Goal: Information Seeking & Learning: Check status

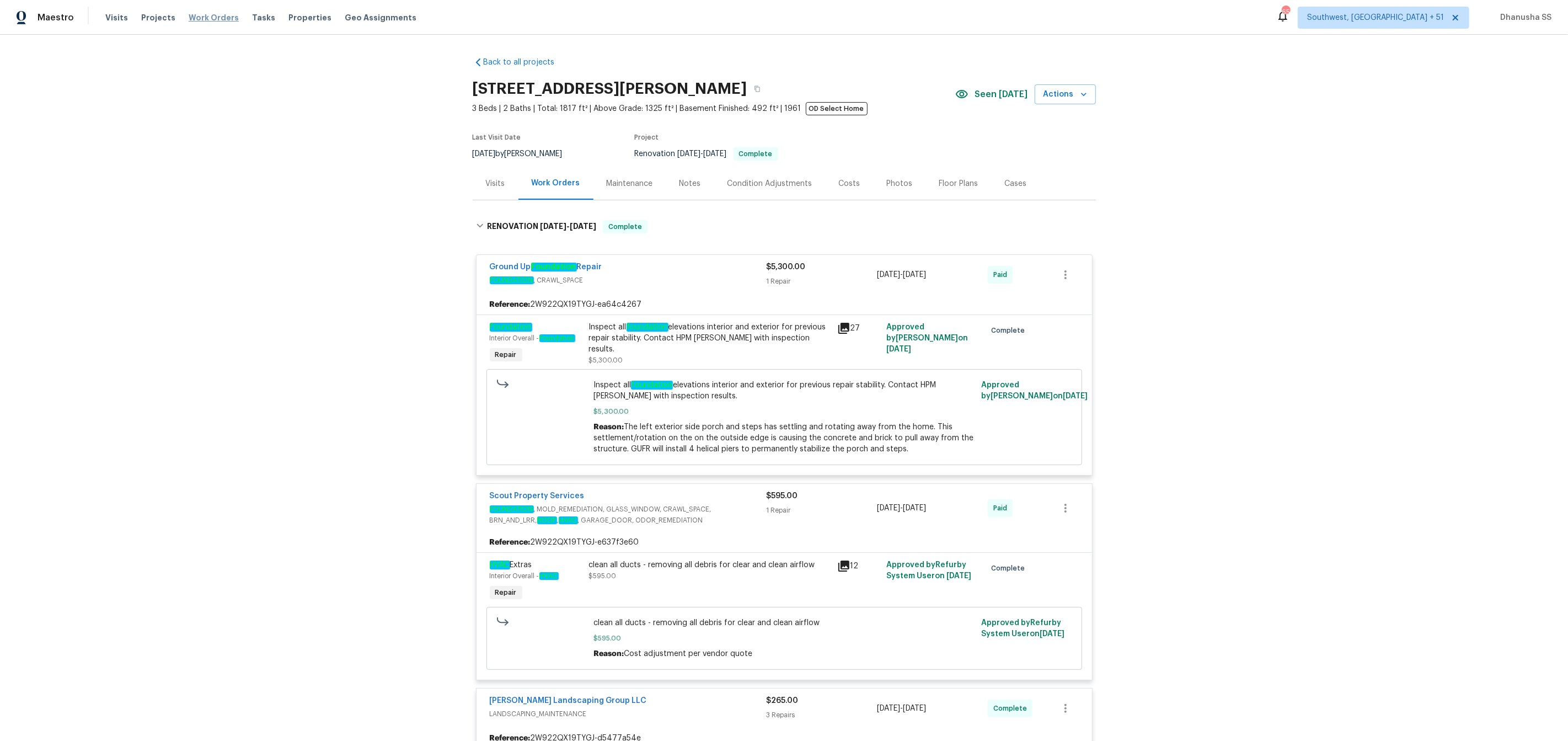
click at [188, 16] on span "Work Orders" at bounding box center [213, 18] width 50 height 11
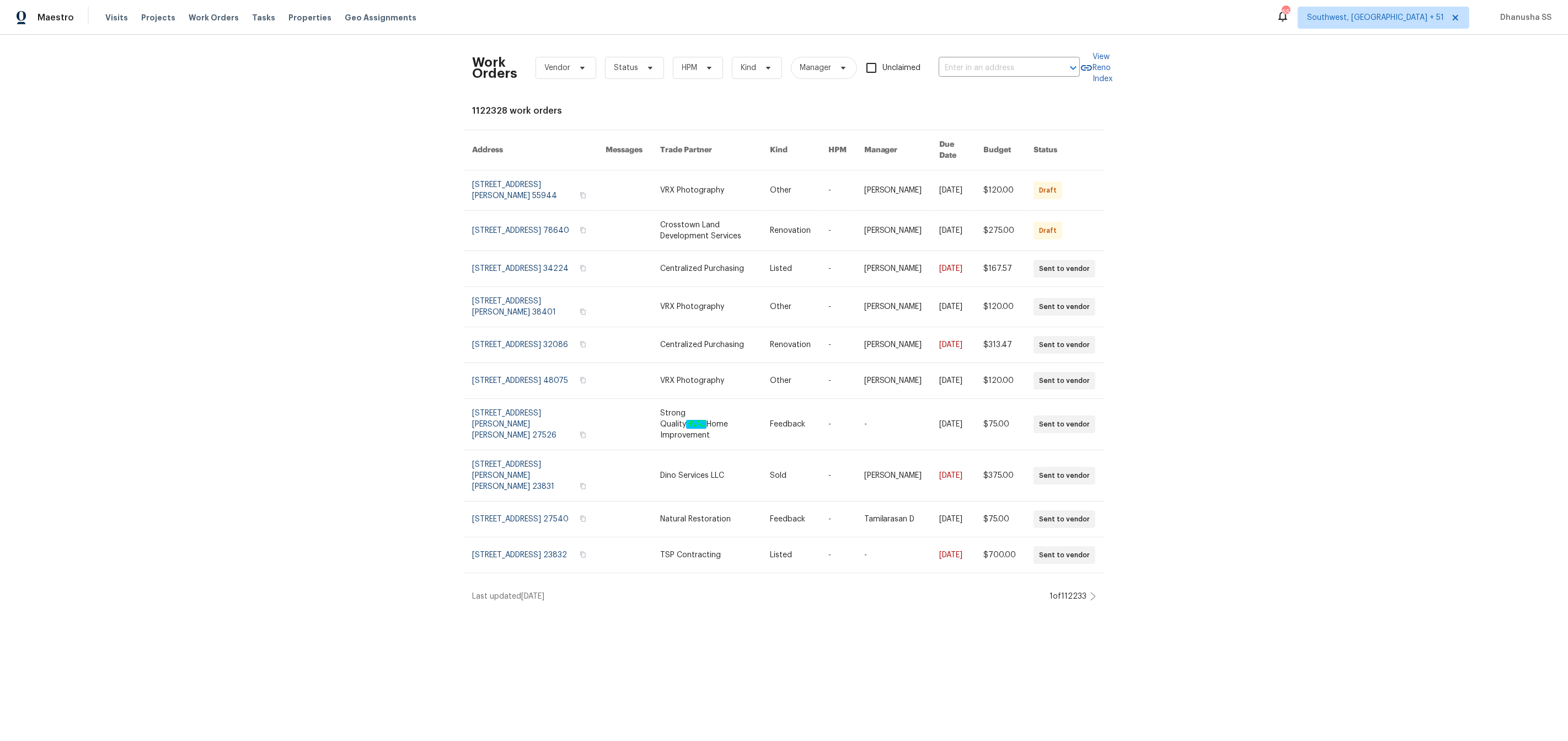
click at [994, 77] on div "Work Orders Vendor Status HPM Kind Manager Unclaimed ​" at bounding box center [776, 68] width 607 height 49
click at [993, 68] on input "text" at bounding box center [993, 68] width 110 height 17
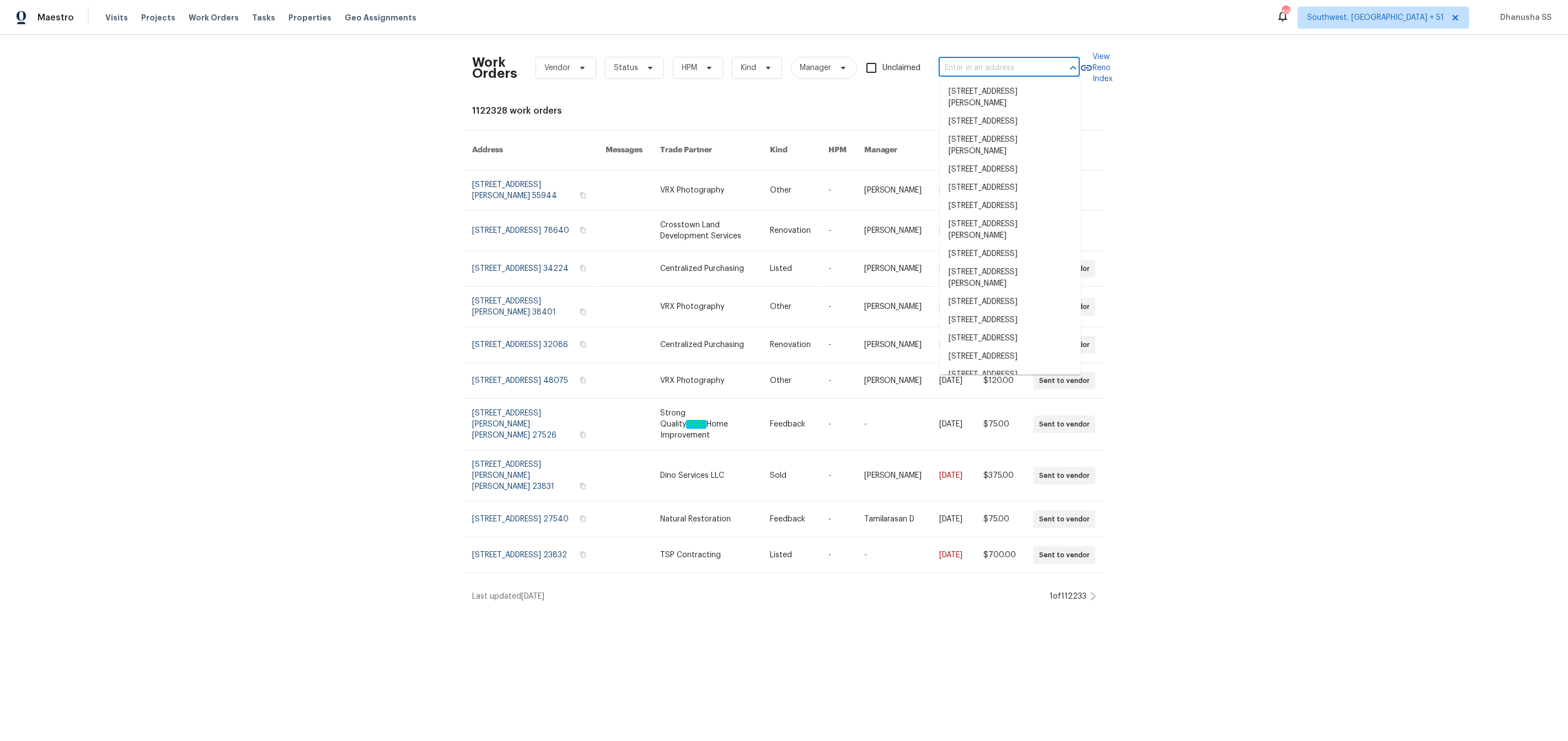
paste input "8103 Rhanbuoy Rd, Spring Hill, FL 34606"
type input "8103 Rhanbuoy Rd, Spring Hill, FL 34606"
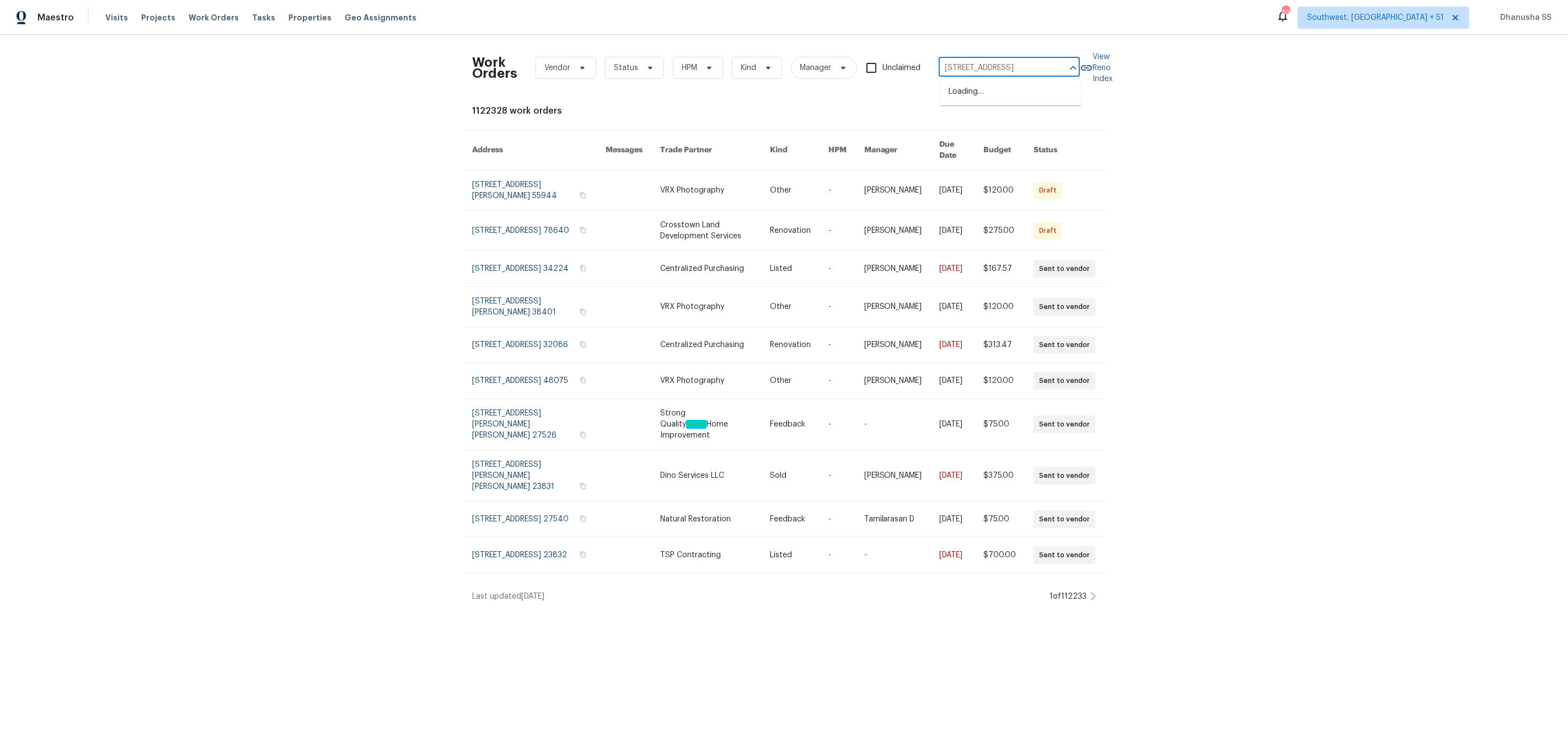
scroll to position [0, 45]
click at [995, 85] on li "8103 Rhanbuoy Rd, Spring Hill, FL 34606" at bounding box center [1011, 92] width 141 height 18
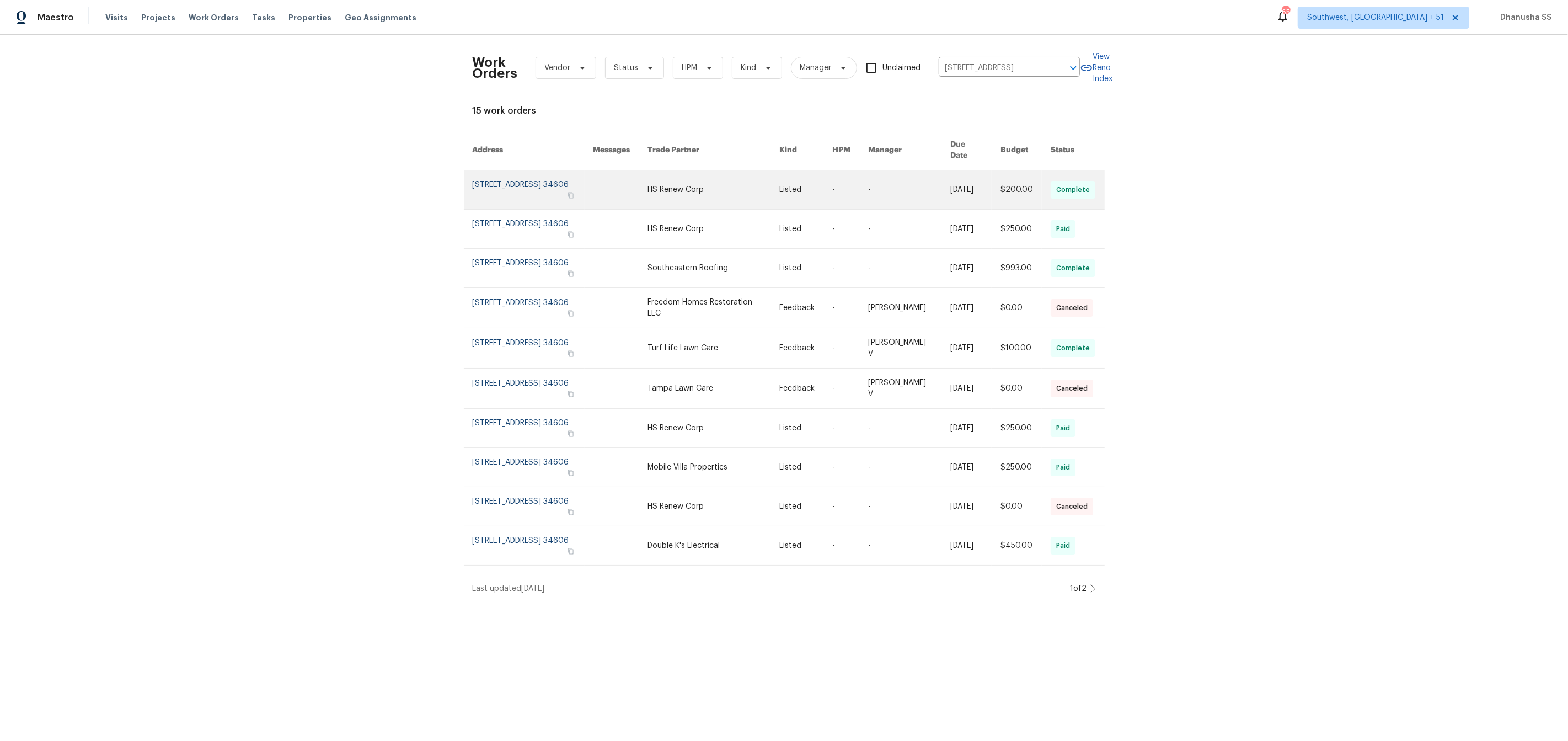
click at [648, 182] on link at bounding box center [621, 189] width 55 height 38
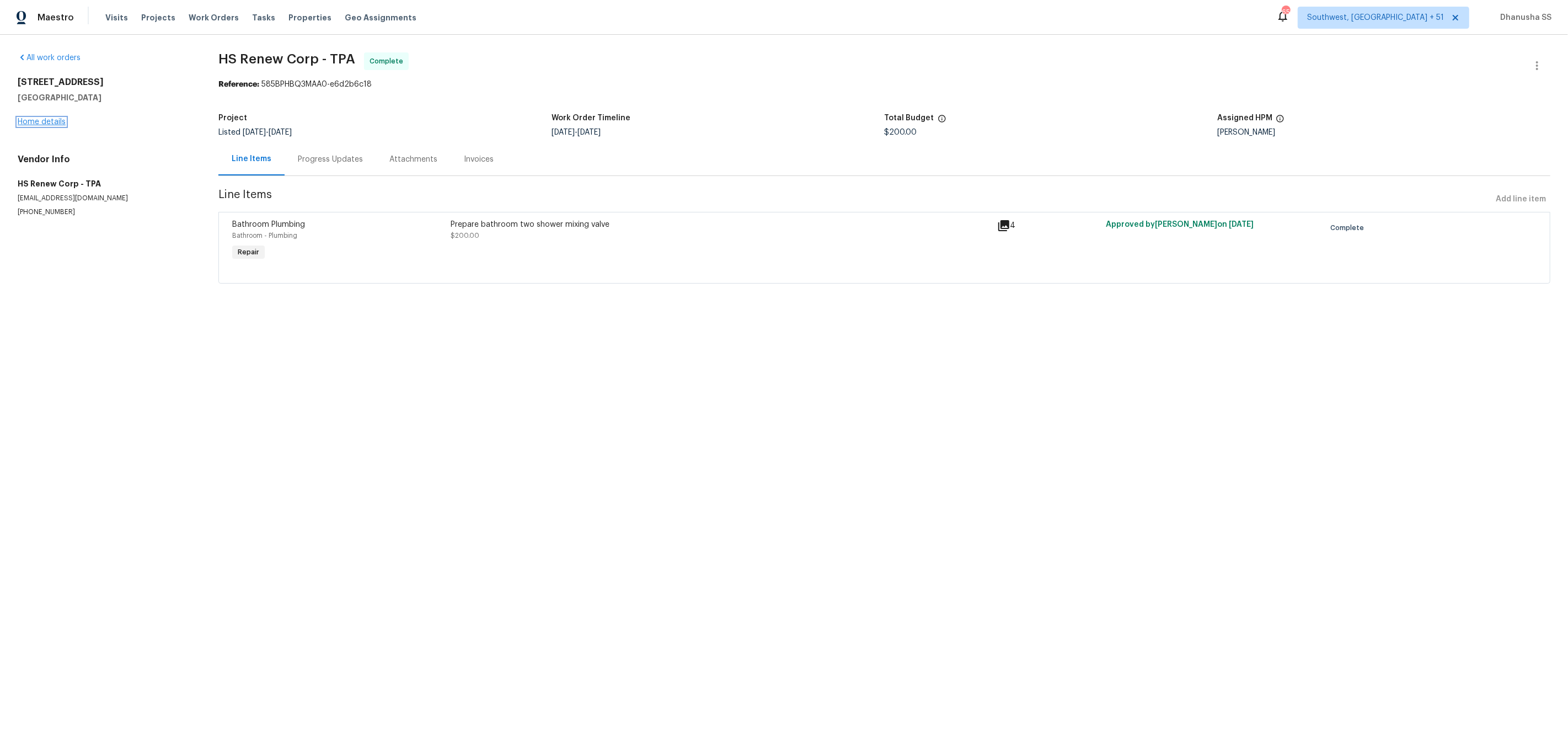
click at [48, 118] on link "Home details" at bounding box center [41, 122] width 48 height 8
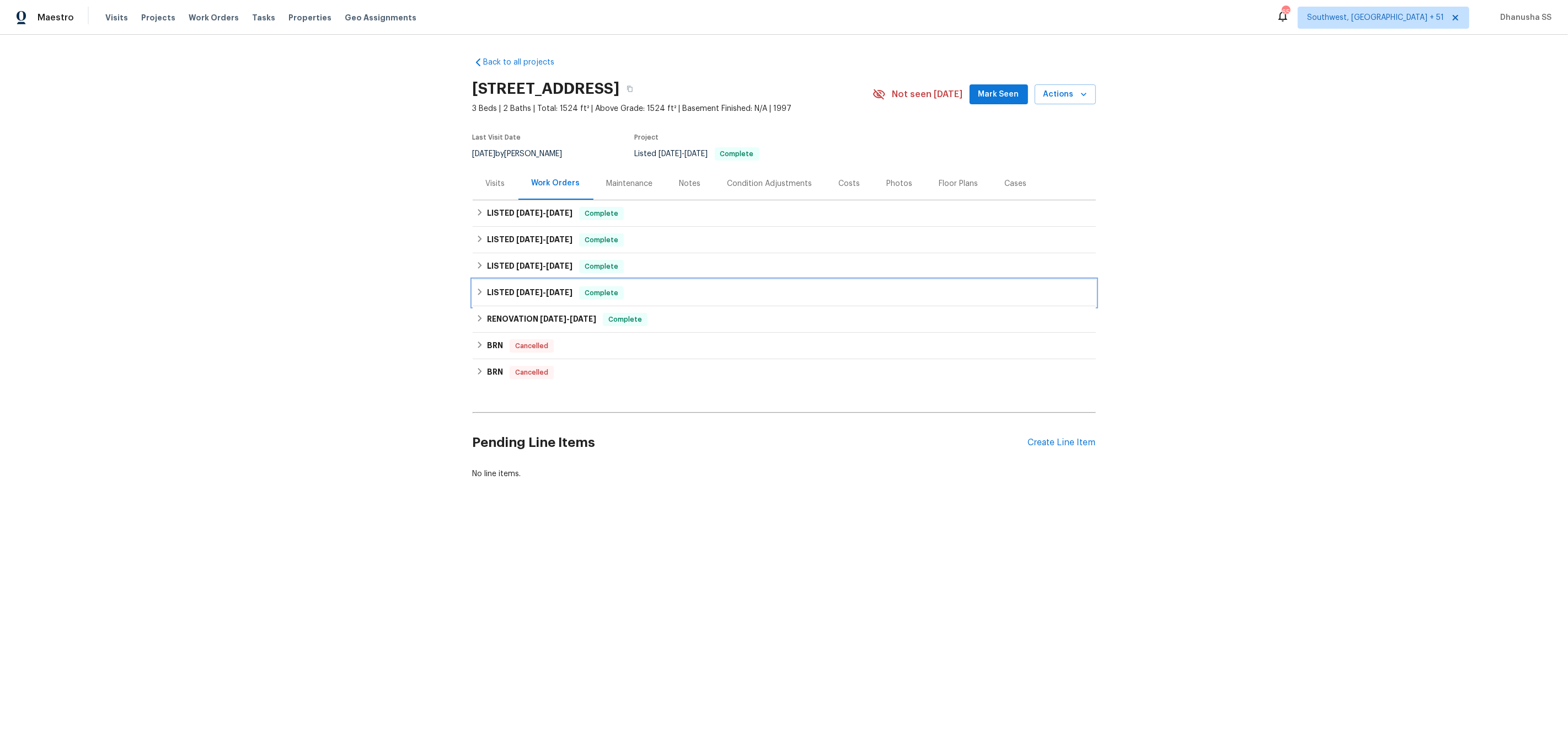
click at [690, 284] on div "LISTED 5/2/25 - 5/7/25 Complete" at bounding box center [784, 293] width 623 height 26
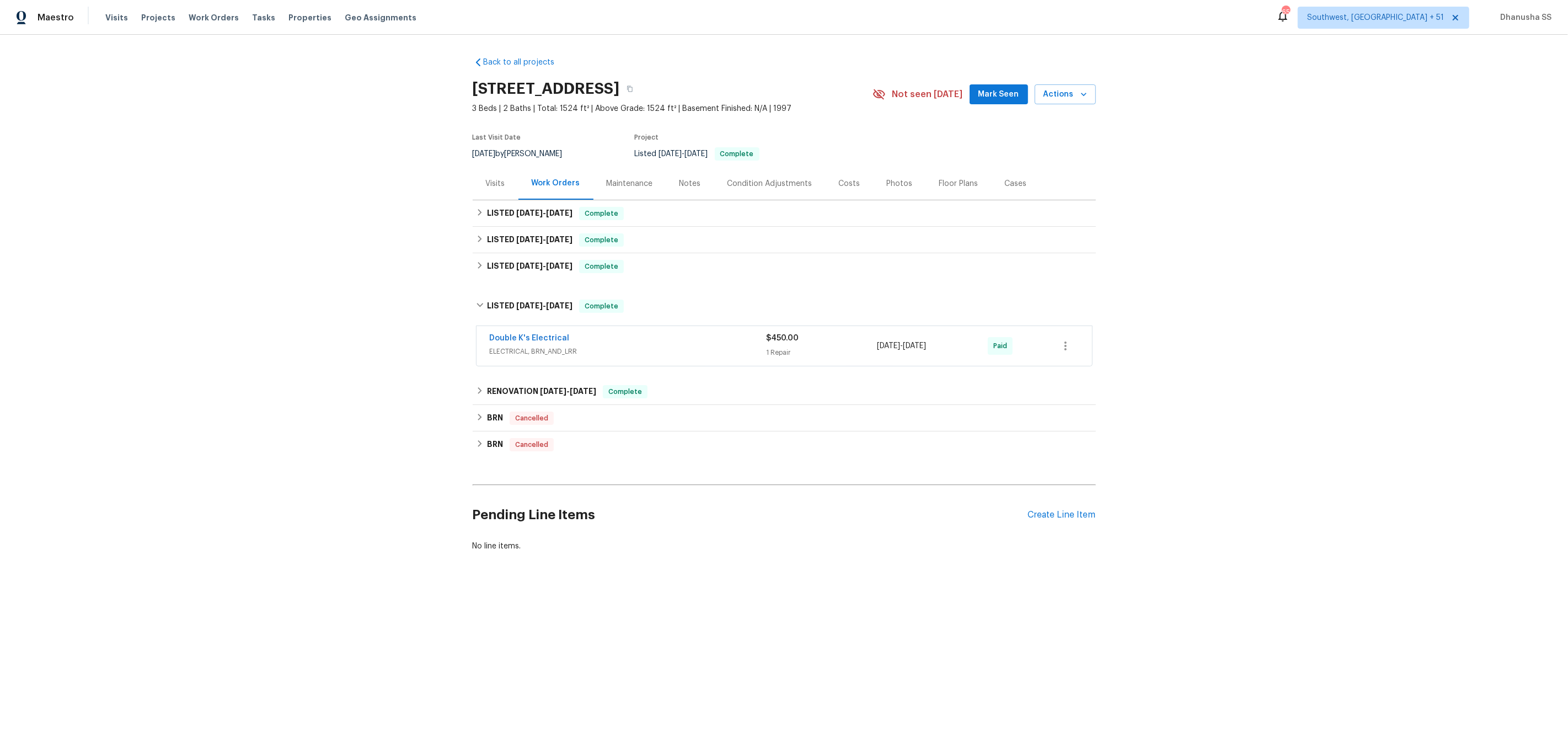
click at [707, 341] on div "Double K's Electrical" at bounding box center [628, 339] width 277 height 13
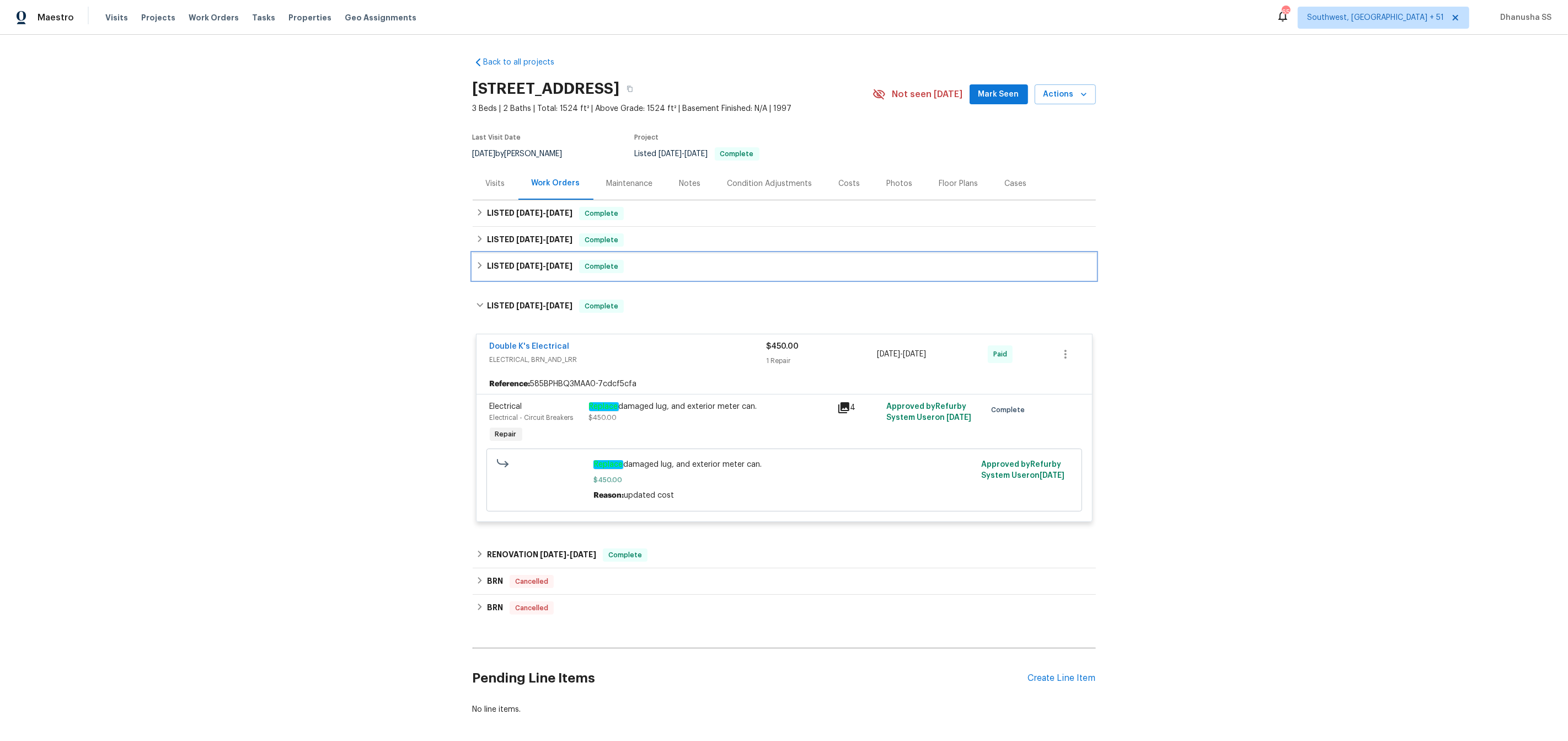
click at [645, 262] on div "LISTED 5/22/25 - 8/5/25 Complete" at bounding box center [784, 267] width 617 height 13
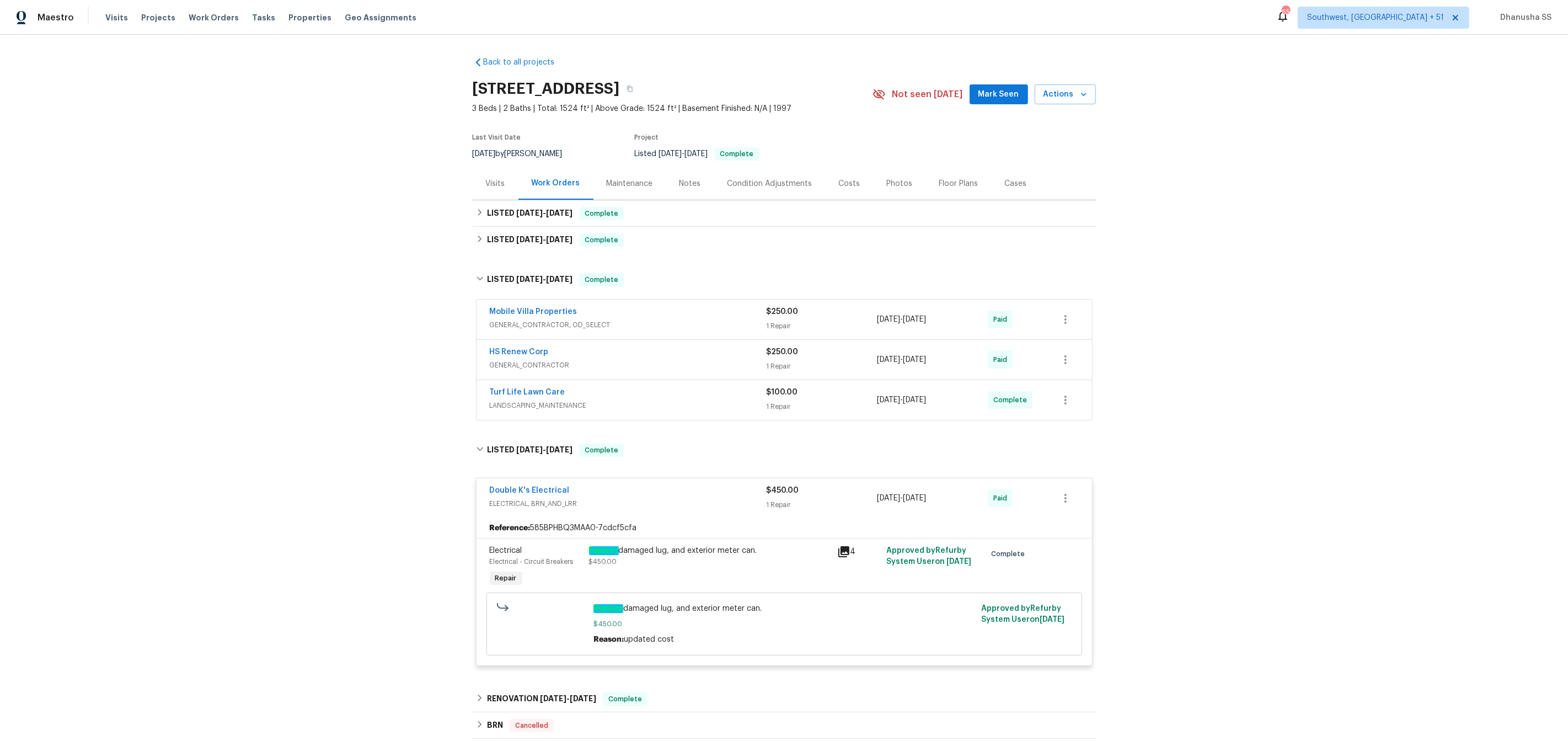
click at [690, 393] on div "Turf Life Lawn Care" at bounding box center [628, 393] width 277 height 13
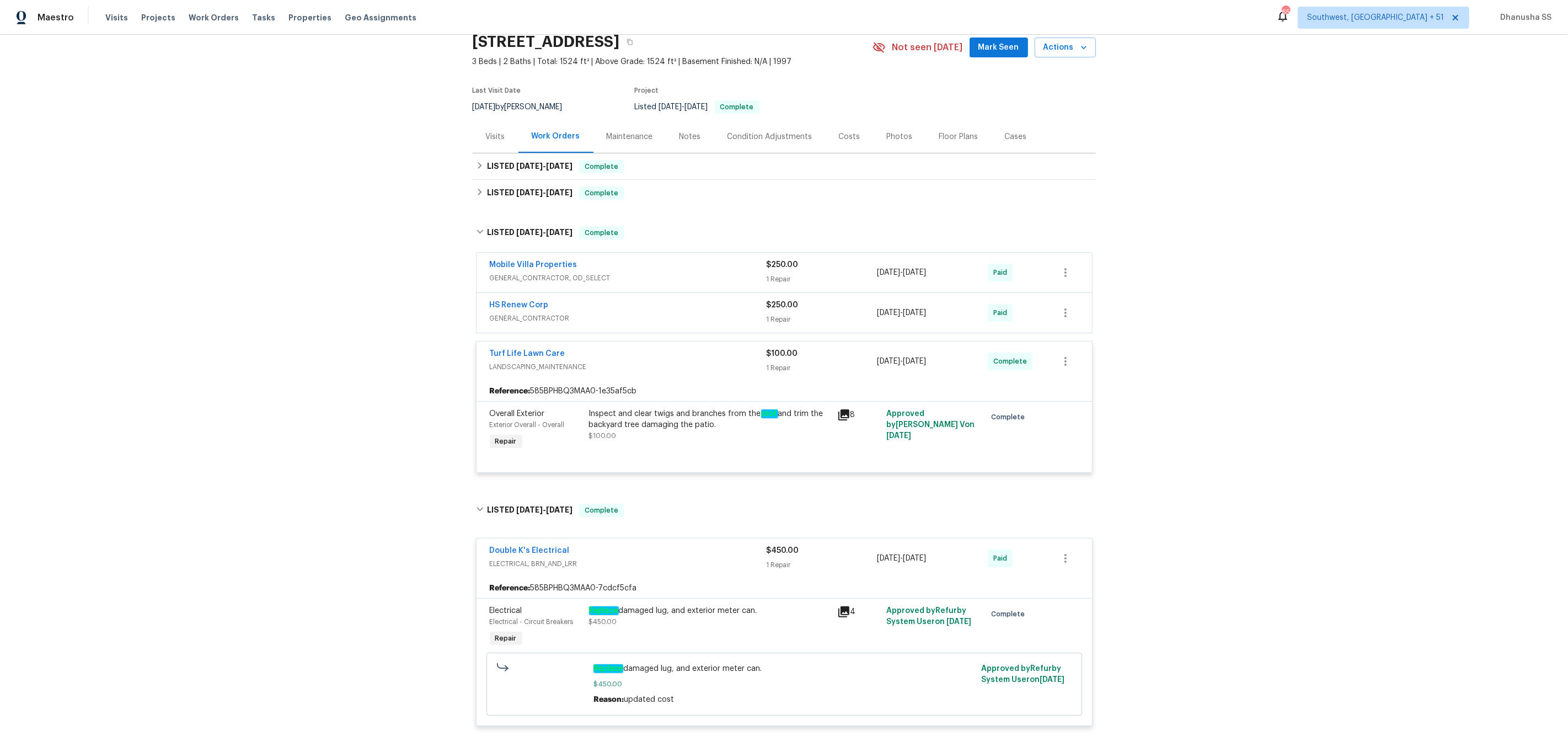
scroll to position [60, 0]
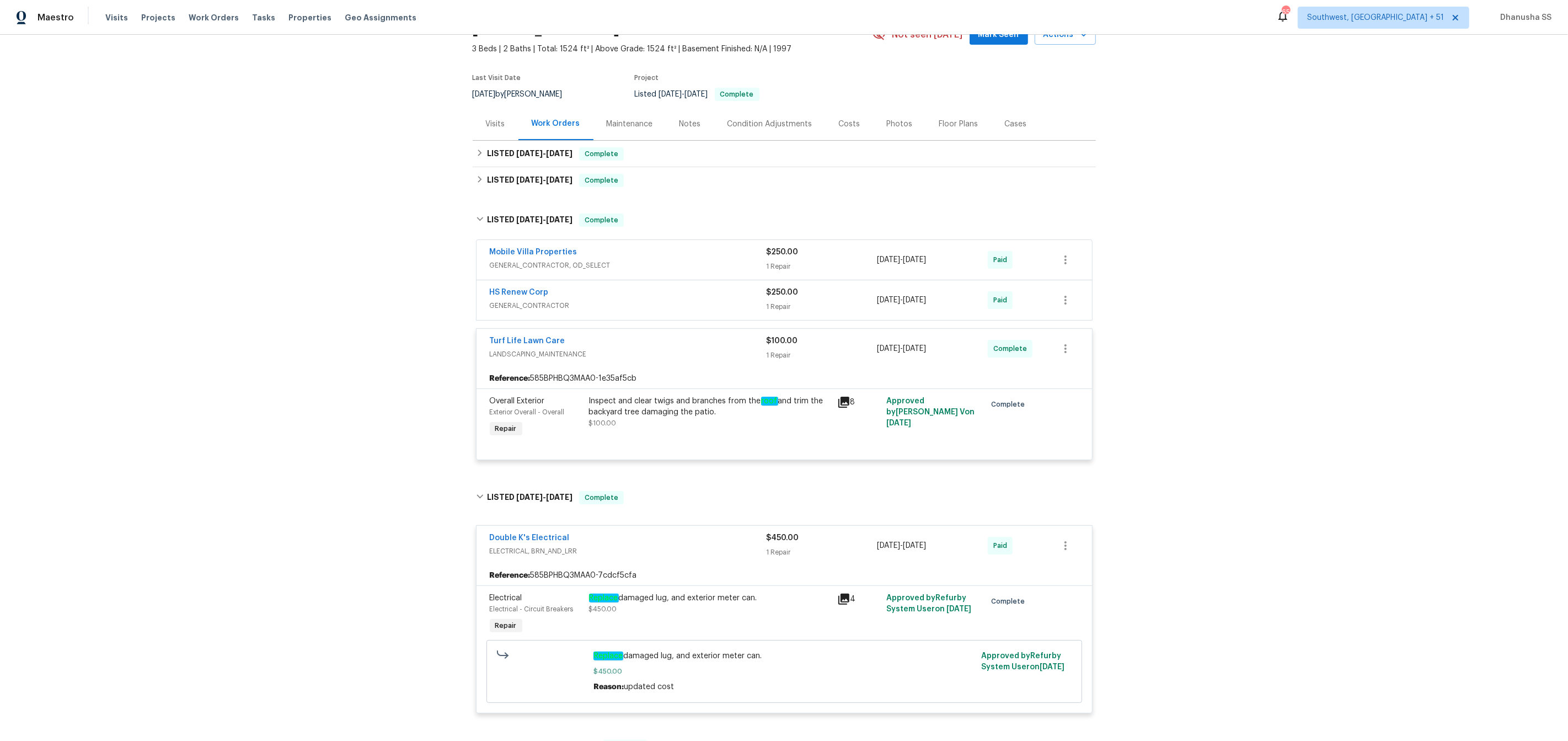
click at [663, 298] on div "HS Renew Corp" at bounding box center [628, 293] width 277 height 13
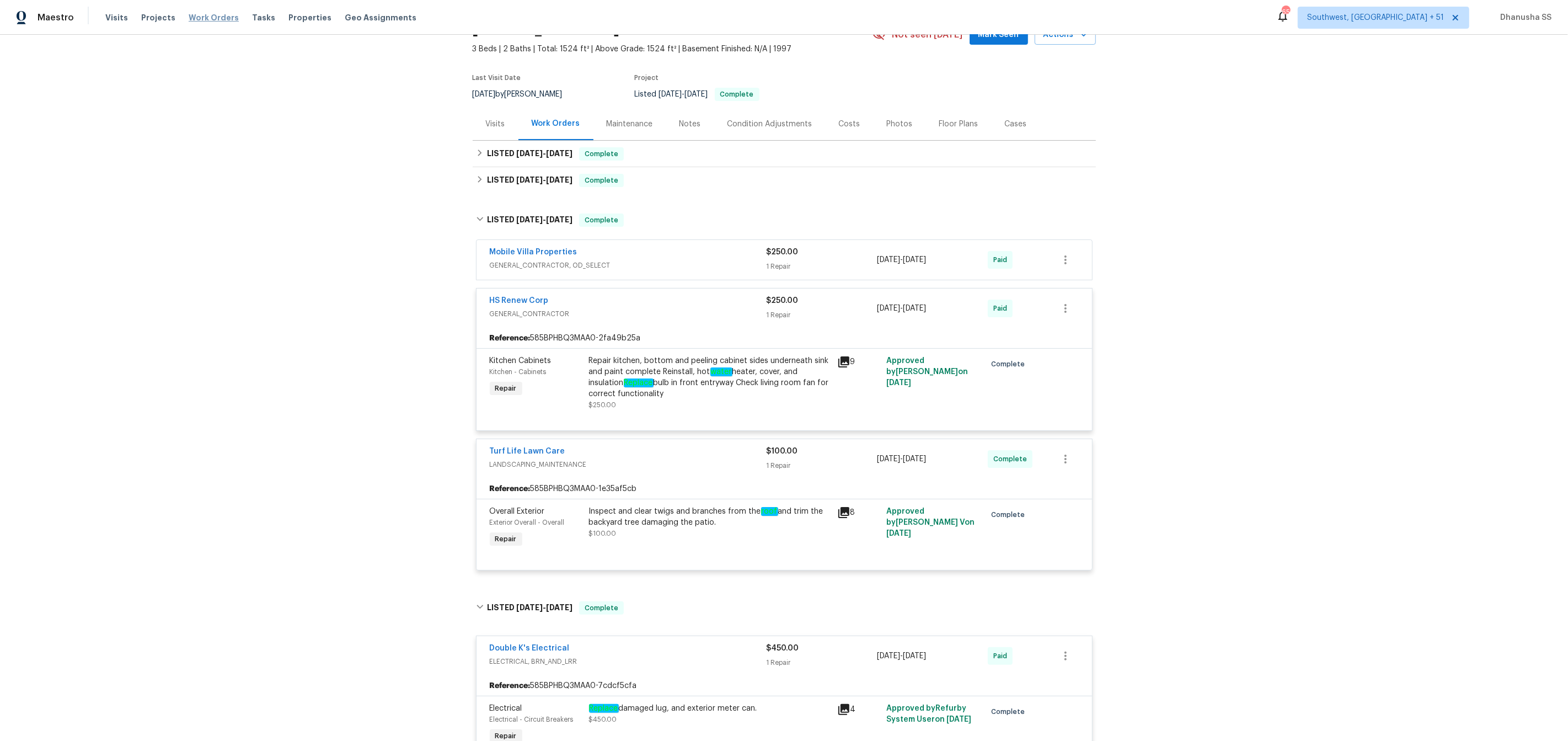
click at [202, 19] on span "Work Orders" at bounding box center [213, 18] width 50 height 11
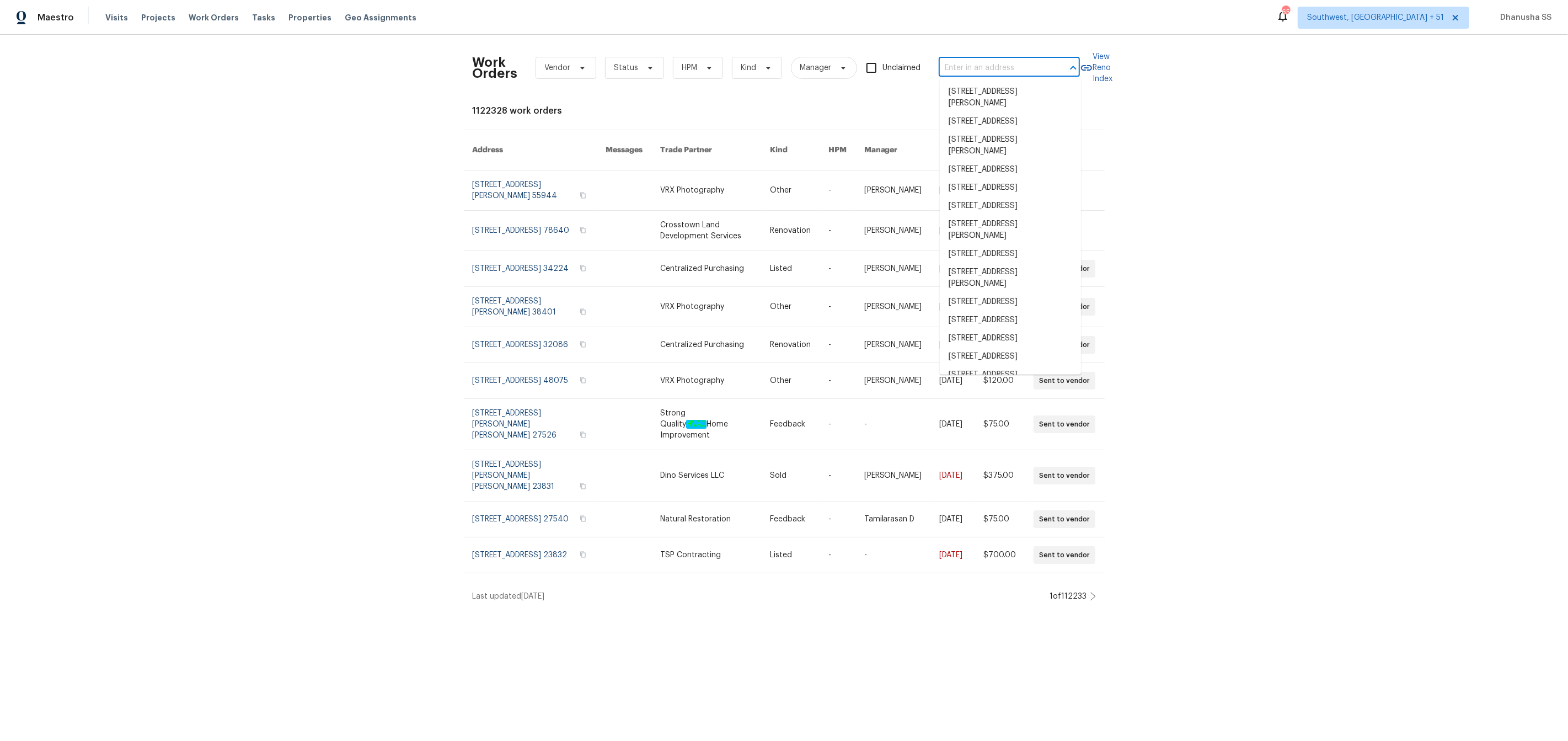
click at [995, 70] on input "text" at bounding box center [993, 68] width 110 height 17
paste input "1413 Chamblee Rd, Zebulon, NC 27597"
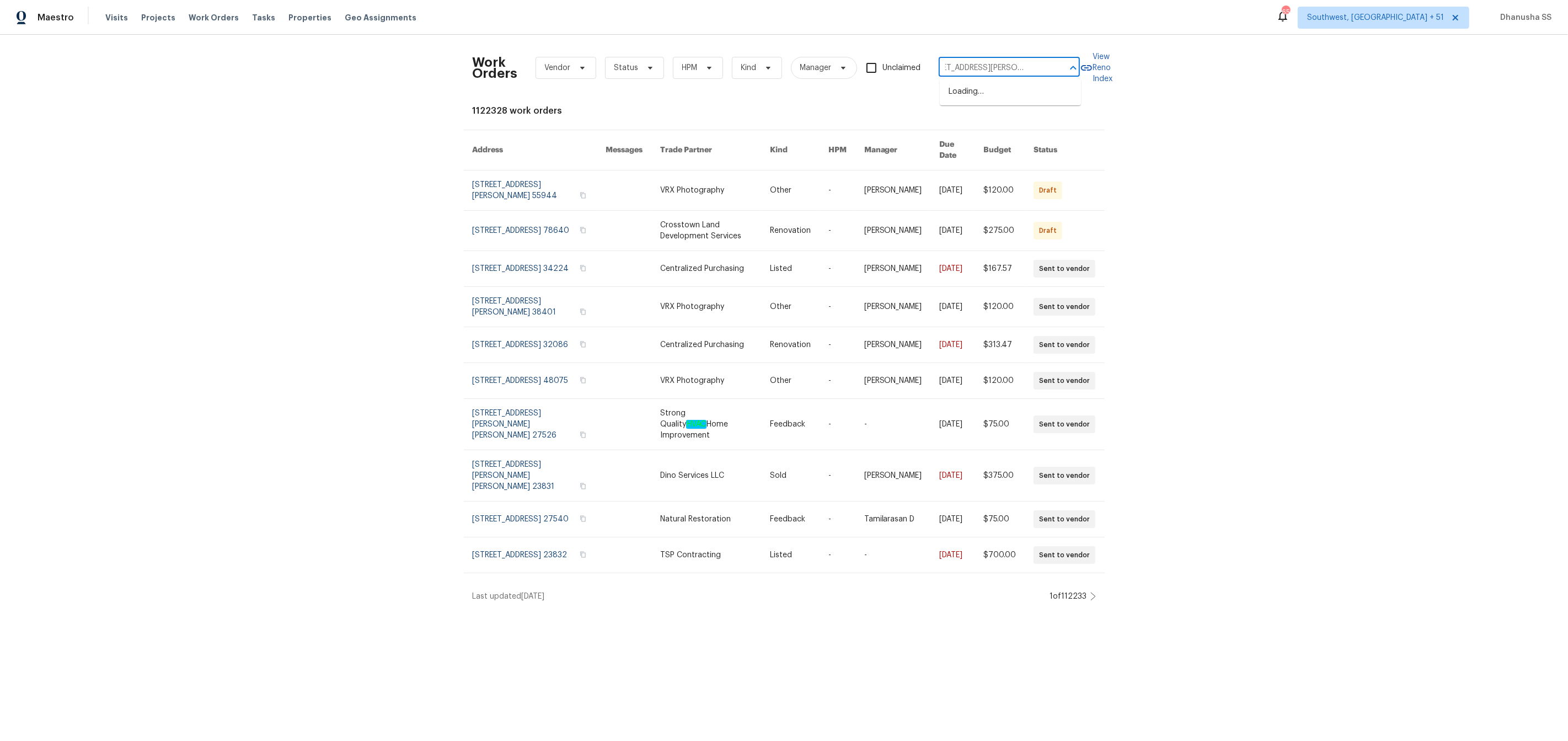
type input "1413 Chamblee Rd, Zebulon, NC 27597"
click at [990, 98] on li "1413 Chamblee Rd, Zebulon, NC 27597" at bounding box center [1011, 98] width 141 height 30
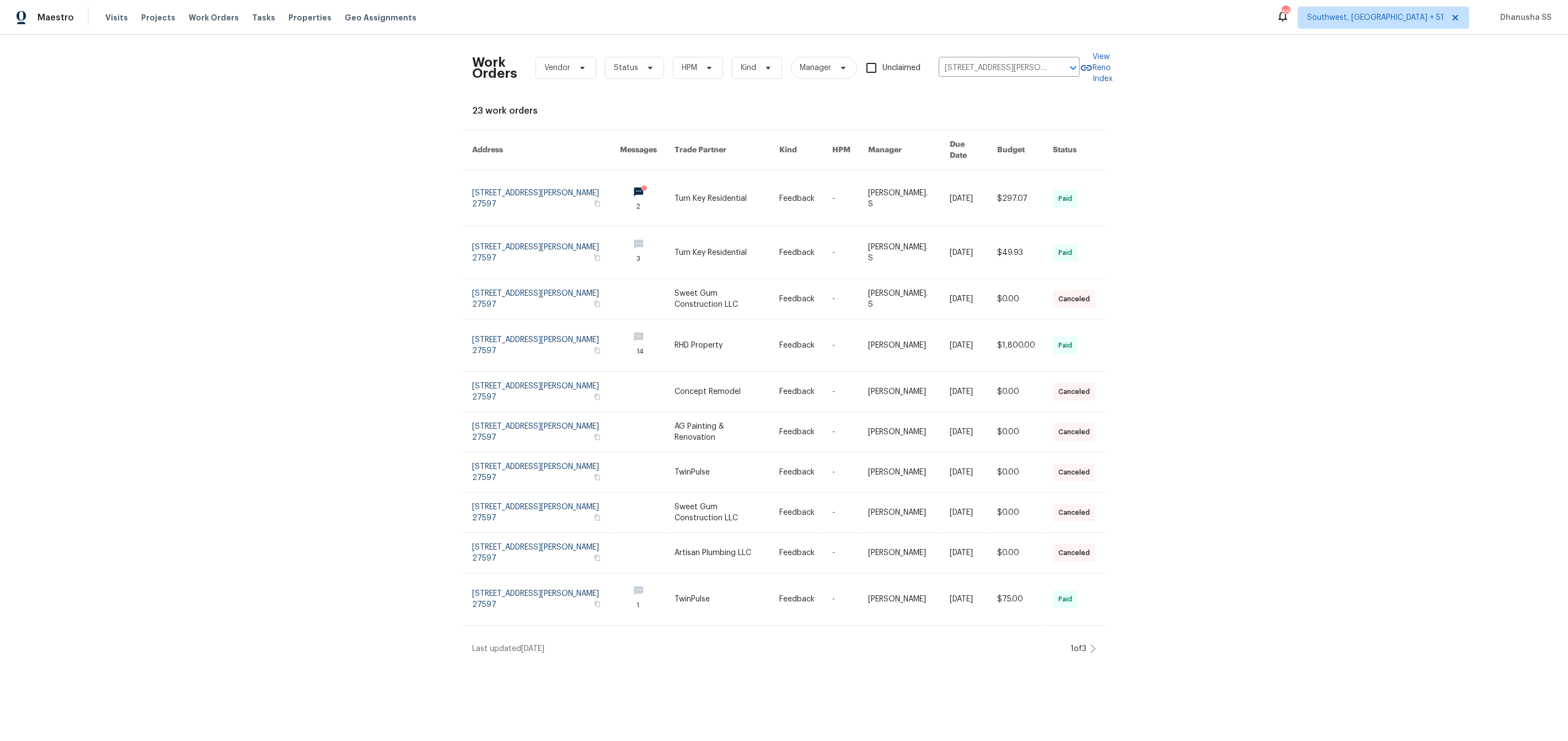
click at [889, 183] on link at bounding box center [909, 198] width 82 height 55
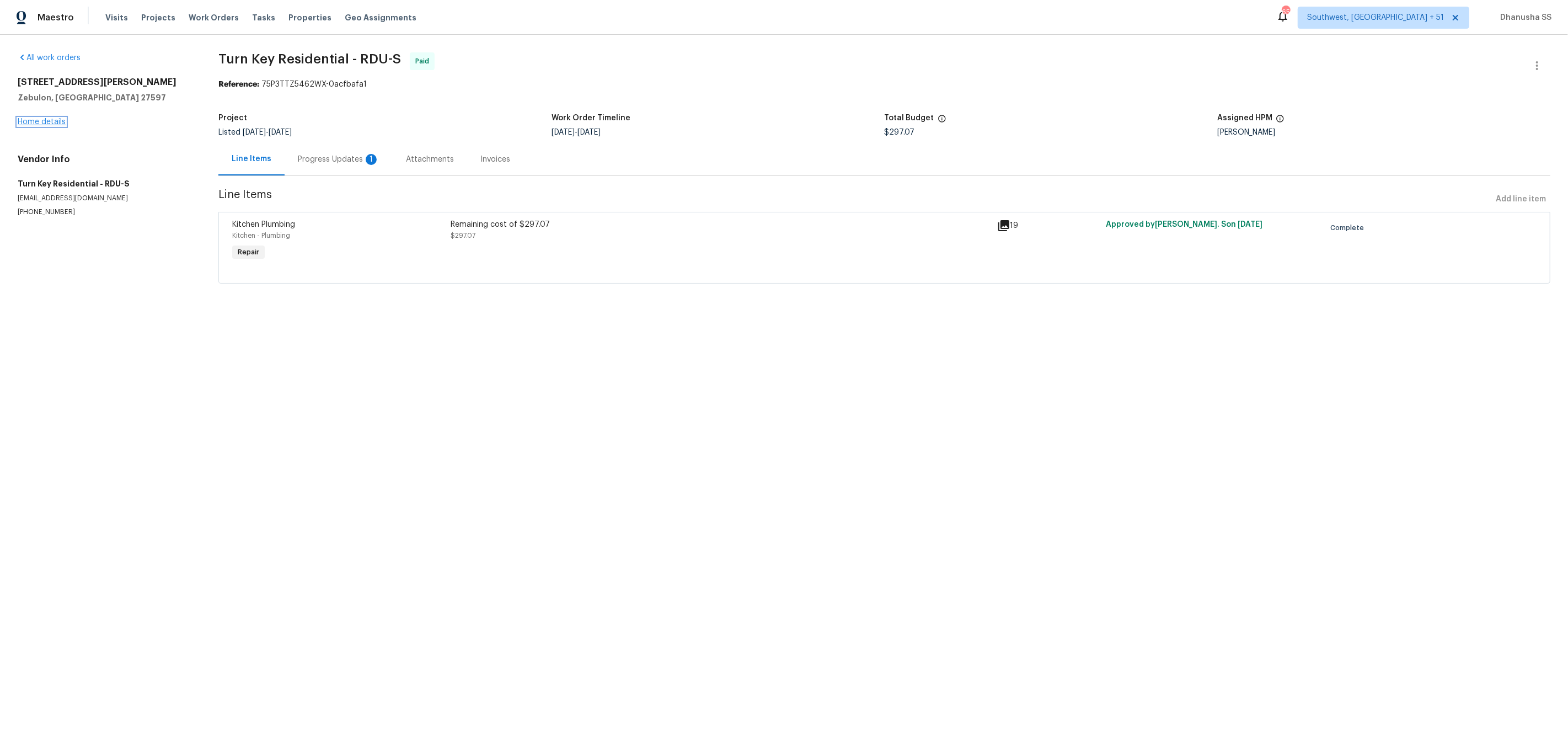
click at [52, 124] on link "Home details" at bounding box center [41, 122] width 48 height 8
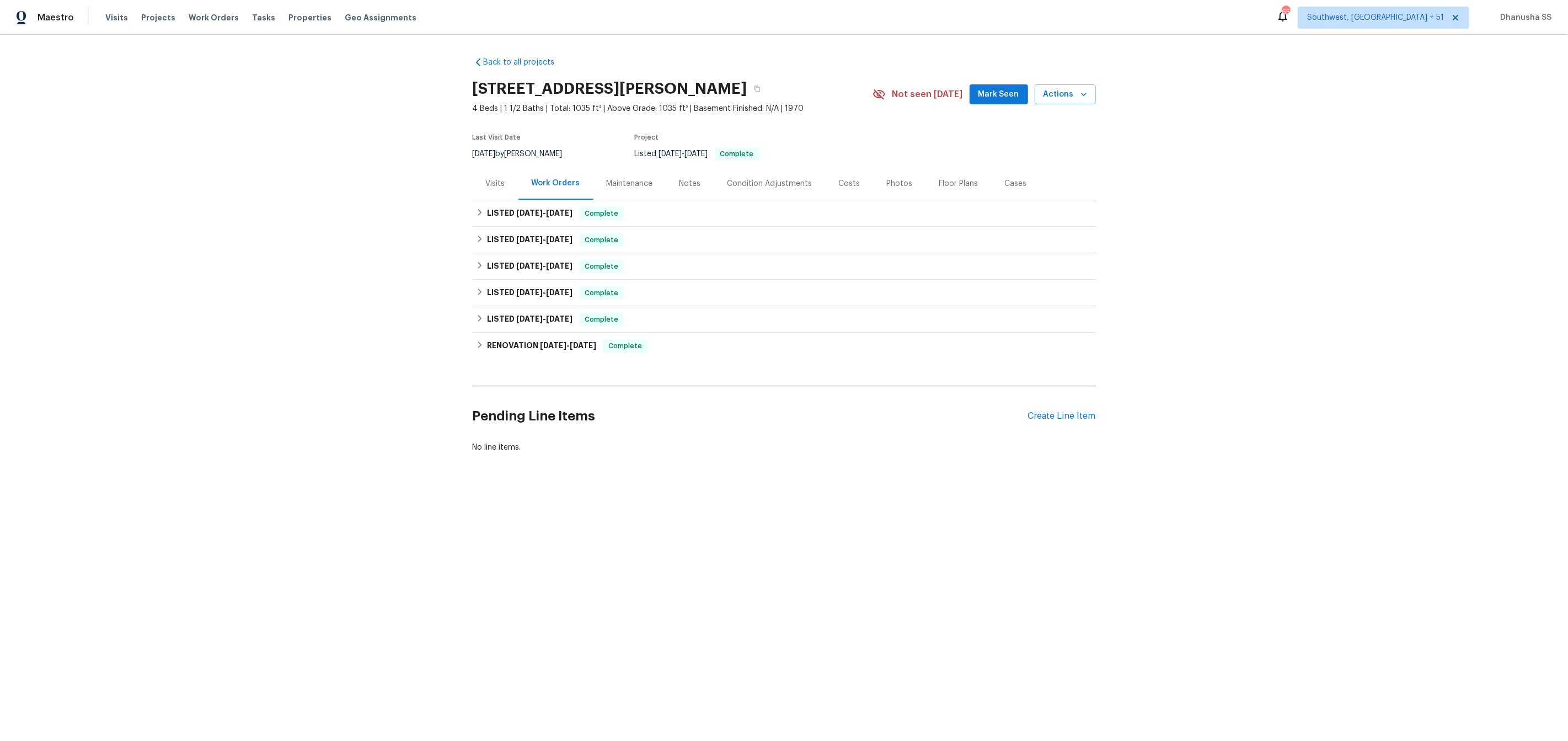
click at [492, 187] on div "Visits" at bounding box center [496, 184] width 20 height 11
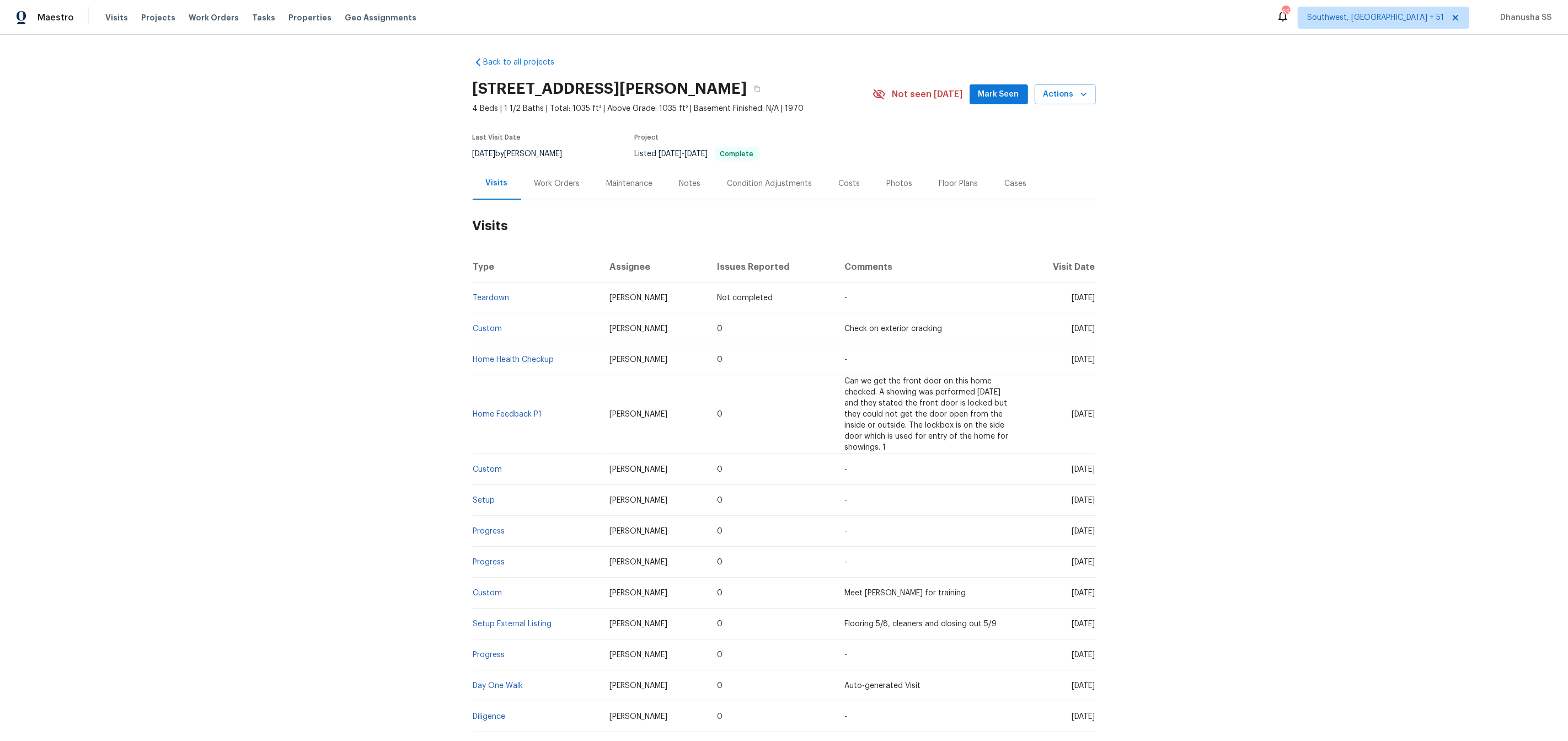
scroll to position [55, 0]
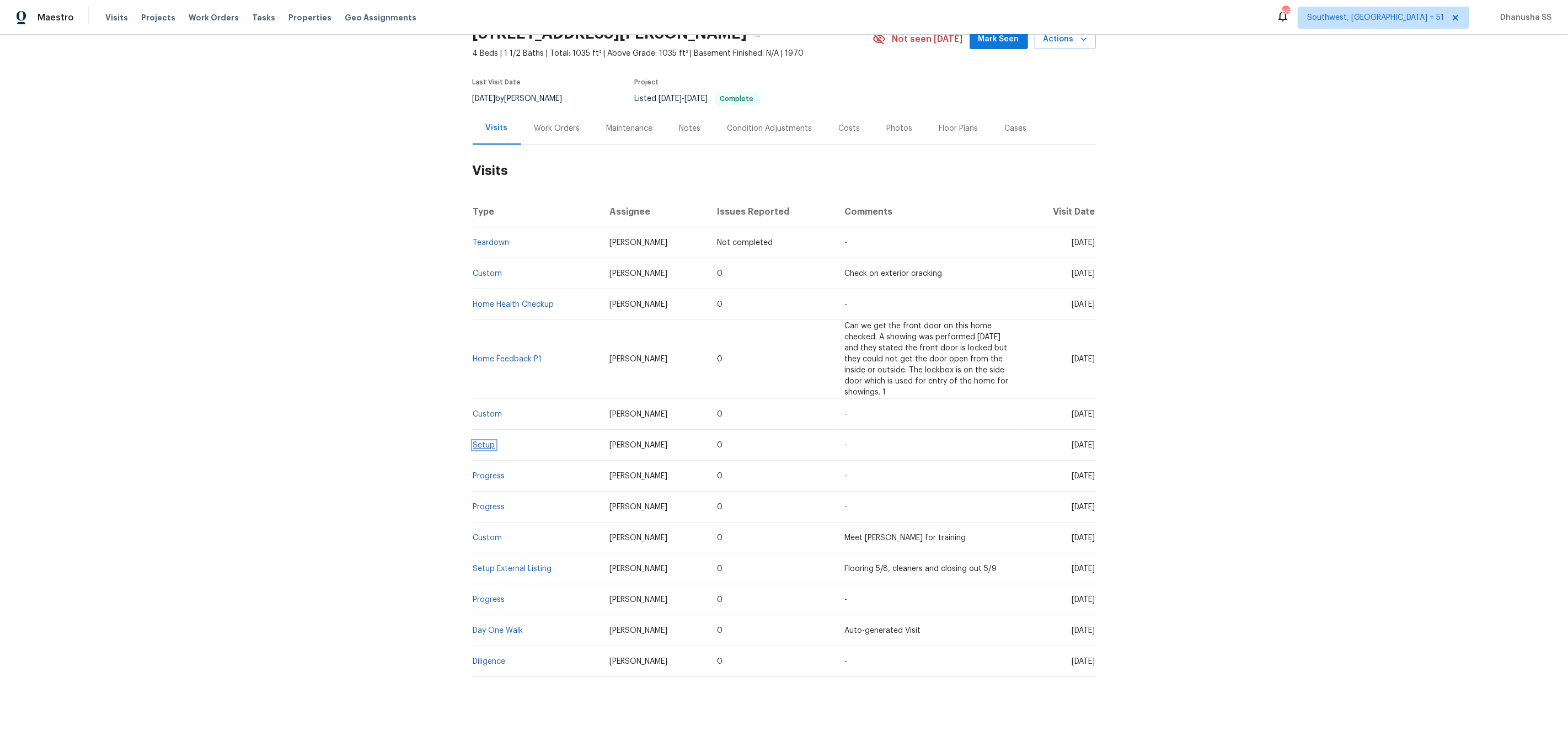
click at [488, 442] on link "Setup" at bounding box center [484, 445] width 22 height 8
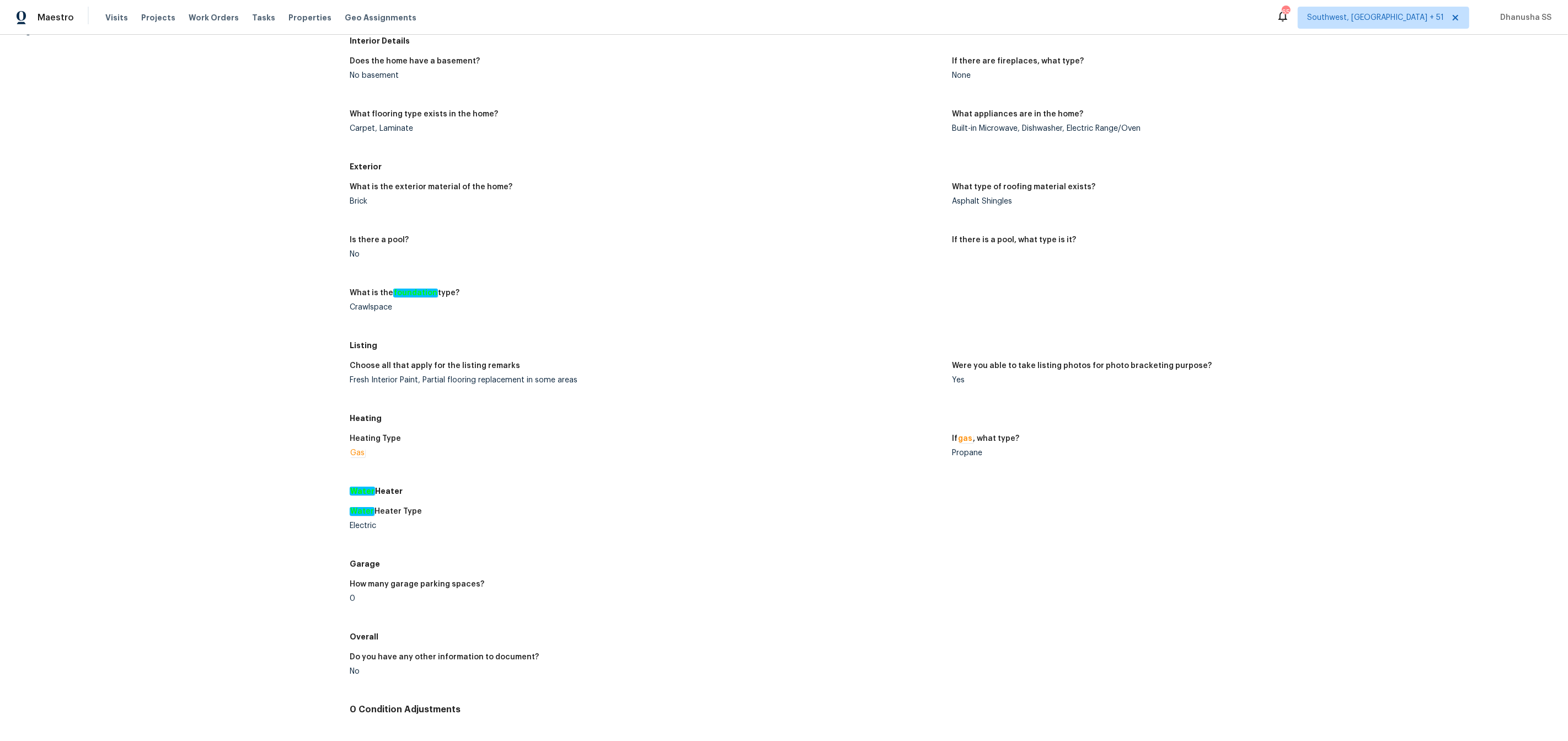
scroll to position [470, 0]
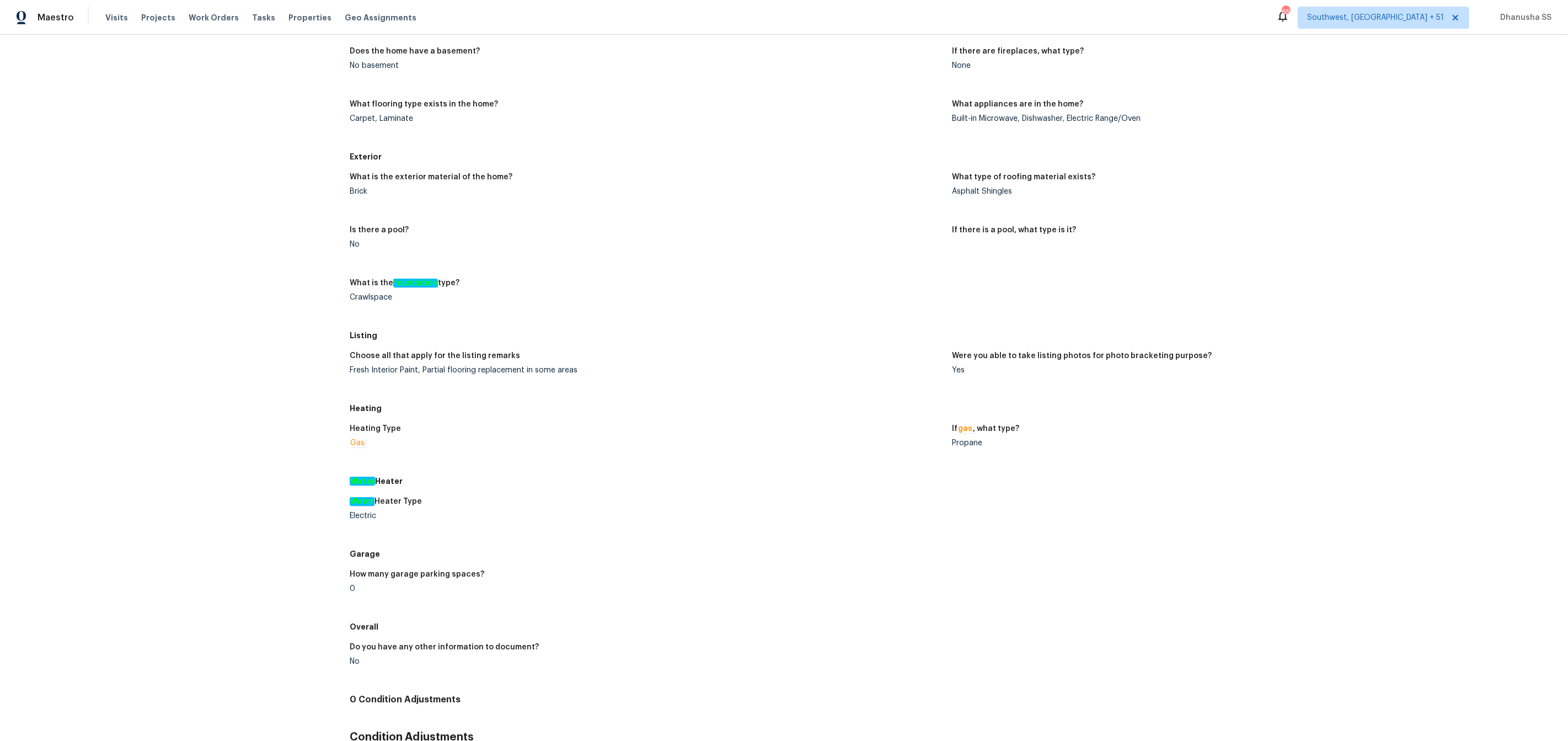
click at [771, 527] on figure "Water Heater Type Electric" at bounding box center [651, 517] width 603 height 40
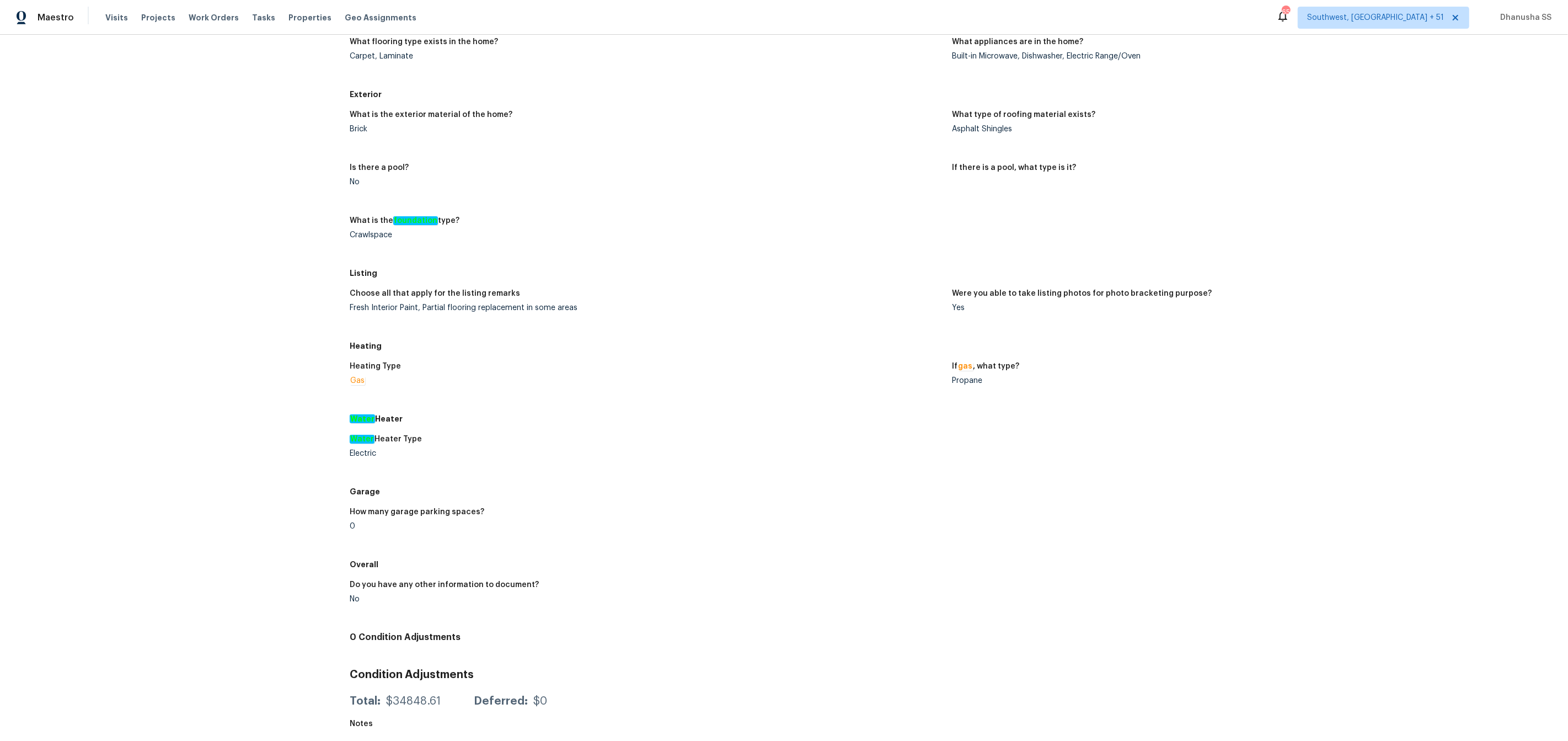
scroll to position [0, 0]
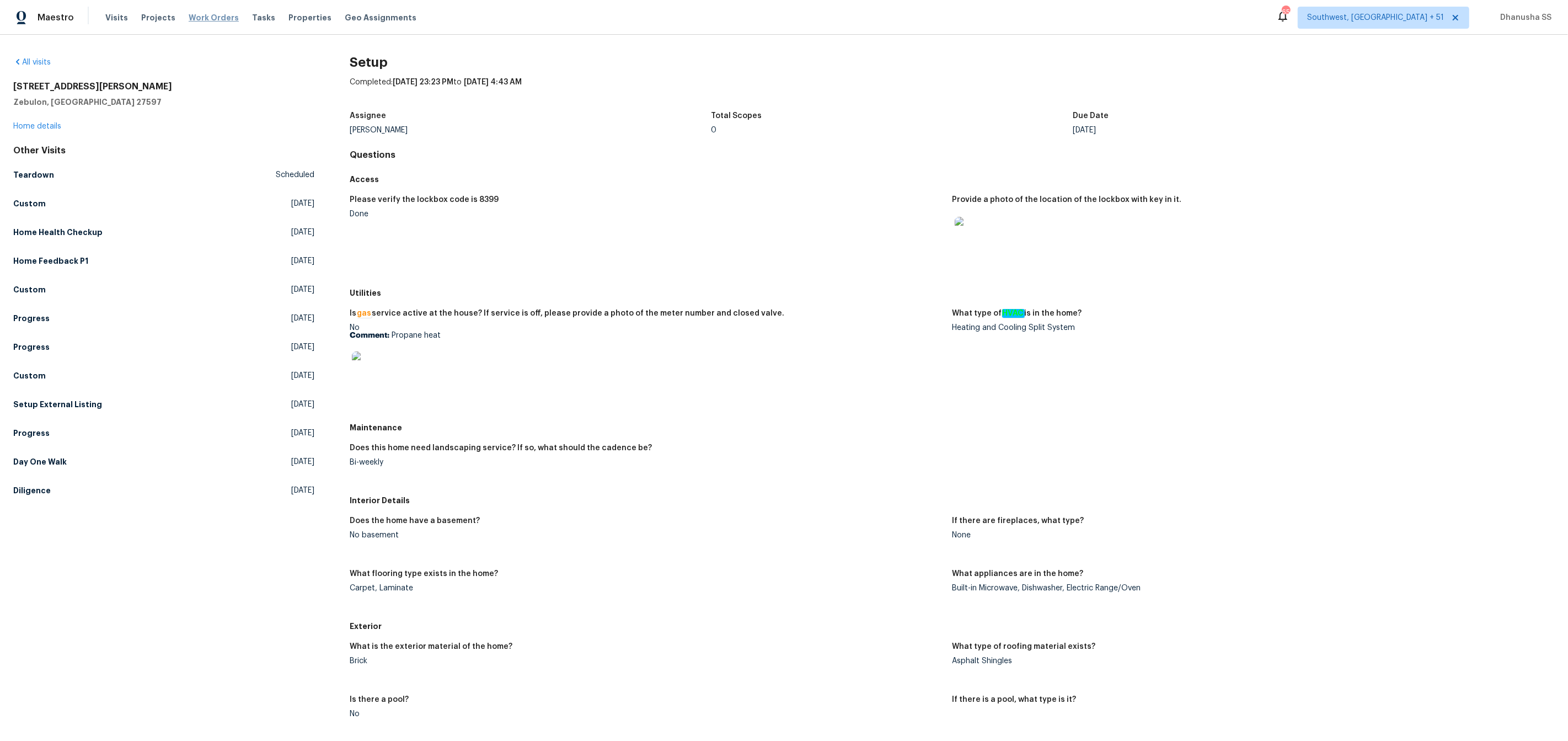
click at [210, 18] on span "Work Orders" at bounding box center [213, 18] width 50 height 11
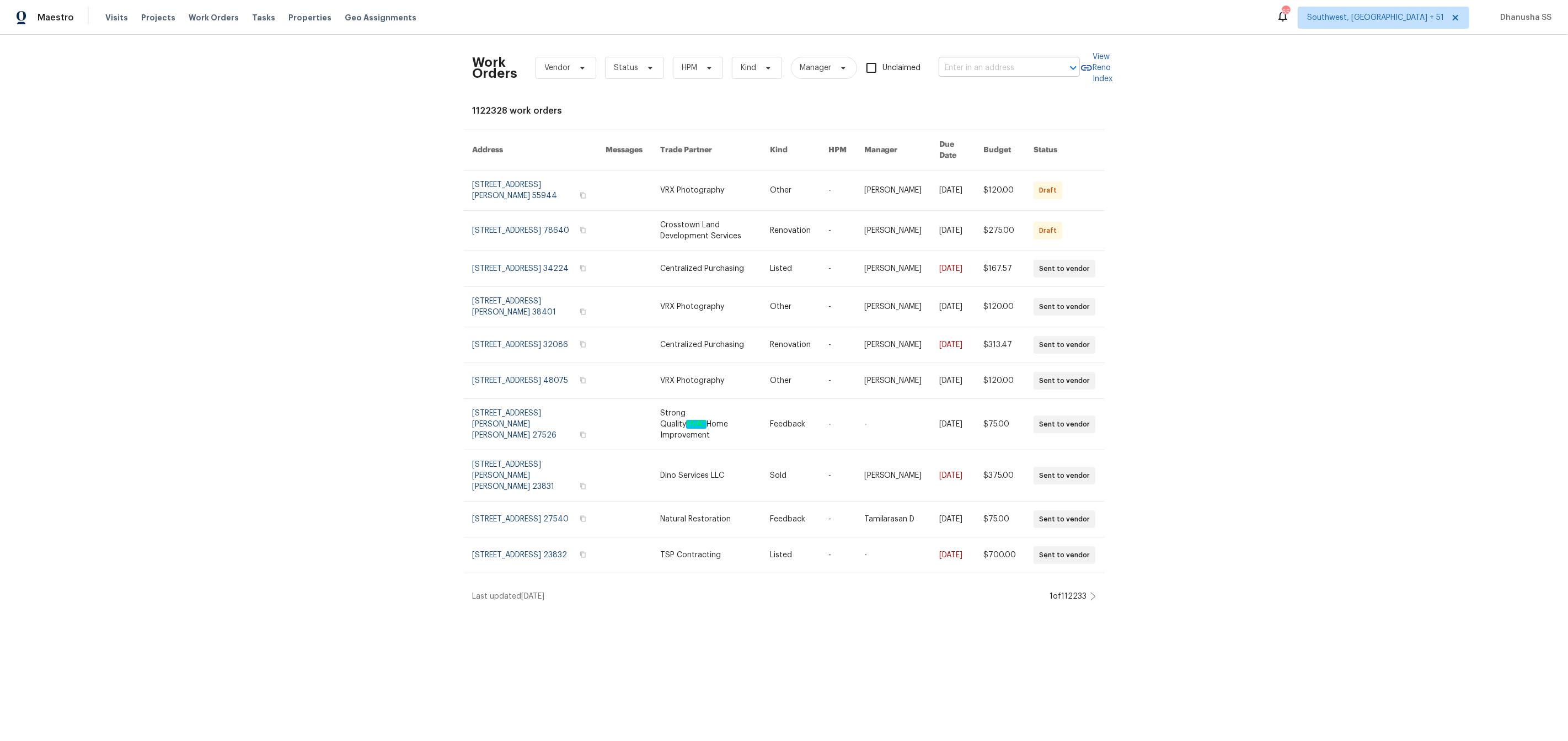
click at [965, 70] on input "text" at bounding box center [993, 68] width 110 height 17
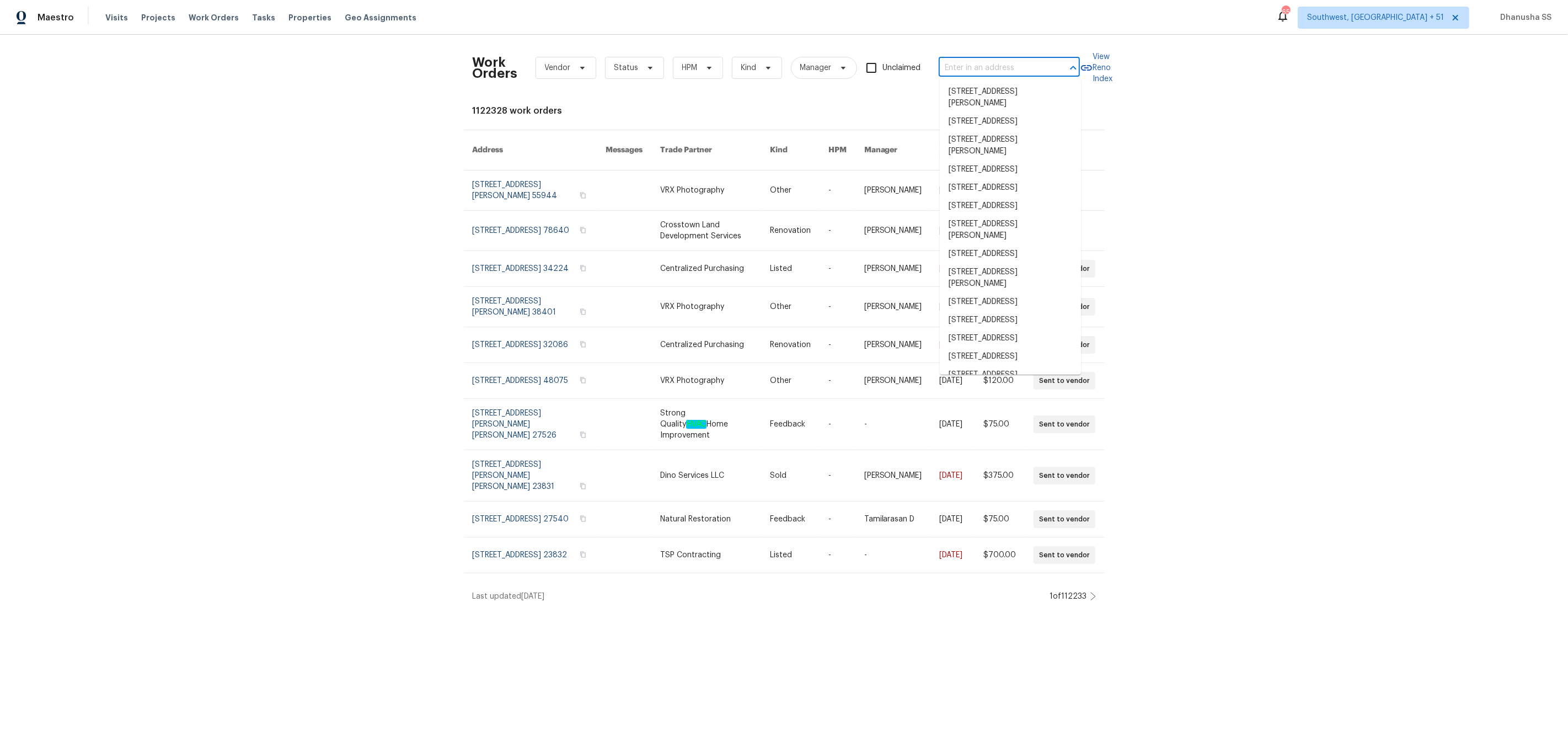
paste input "8103 Rhanbuoy Rd, Spring Hill, FL 34606"
type input "8103 Rhanbuoy Rd, Spring Hill, FL 34606"
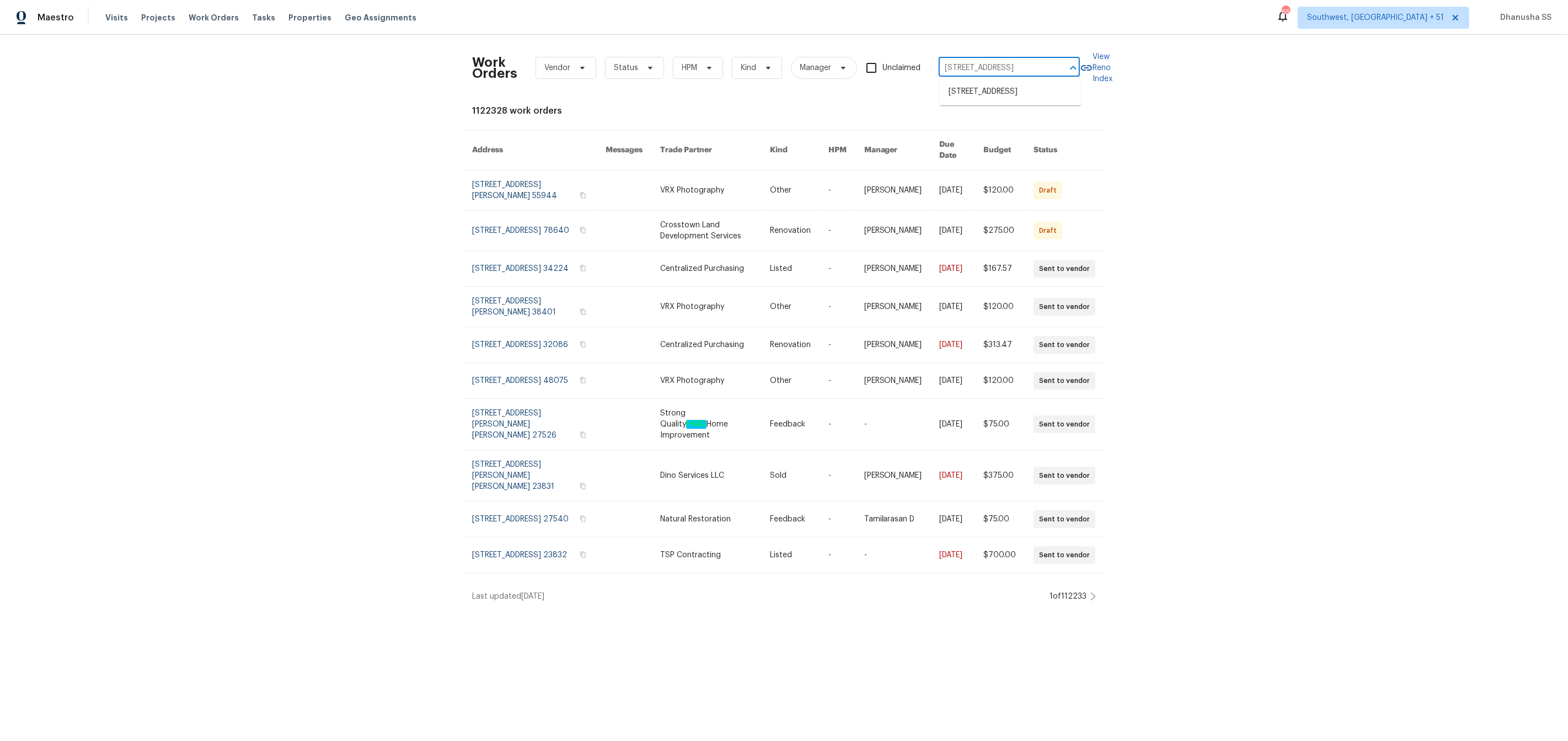
scroll to position [0, 45]
click at [959, 93] on li "8103 Rhanbuoy Rd, Spring Hill, FL 34606" at bounding box center [1011, 92] width 141 height 18
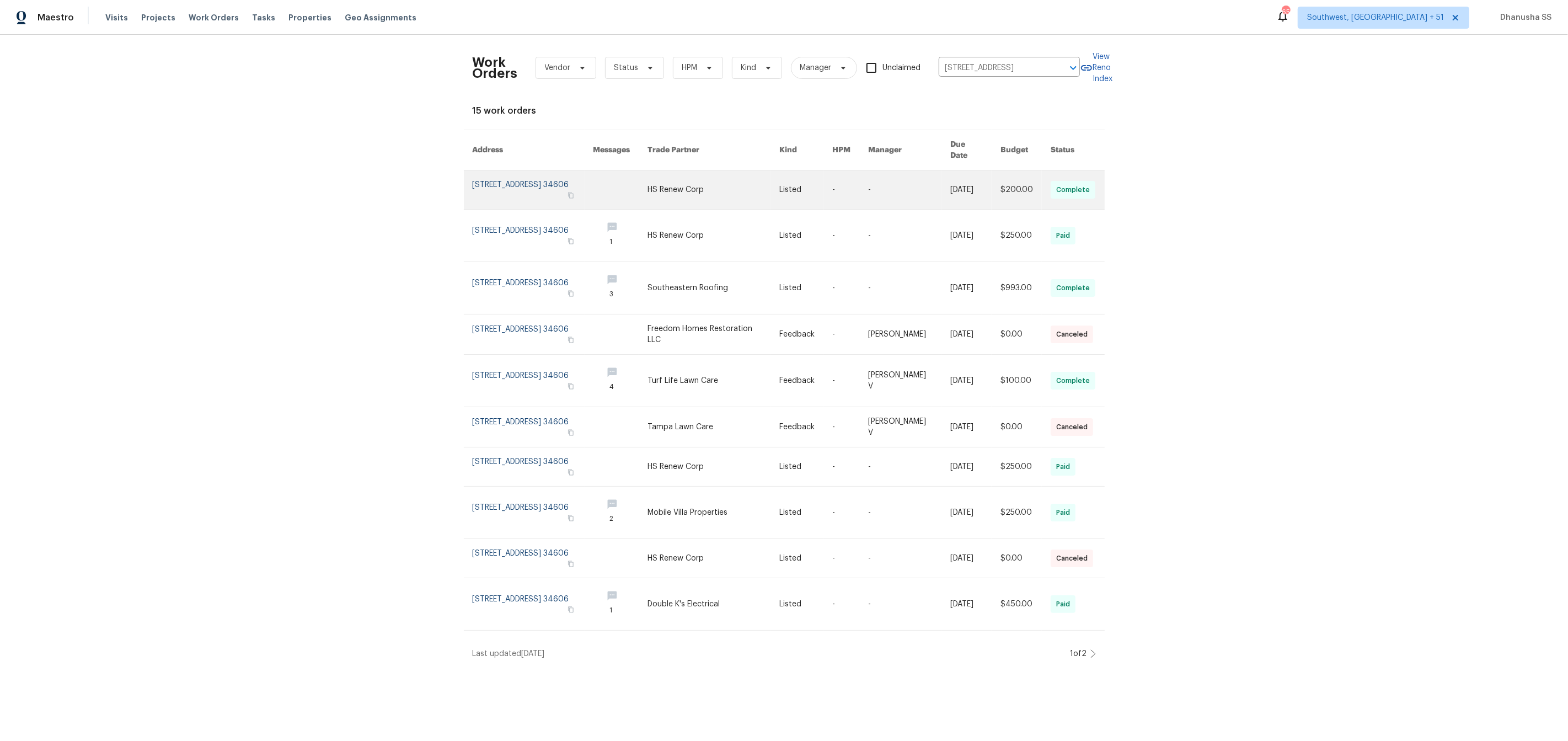
click at [543, 174] on link at bounding box center [533, 189] width 121 height 38
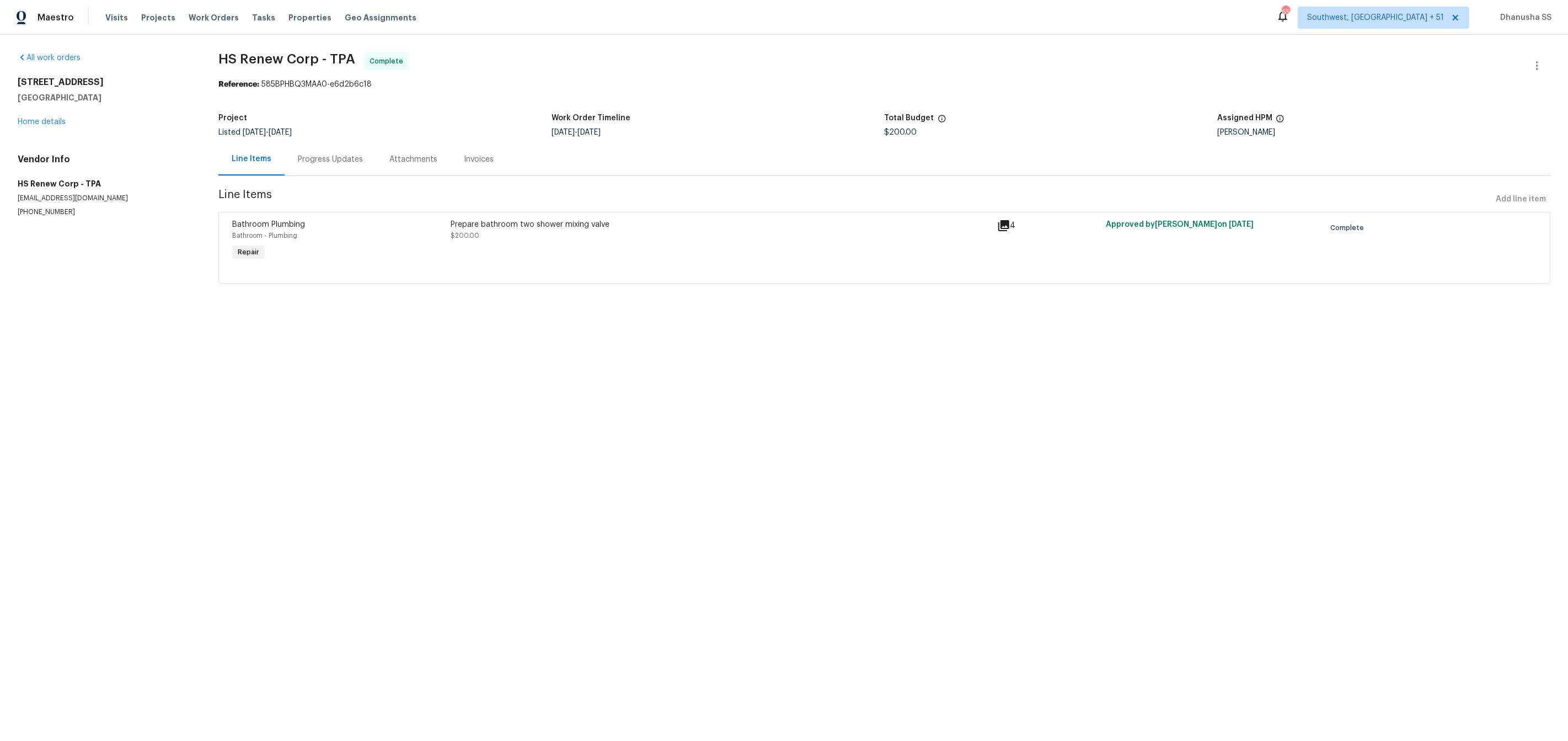
click at [37, 131] on div "All work orders 8103 Rhanbuoy Rd Spring Hill, FL 34606 Home details Vendor Info…" at bounding box center [105, 135] width 174 height 165
click at [37, 125] on link "Home details" at bounding box center [41, 122] width 48 height 8
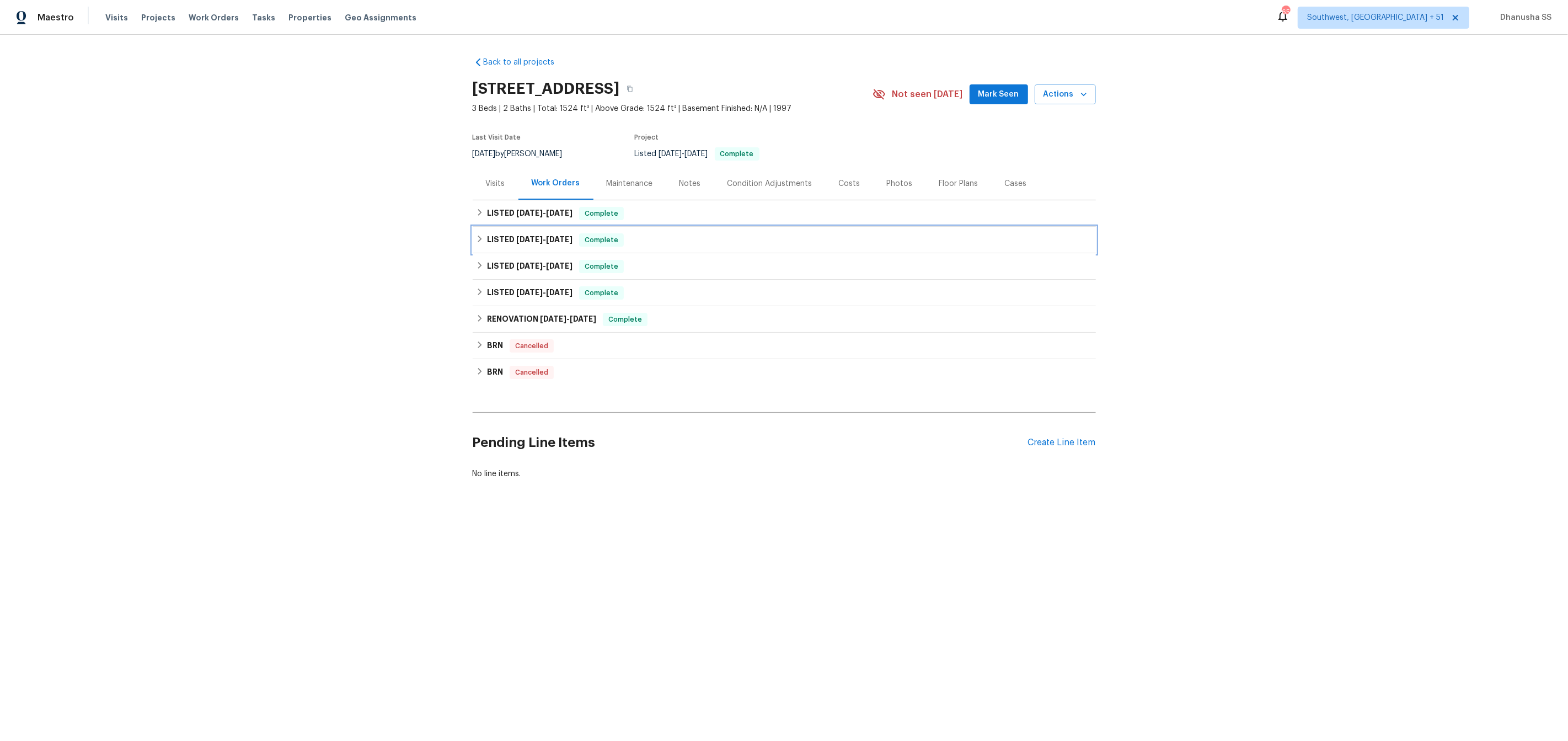
click at [648, 246] on div "LISTED 9/3/25 - 9/29/25 Complete" at bounding box center [784, 240] width 617 height 13
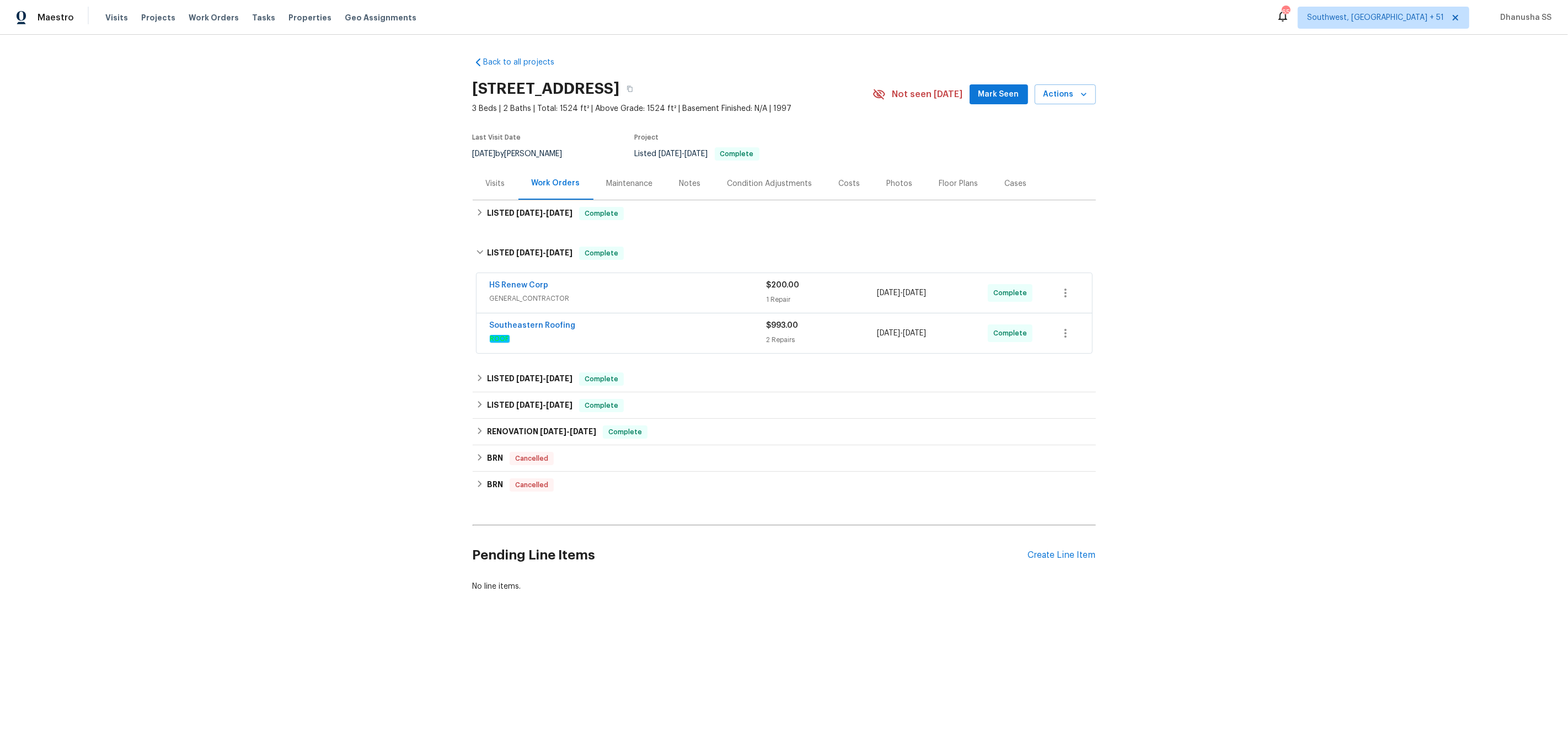
click at [677, 337] on span "ROOF" at bounding box center [628, 338] width 277 height 11
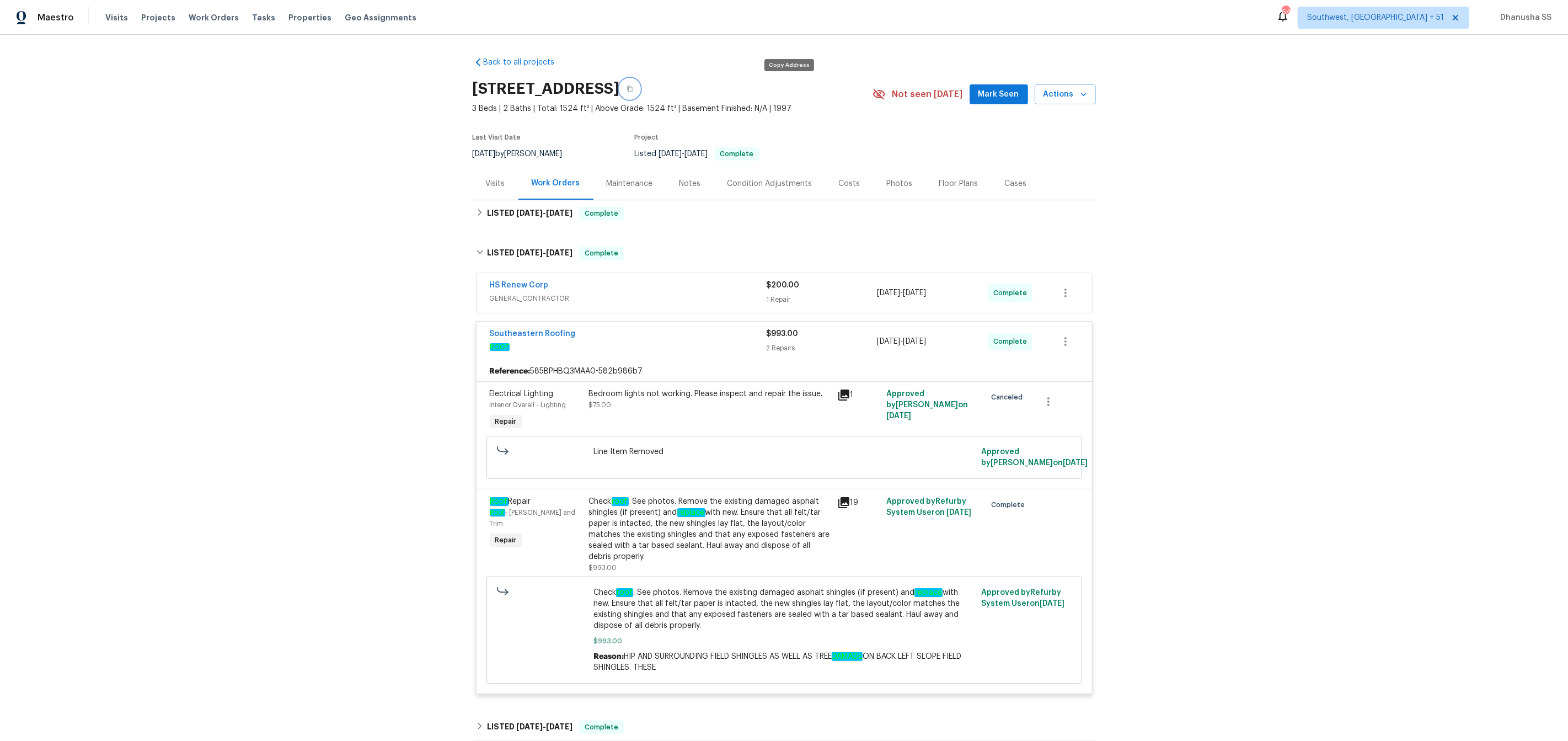
click at [640, 84] on button "button" at bounding box center [630, 88] width 20 height 20
click at [737, 299] on span "GENERAL_CONTRACTOR" at bounding box center [628, 298] width 277 height 11
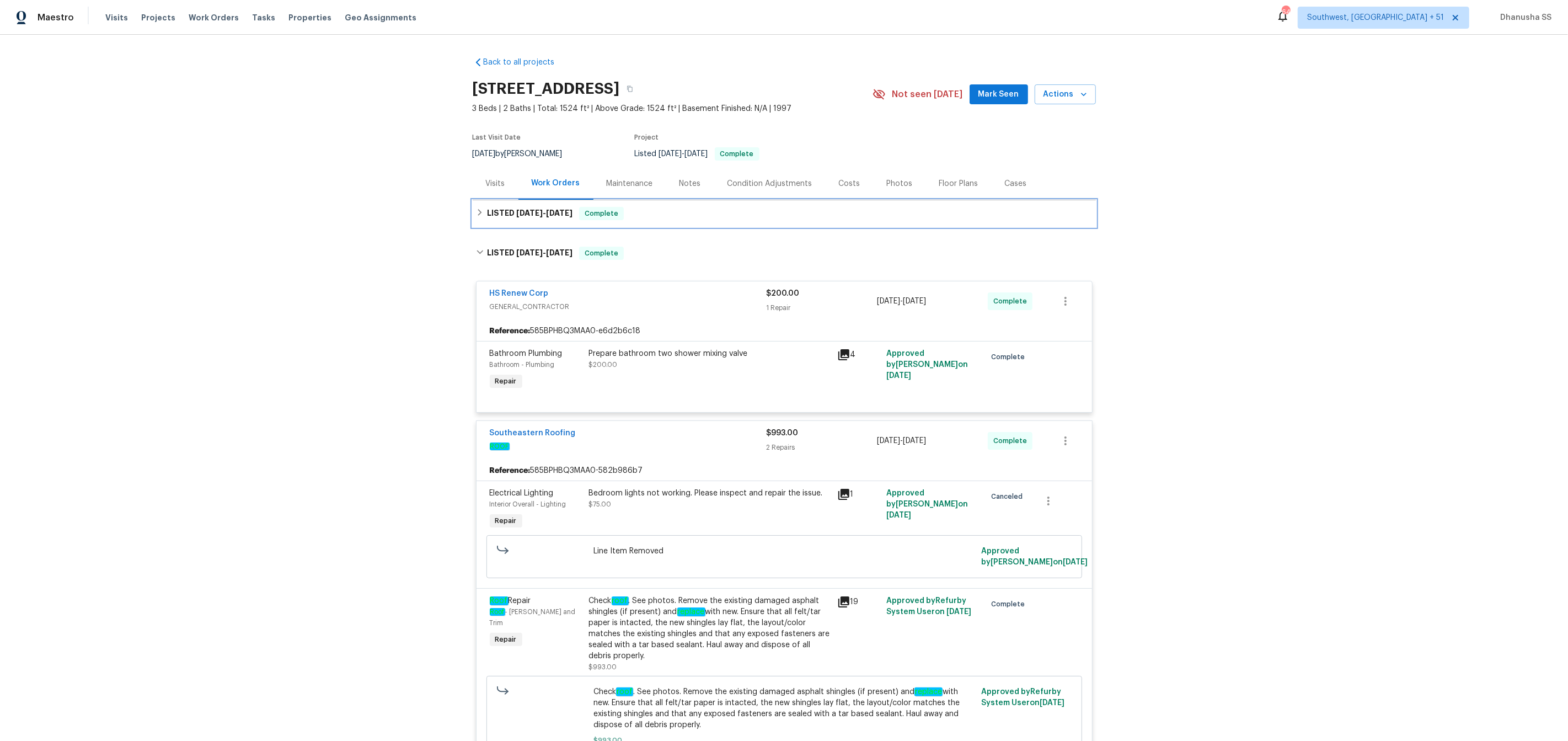
click at [647, 217] on div "LISTED 9/3/25 - 9/8/25 Complete" at bounding box center [784, 213] width 617 height 13
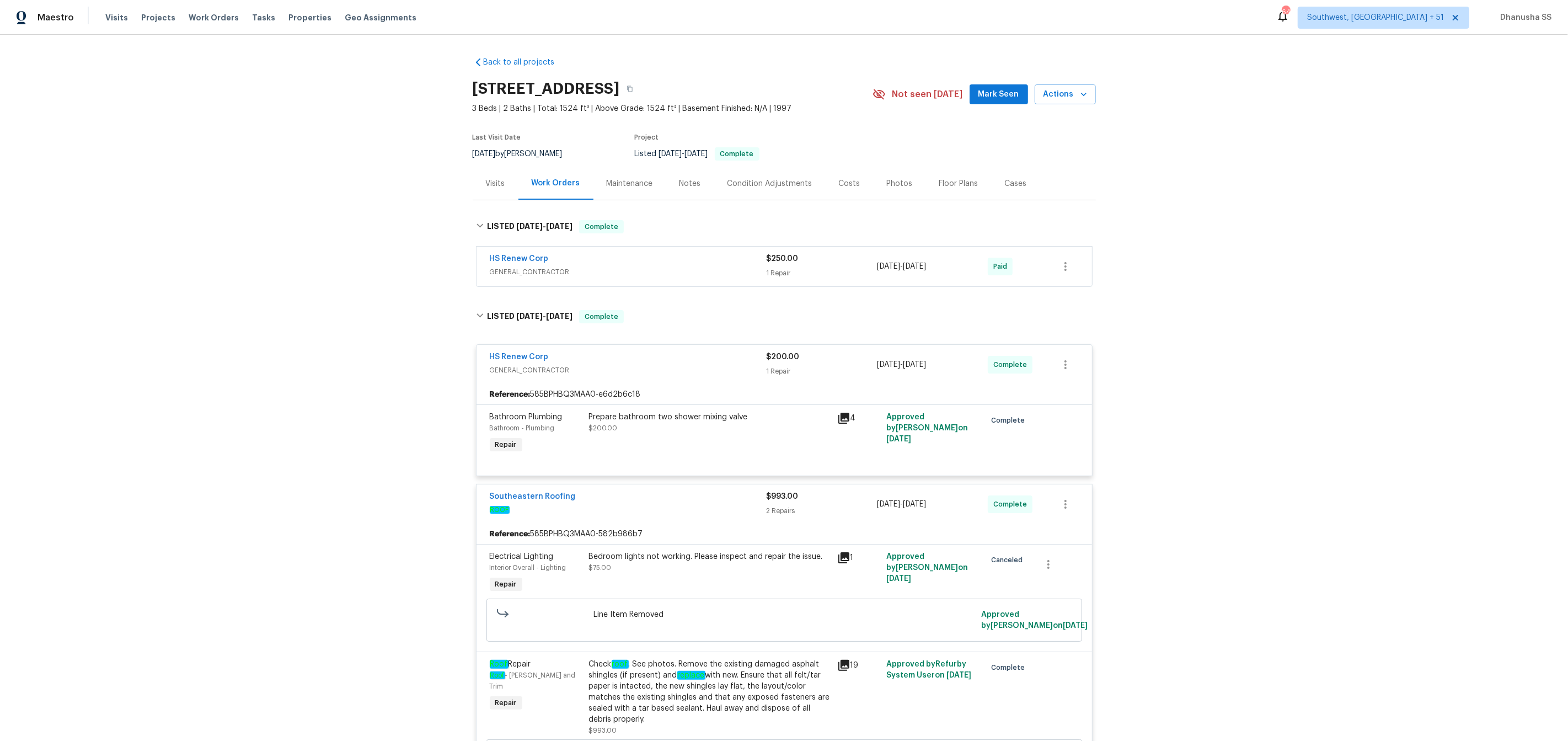
click at [725, 279] on div "HS Renew Corp GENERAL_CONTRACTOR" at bounding box center [628, 266] width 277 height 26
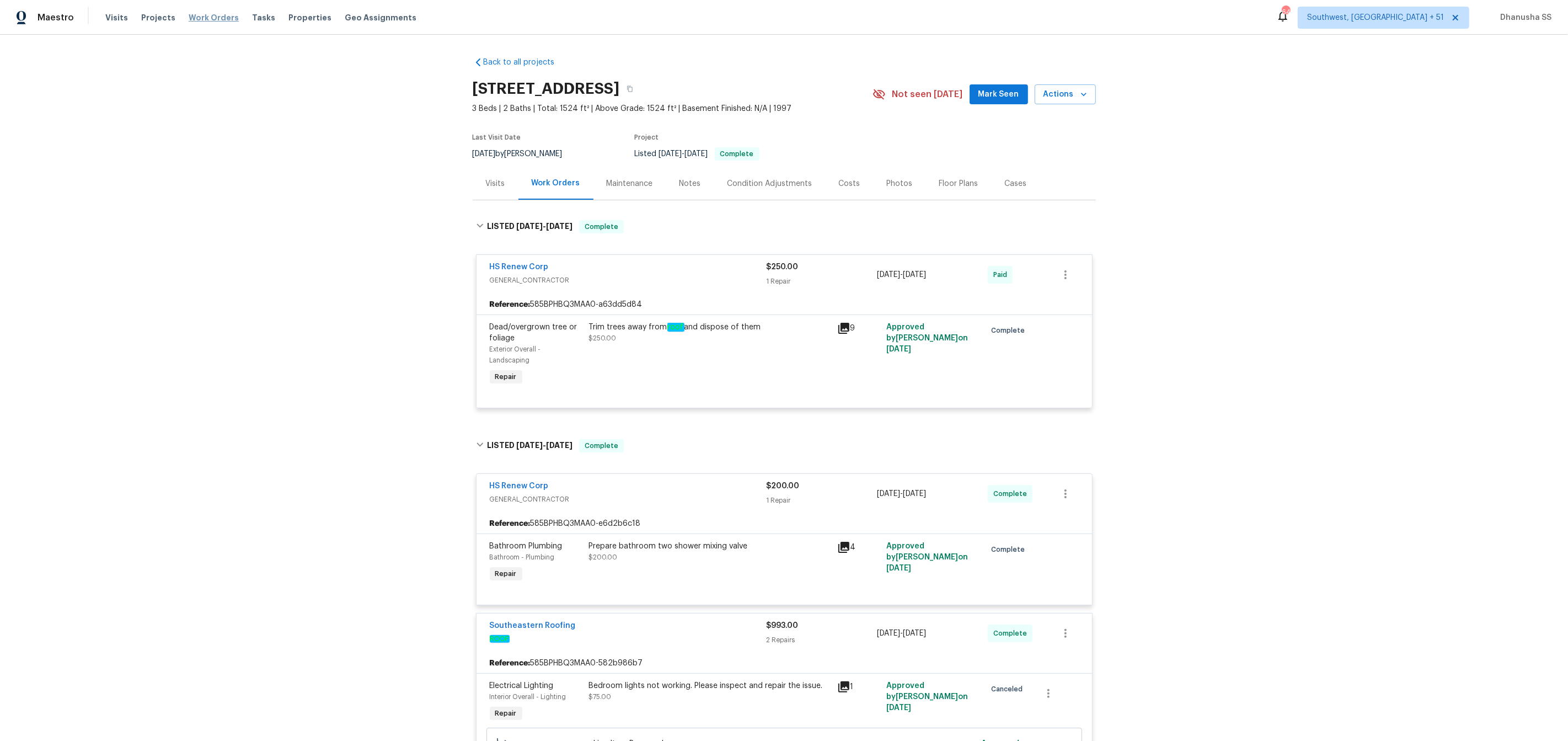
click at [200, 18] on span "Work Orders" at bounding box center [213, 18] width 50 height 11
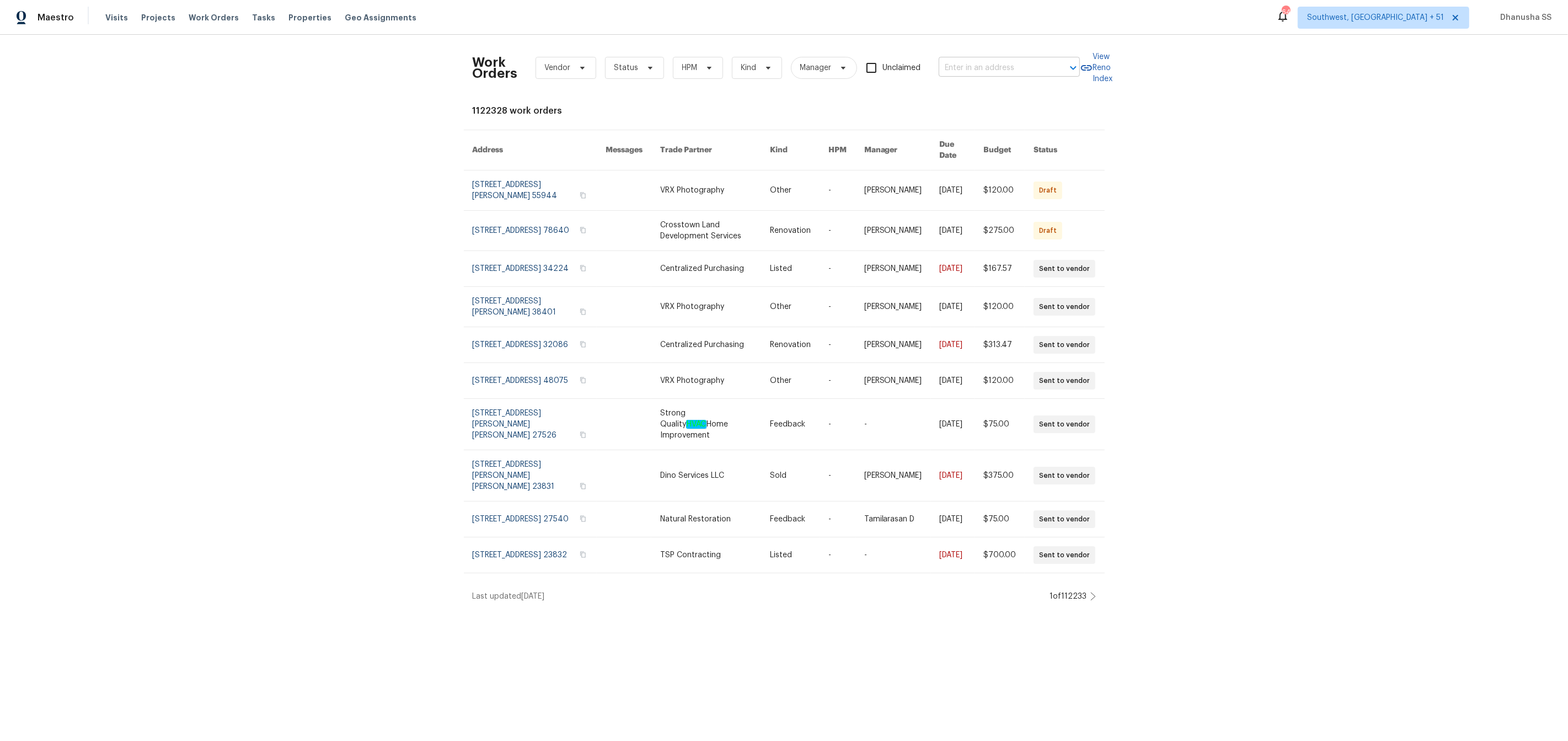
click at [990, 67] on input "text" at bounding box center [993, 68] width 110 height 17
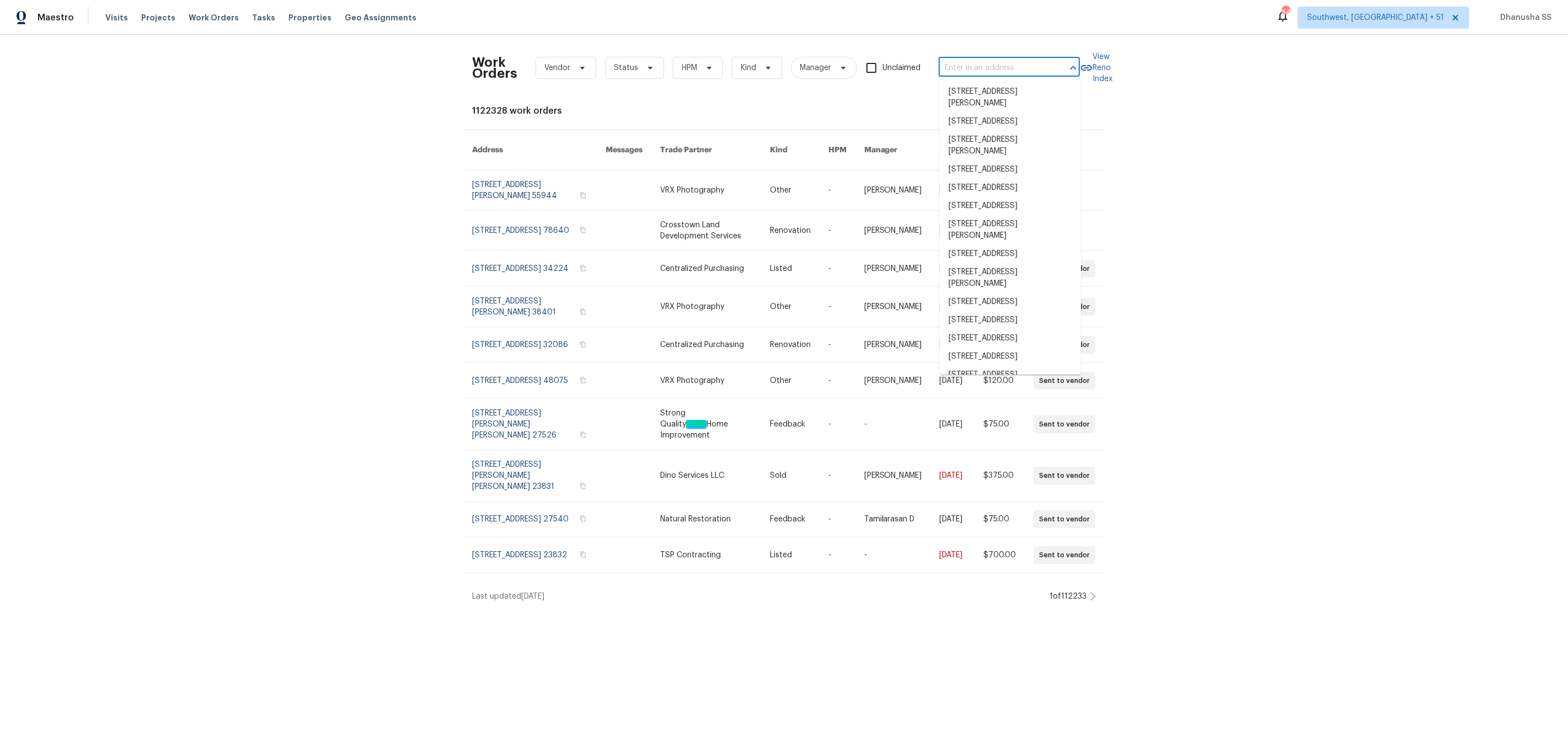
paste input "[STREET_ADDRESS]"
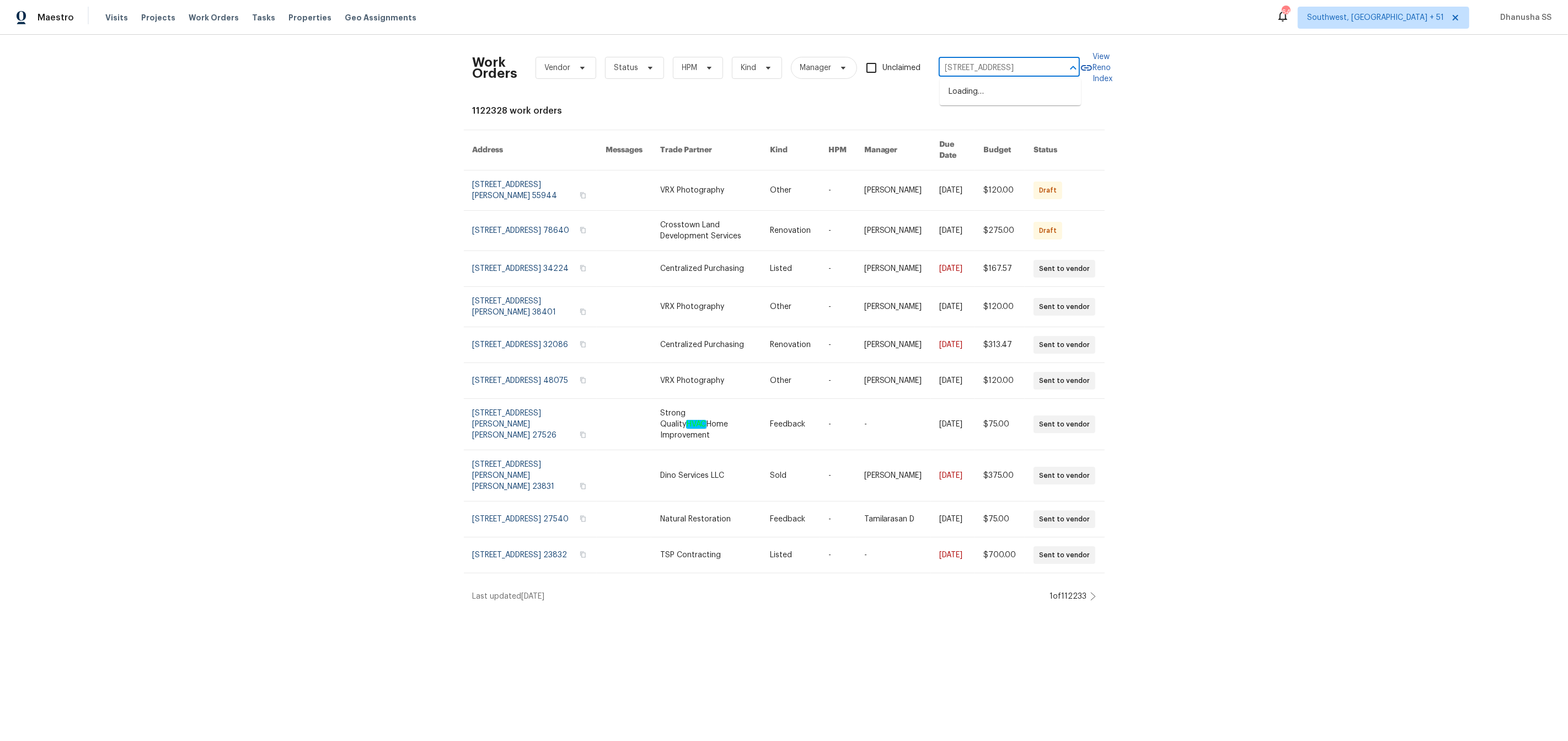
scroll to position [0, 17]
type input "[STREET_ADDRESS]"
click at [1001, 84] on li "[STREET_ADDRESS]" at bounding box center [1011, 92] width 141 height 18
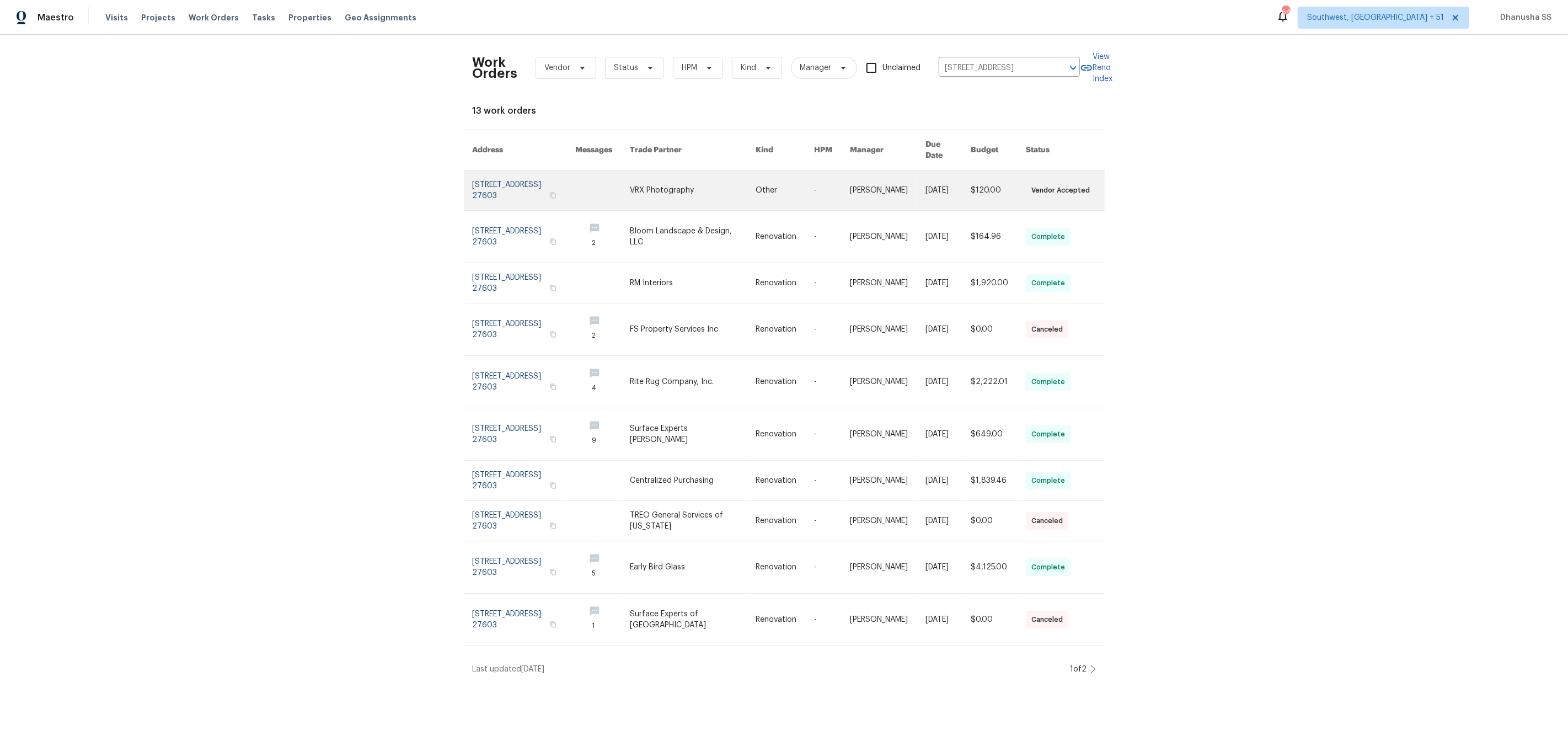
click at [809, 186] on td "-" at bounding box center [823, 190] width 36 height 40
click at [518, 170] on link at bounding box center [524, 190] width 103 height 40
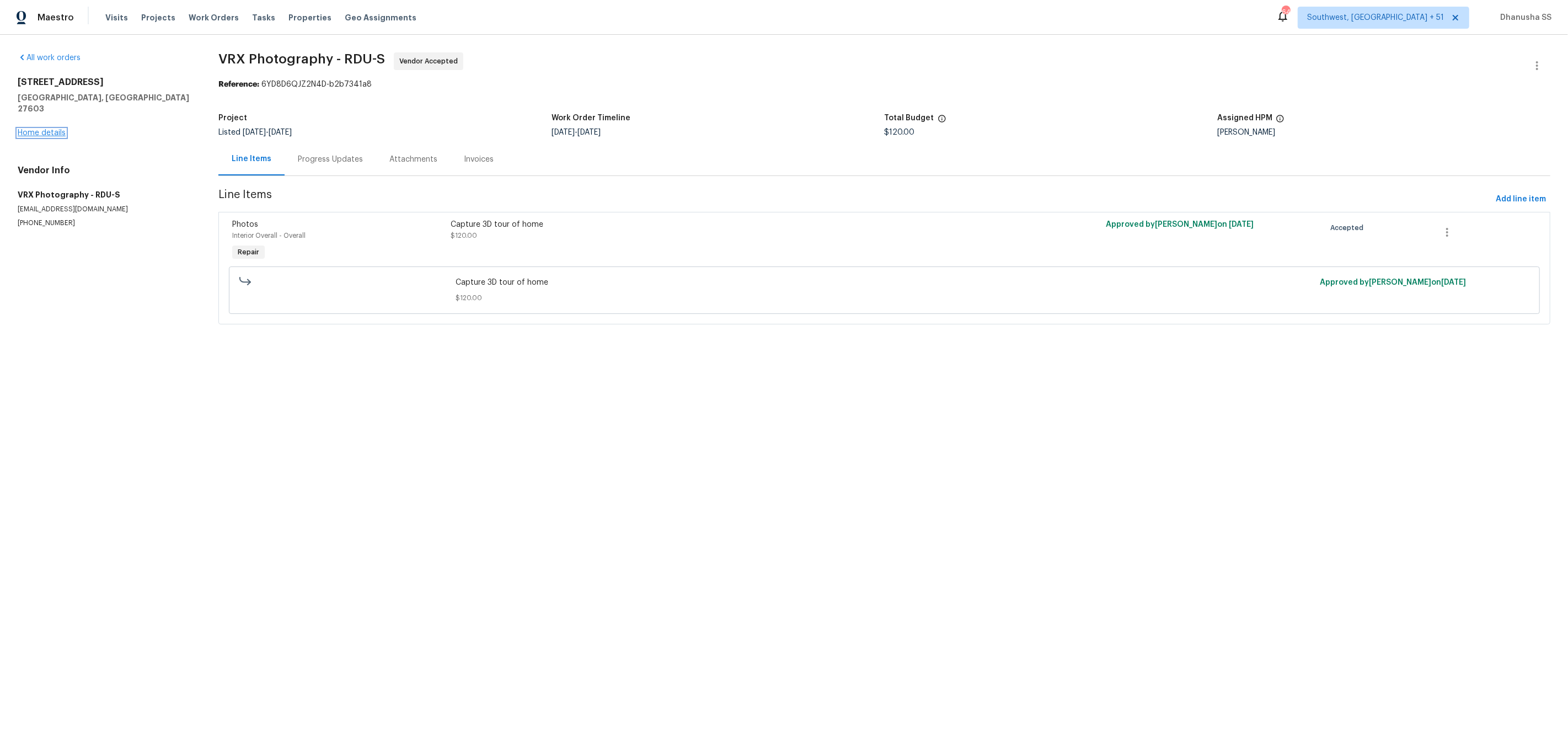
click at [40, 129] on link "Home details" at bounding box center [41, 133] width 48 height 8
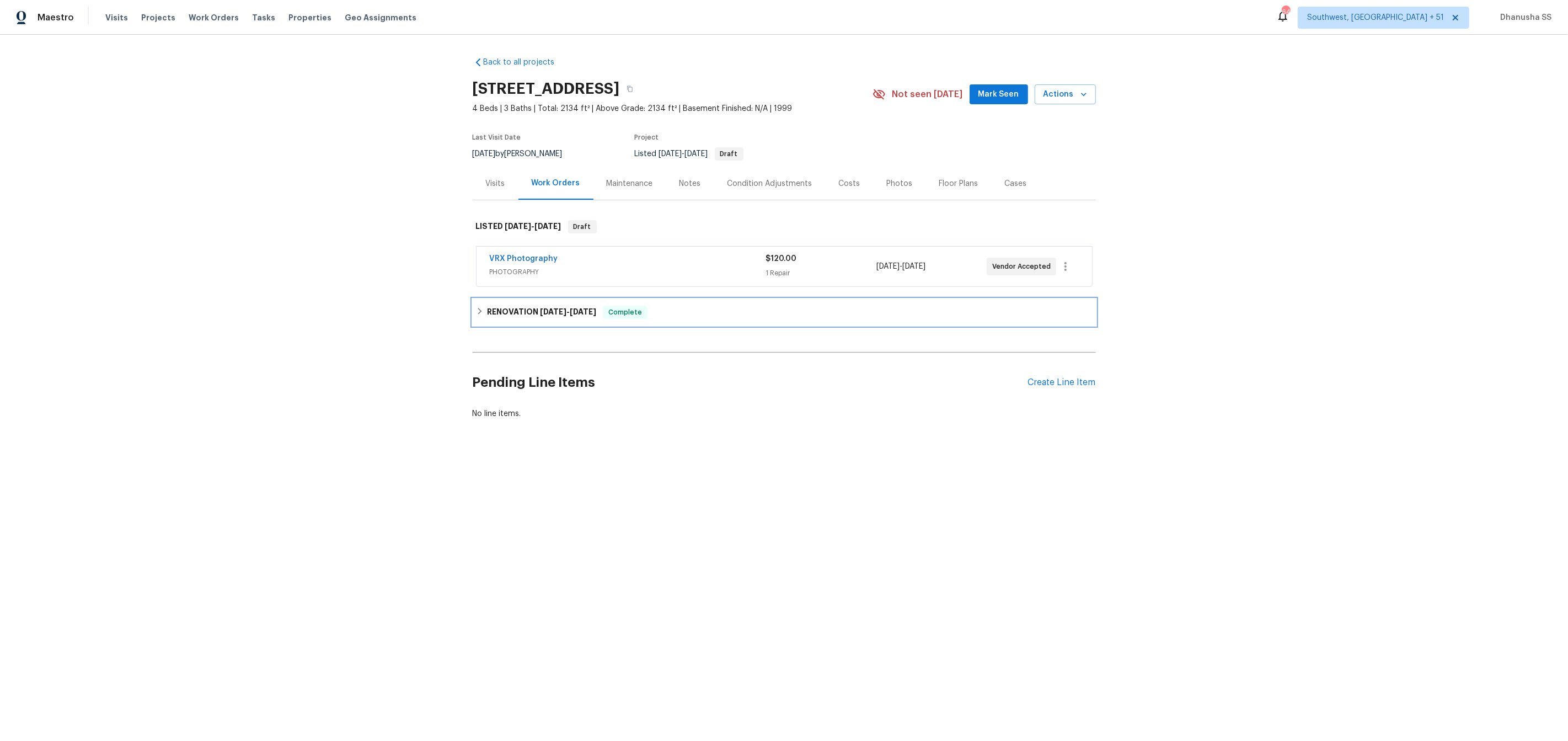
click at [682, 311] on div "RENOVATION [DATE] - [DATE] Complete" at bounding box center [784, 312] width 617 height 13
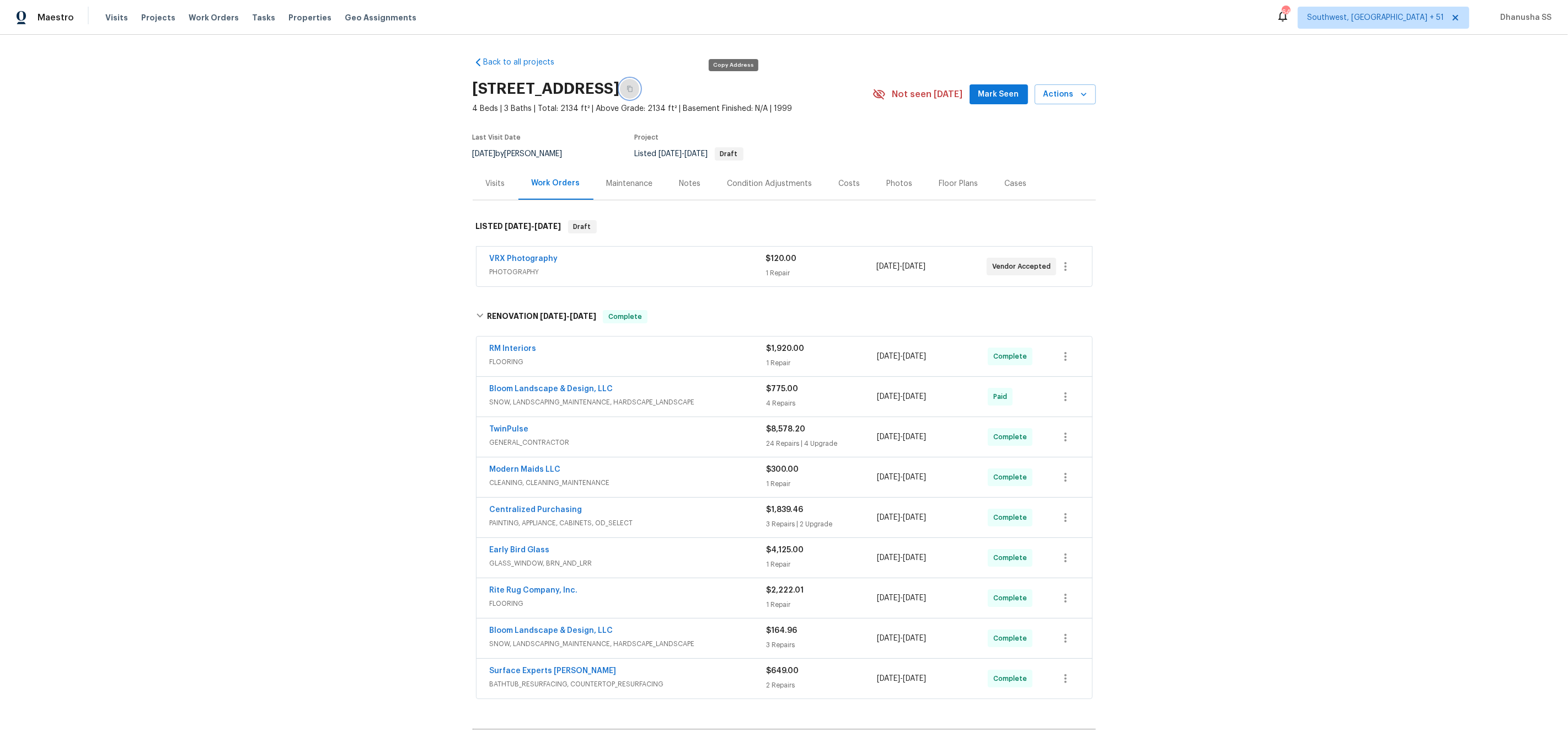
click at [640, 93] on button "button" at bounding box center [630, 88] width 20 height 20
click at [498, 182] on div "Visits" at bounding box center [496, 184] width 20 height 11
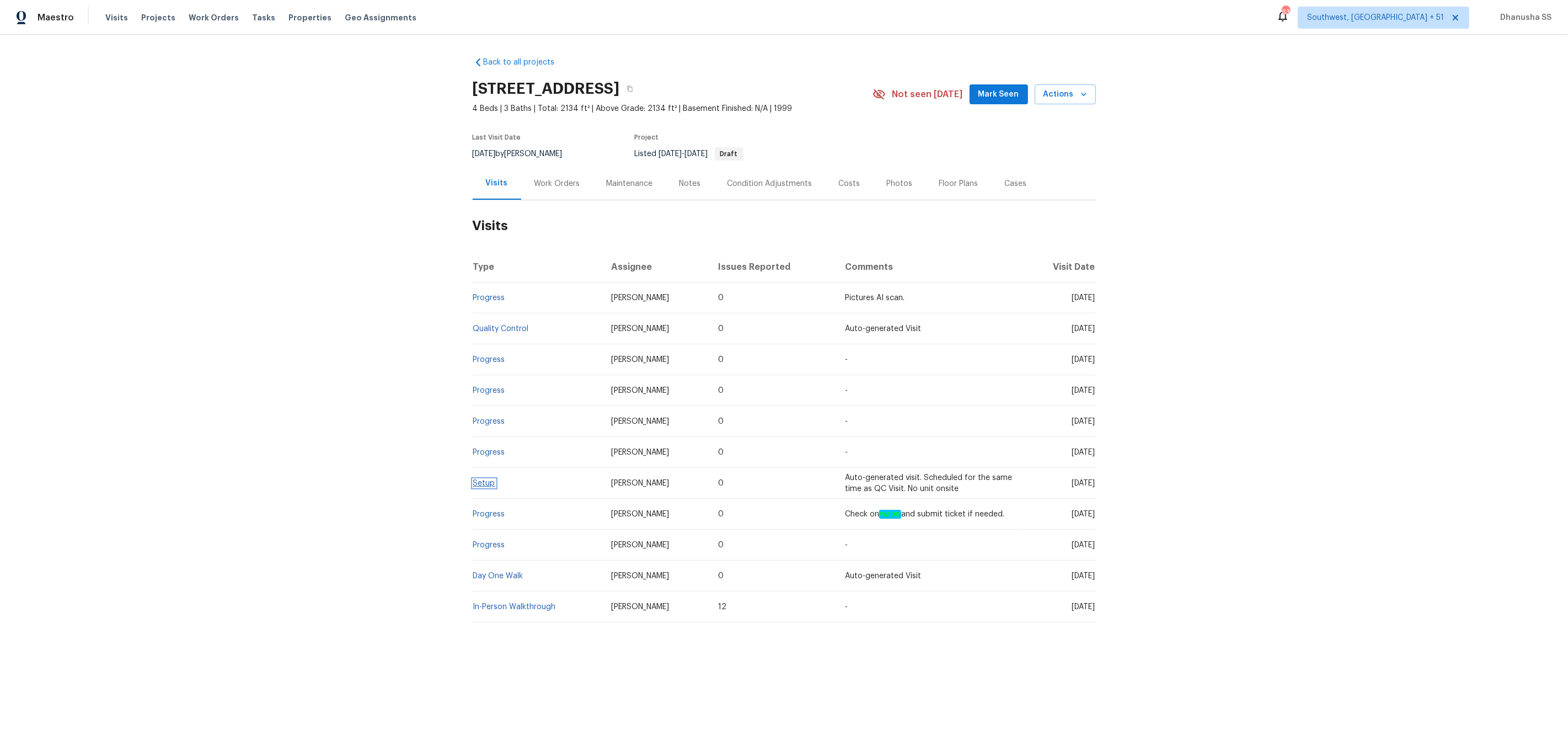
click at [478, 479] on link "Setup" at bounding box center [484, 483] width 22 height 8
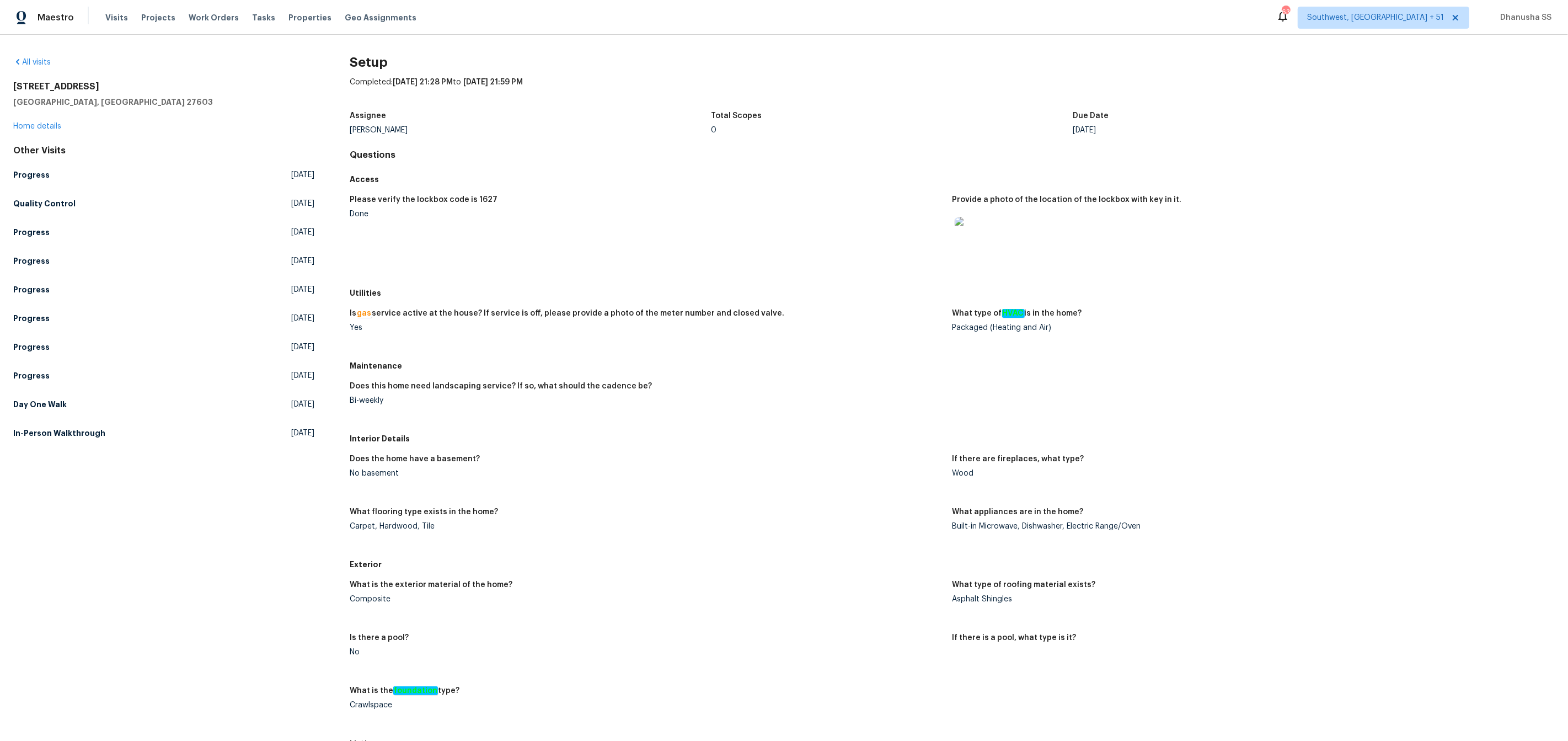
click at [381, 599] on div "Composite" at bounding box center [646, 599] width 593 height 8
click at [70, 439] on link "In-Person Walkthrough Wed, Aug 06 2025" at bounding box center [164, 433] width 301 height 20
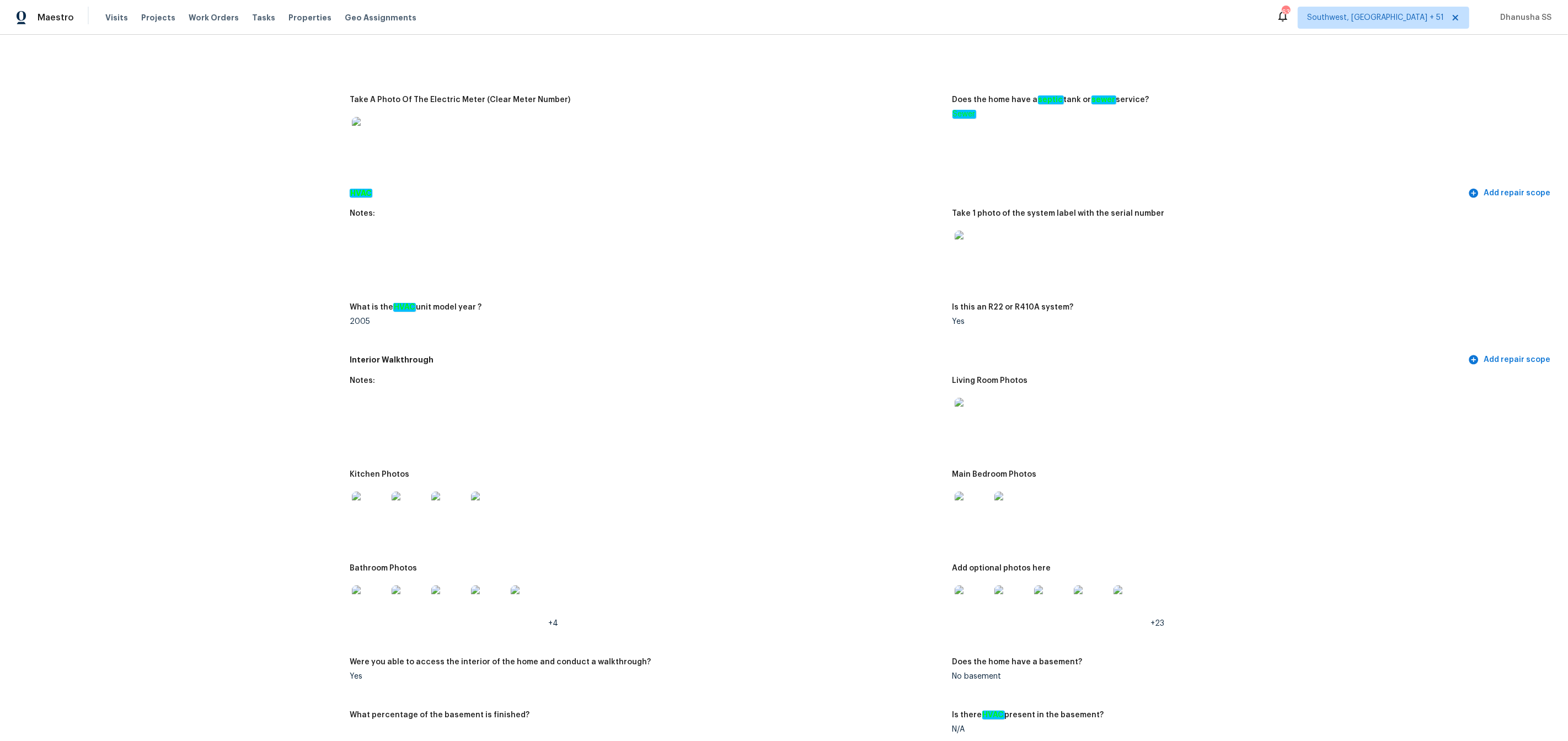
scroll to position [1012, 0]
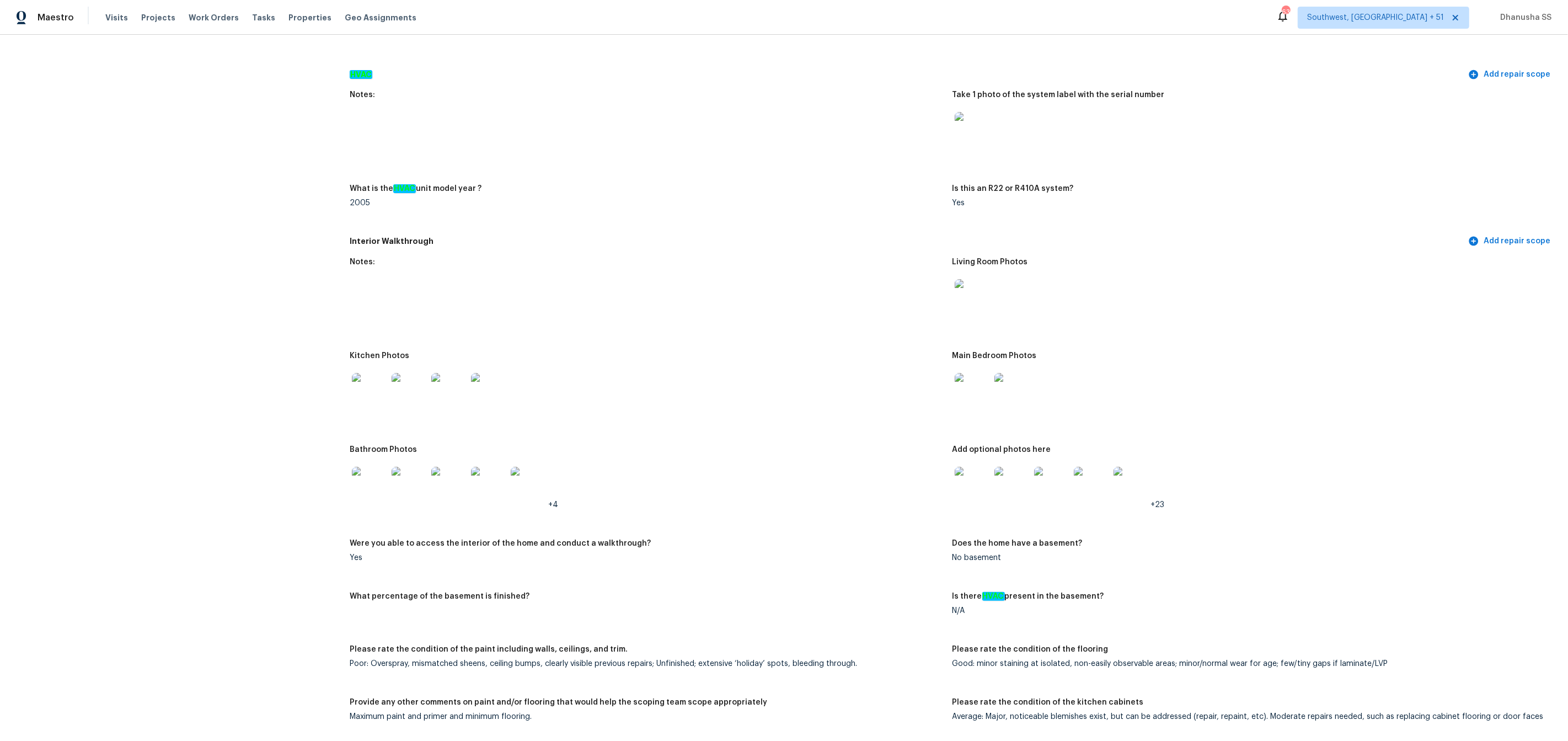
click at [973, 121] on img at bounding box center [973, 130] width 35 height 35
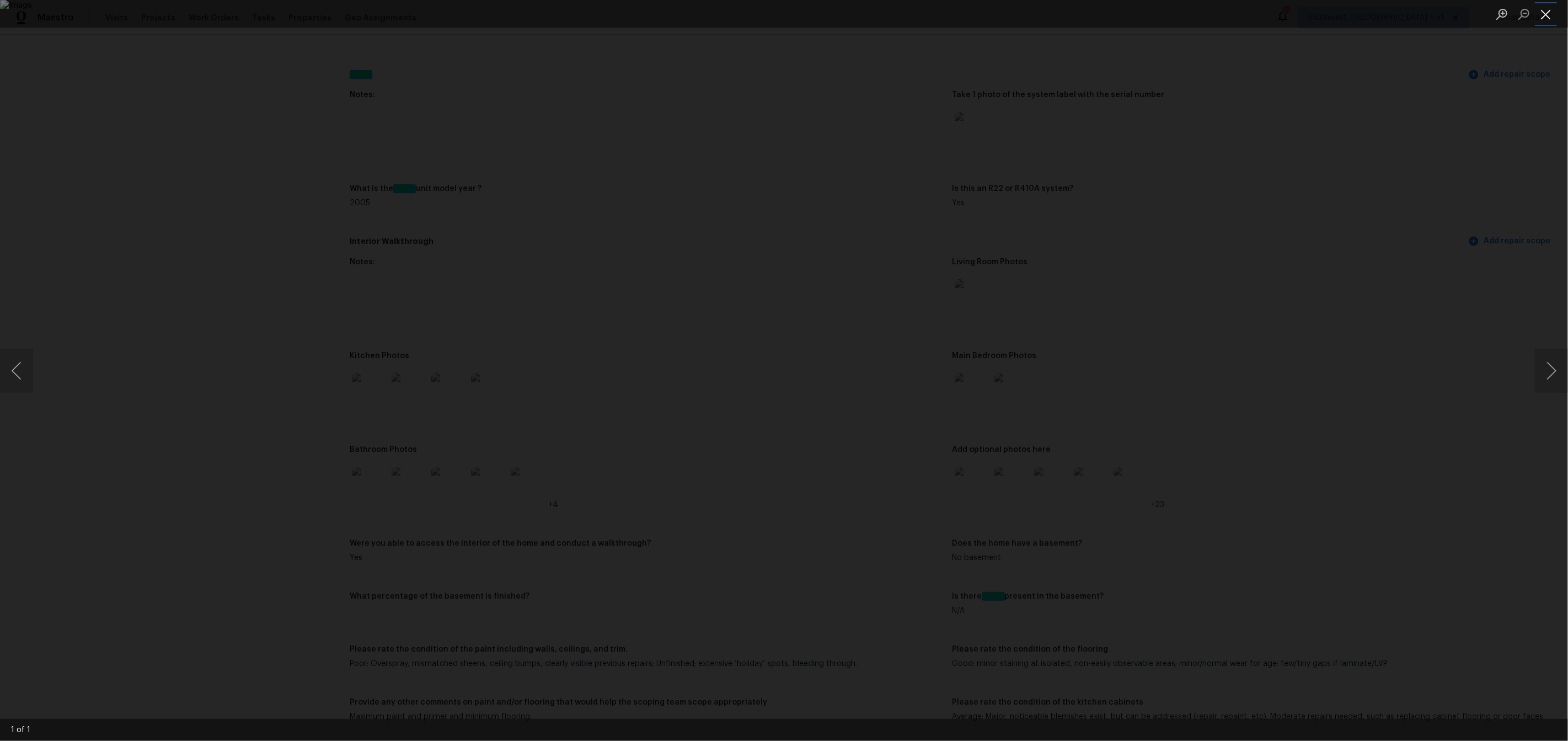
click at [1547, 18] on button "Close lightbox" at bounding box center [1546, 14] width 22 height 20
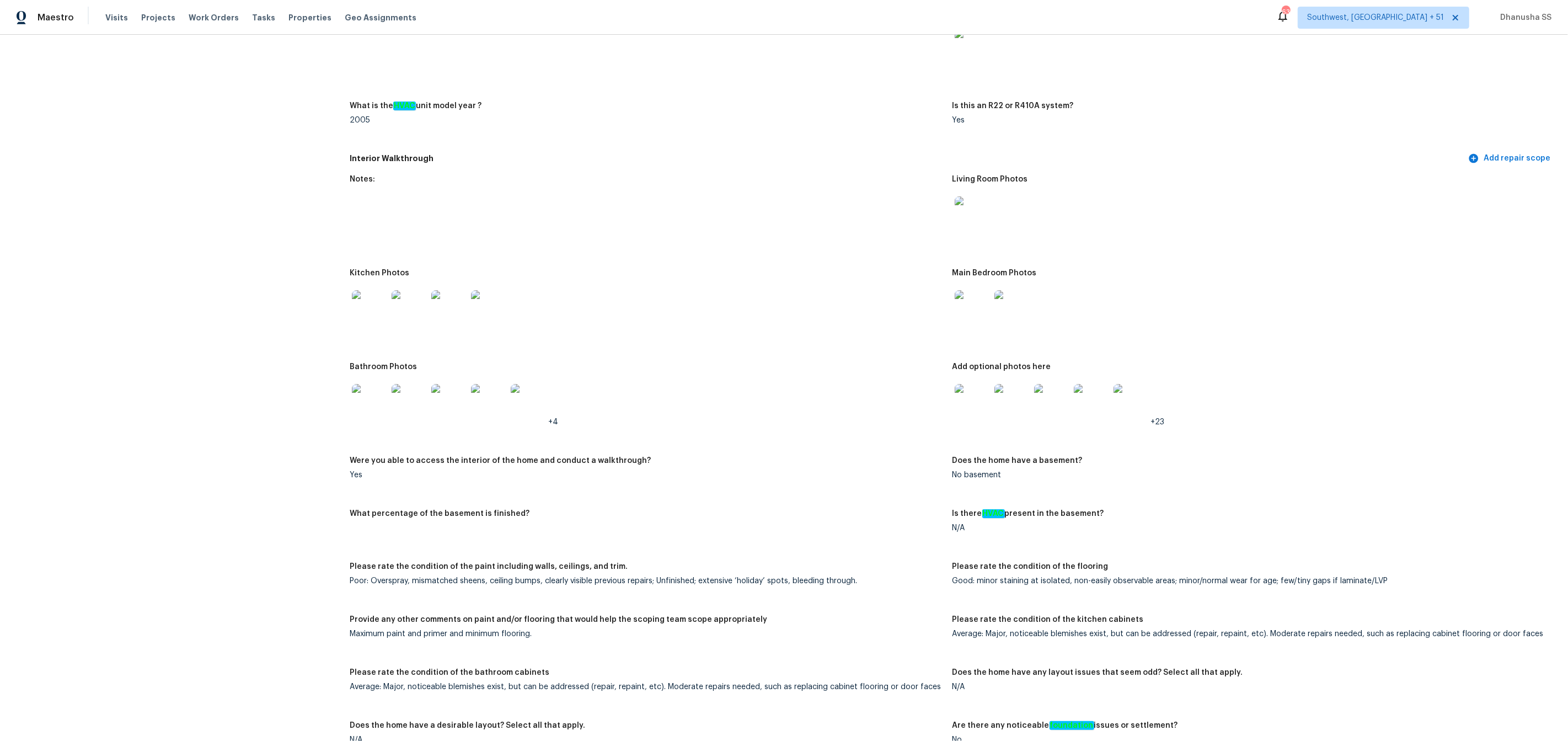
scroll to position [269, 0]
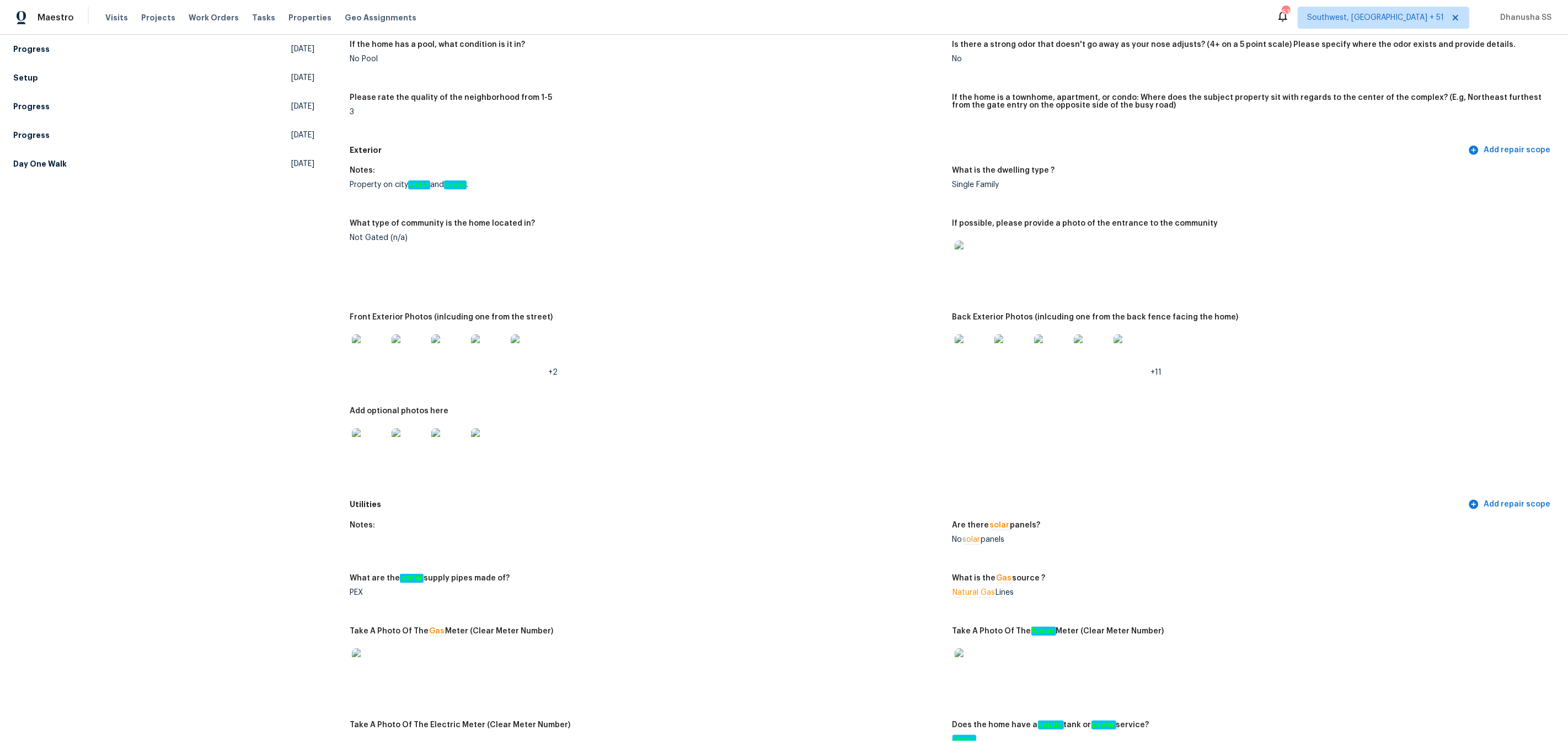
click at [974, 343] on img at bounding box center [973, 352] width 35 height 35
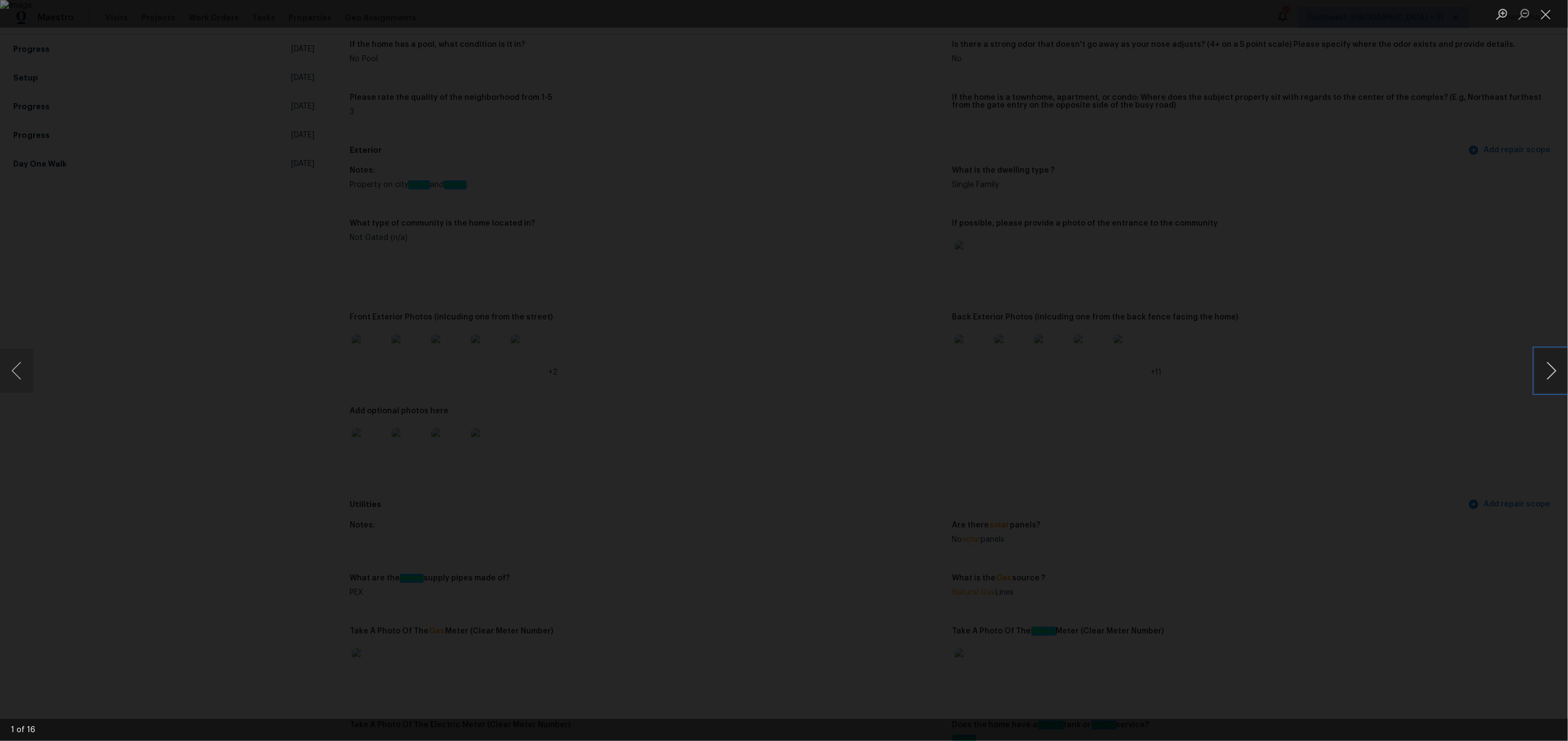
click at [1538, 376] on button "Next image" at bounding box center [1552, 371] width 33 height 44
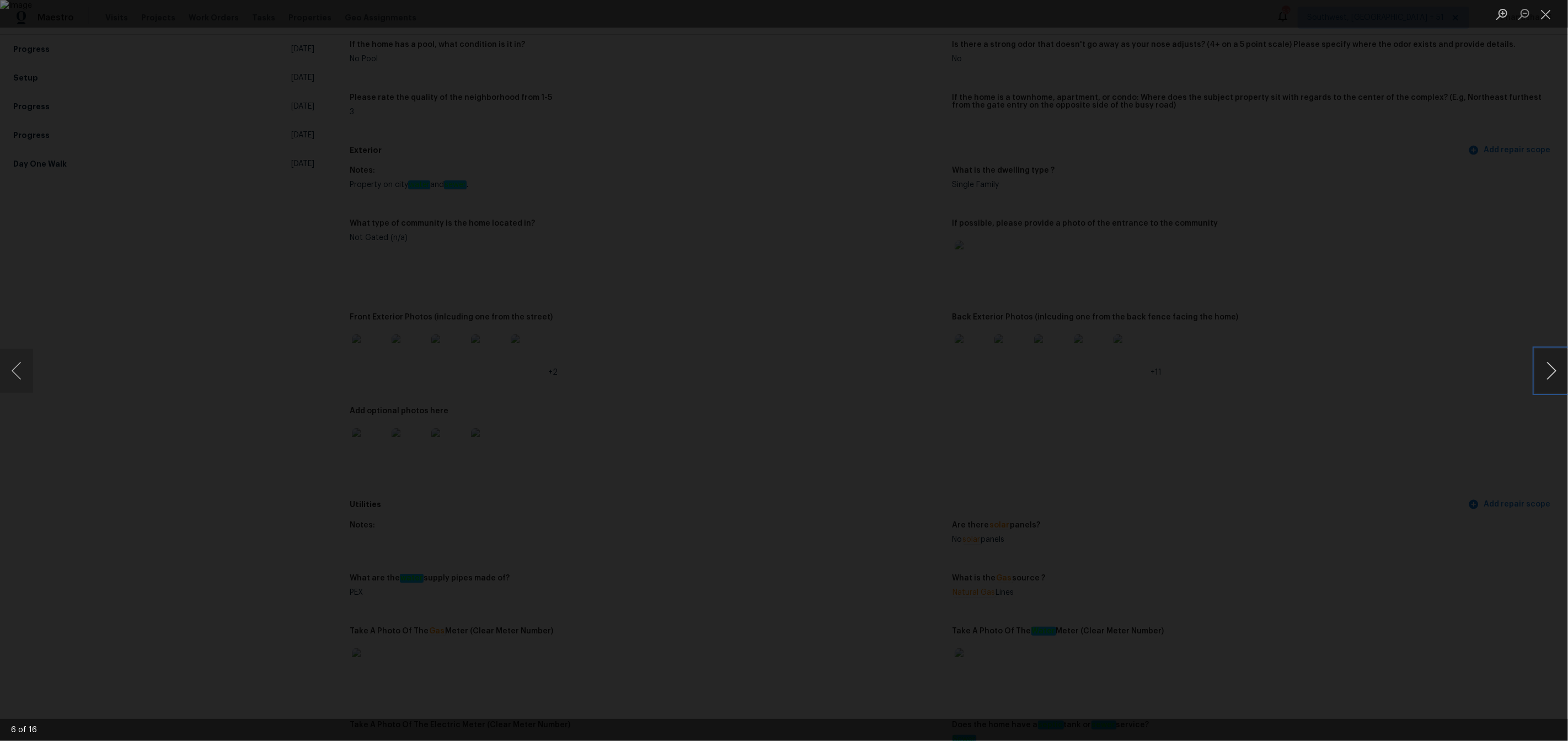
click at [1538, 376] on button "Next image" at bounding box center [1552, 371] width 33 height 44
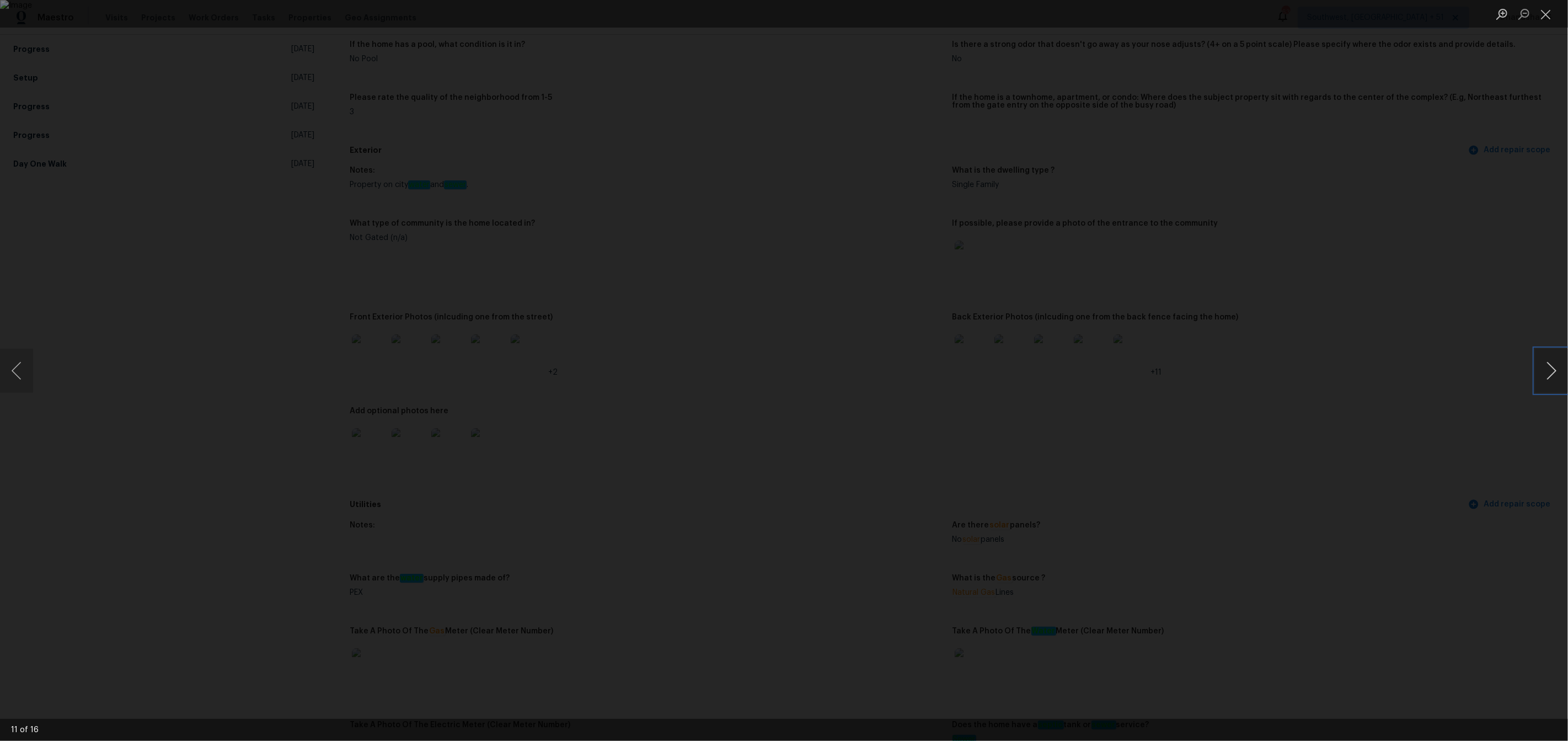
click at [1549, 374] on button "Next image" at bounding box center [1552, 371] width 33 height 44
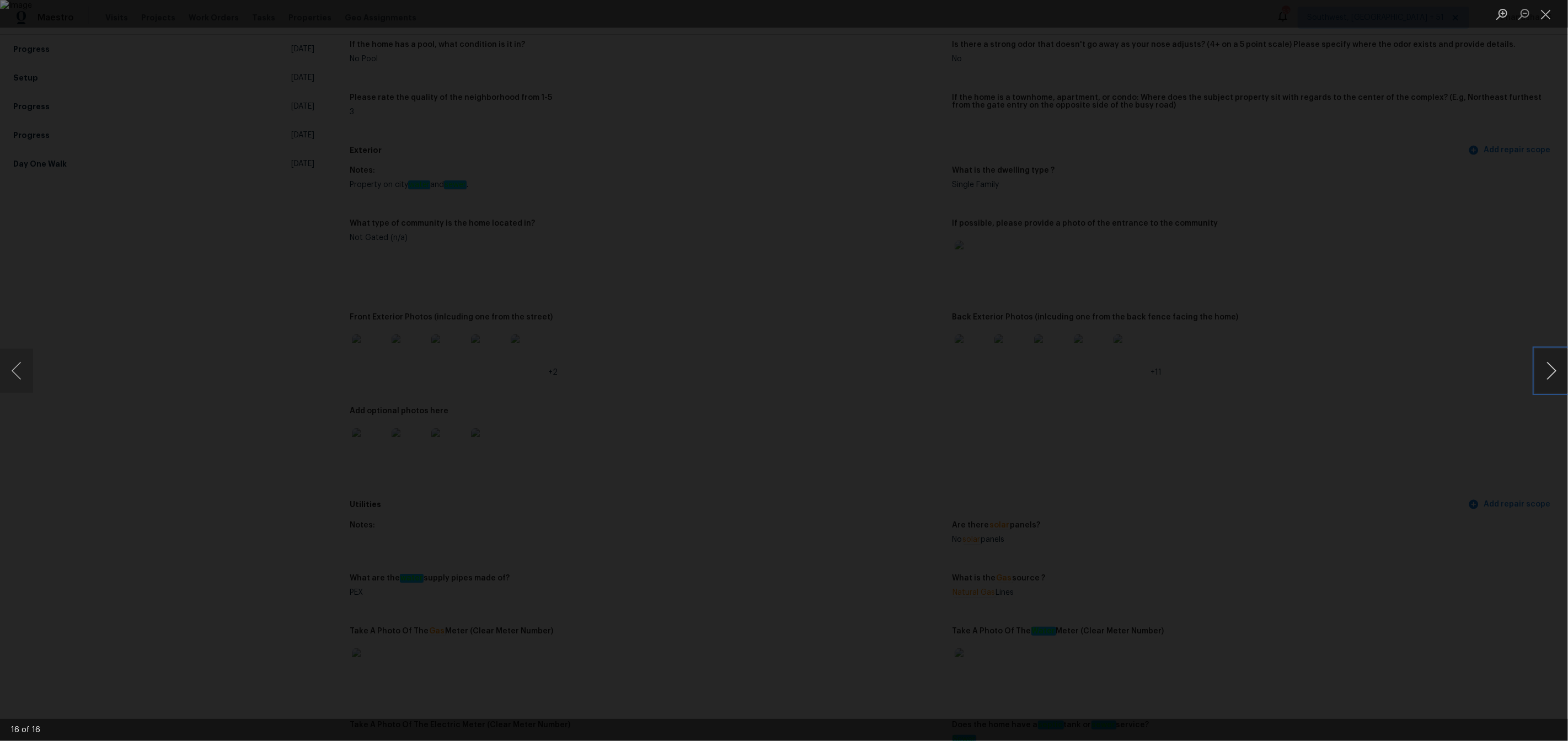
click at [1549, 374] on button "Next image" at bounding box center [1552, 371] width 33 height 44
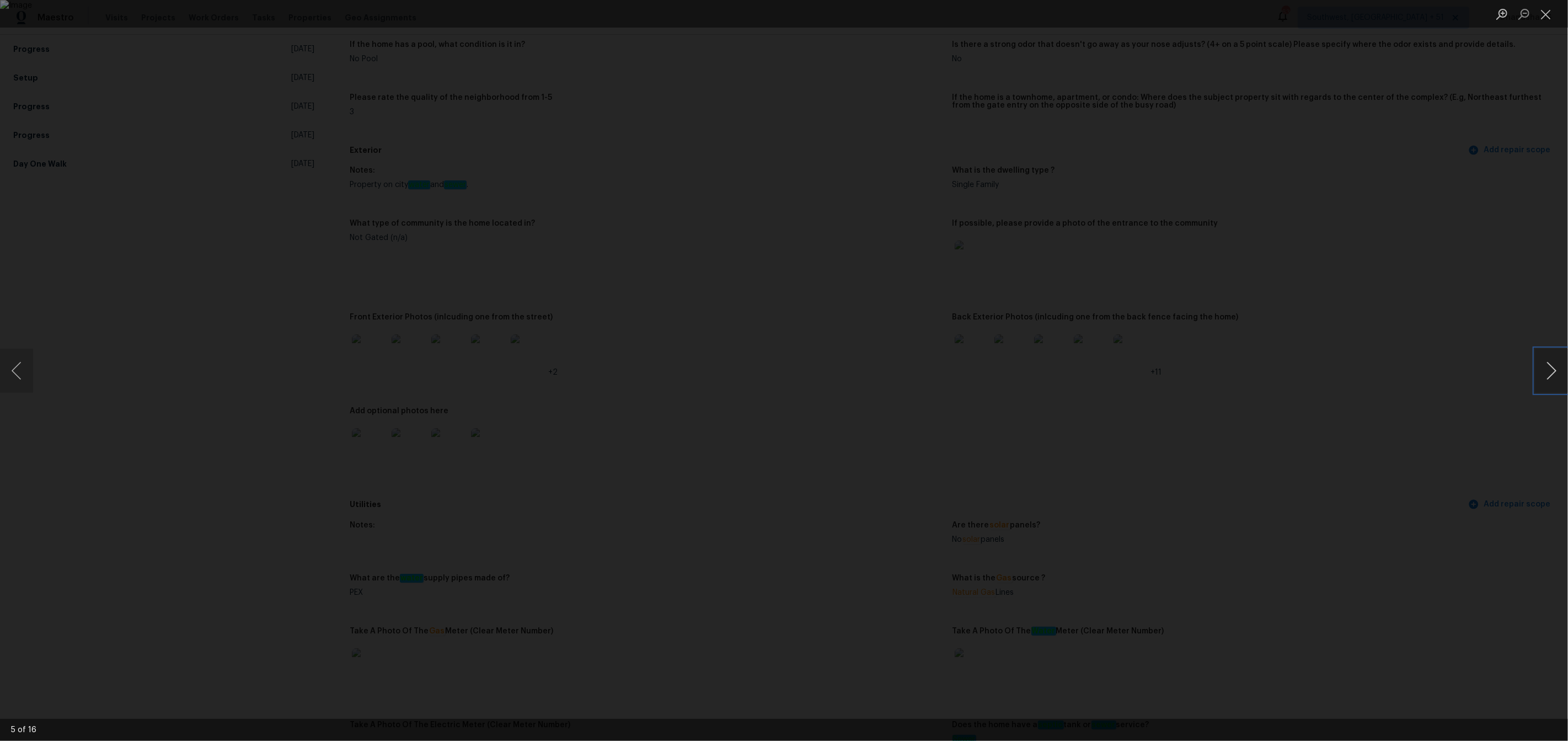
click at [1549, 374] on button "Next image" at bounding box center [1552, 371] width 33 height 44
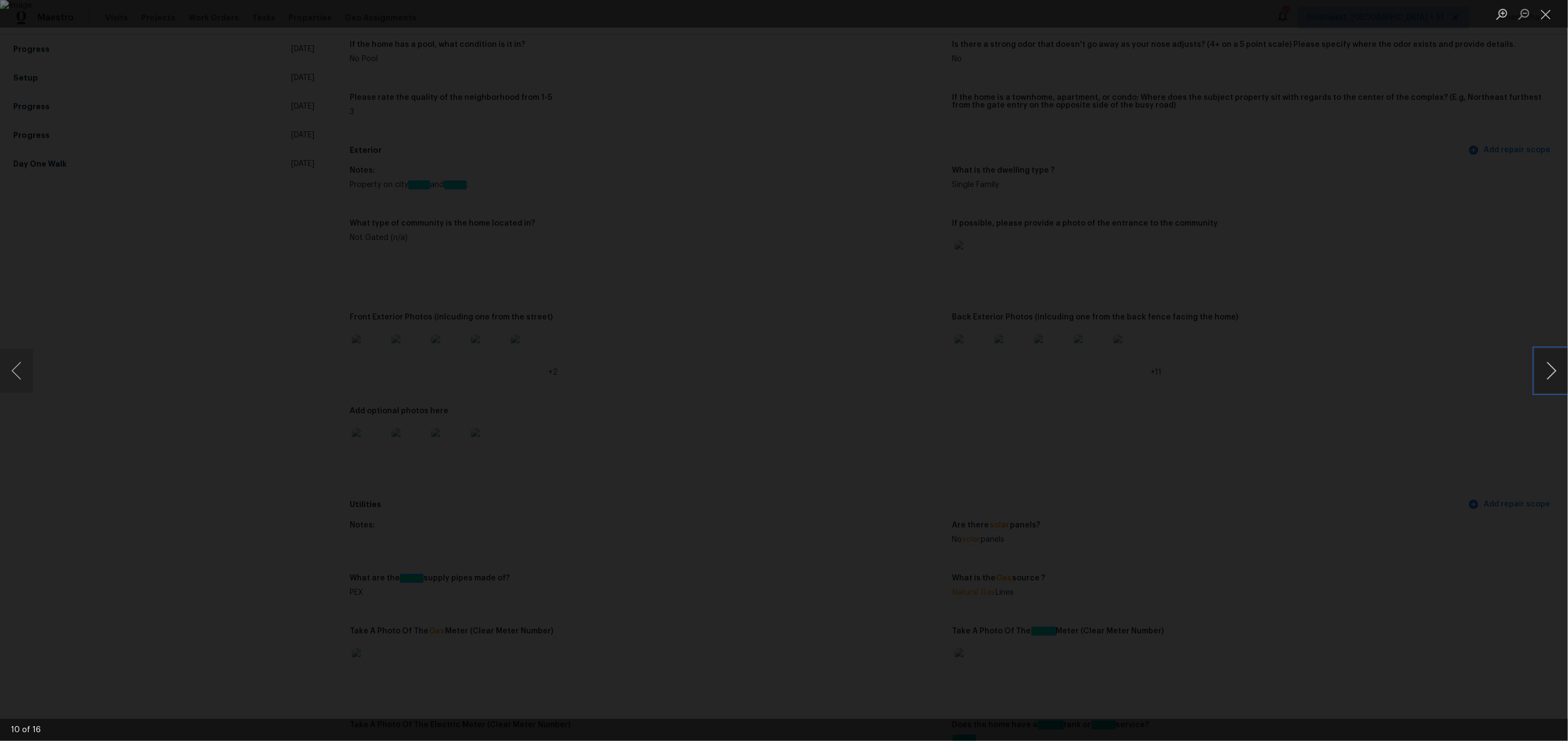
click at [1549, 374] on button "Next image" at bounding box center [1552, 371] width 33 height 44
click at [292, 204] on div "Lightbox" at bounding box center [784, 370] width 1568 height 741
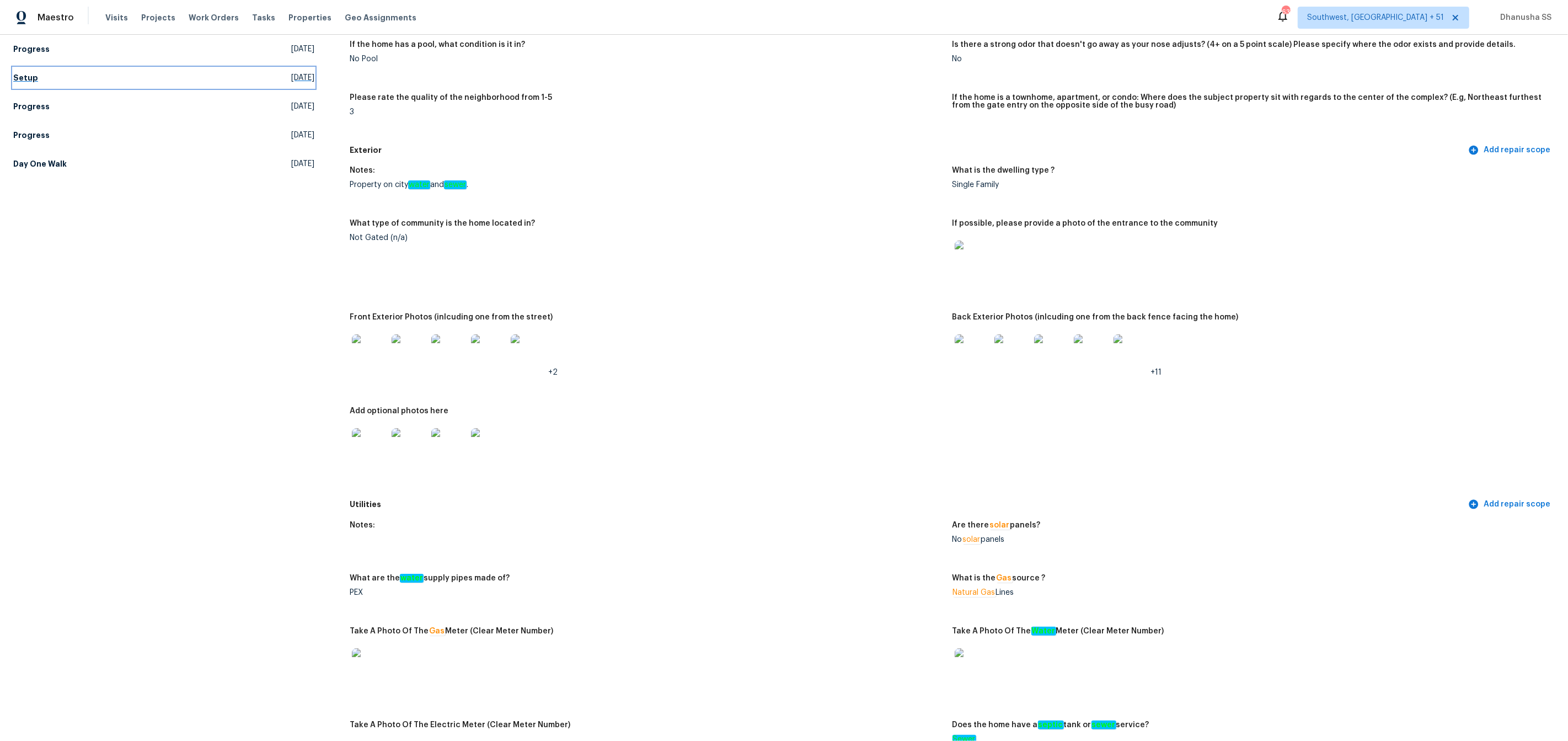
click at [26, 81] on h5 "Setup" at bounding box center [26, 77] width 25 height 11
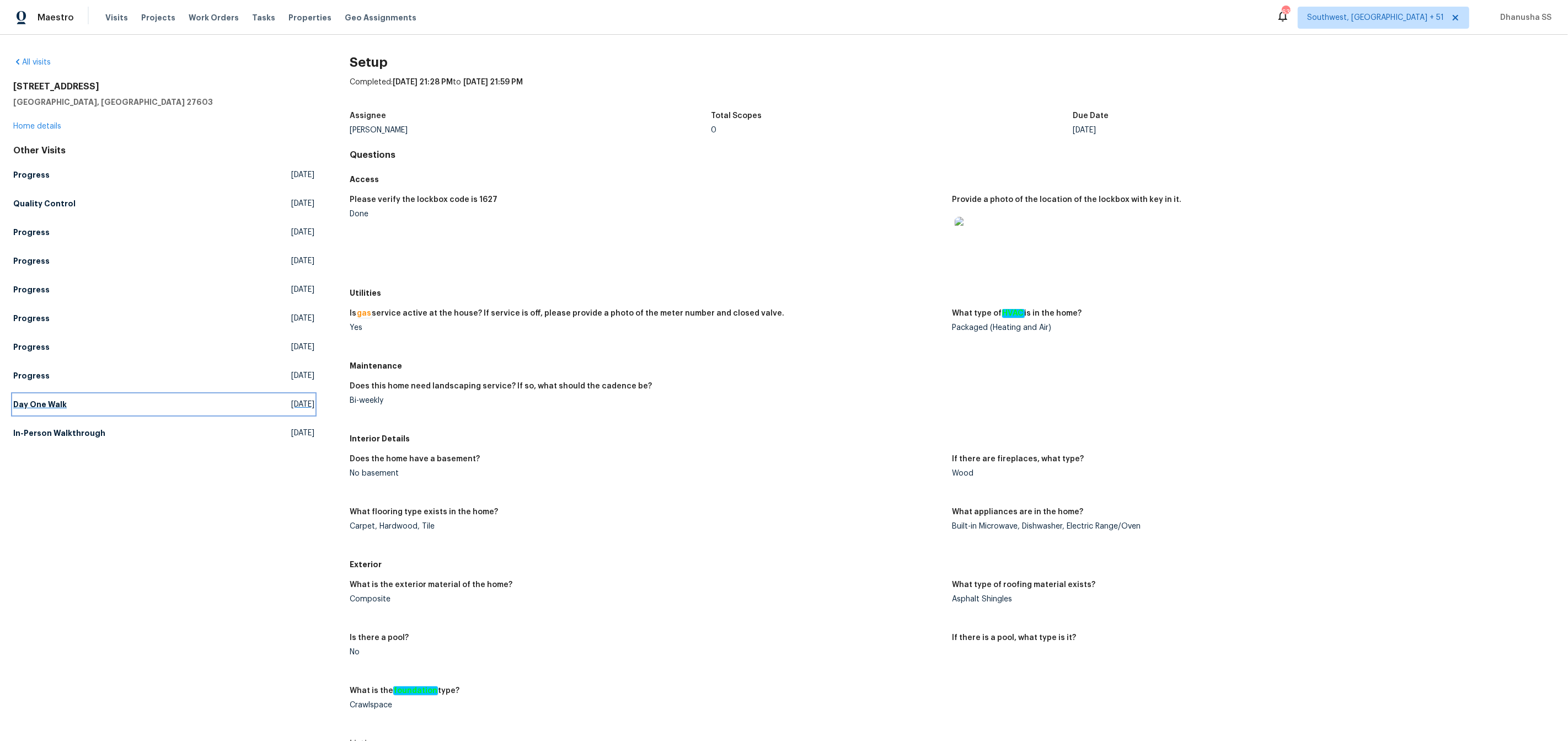
click at [71, 409] on link "Day One Walk Fri, Sep 19 2025" at bounding box center [164, 404] width 301 height 20
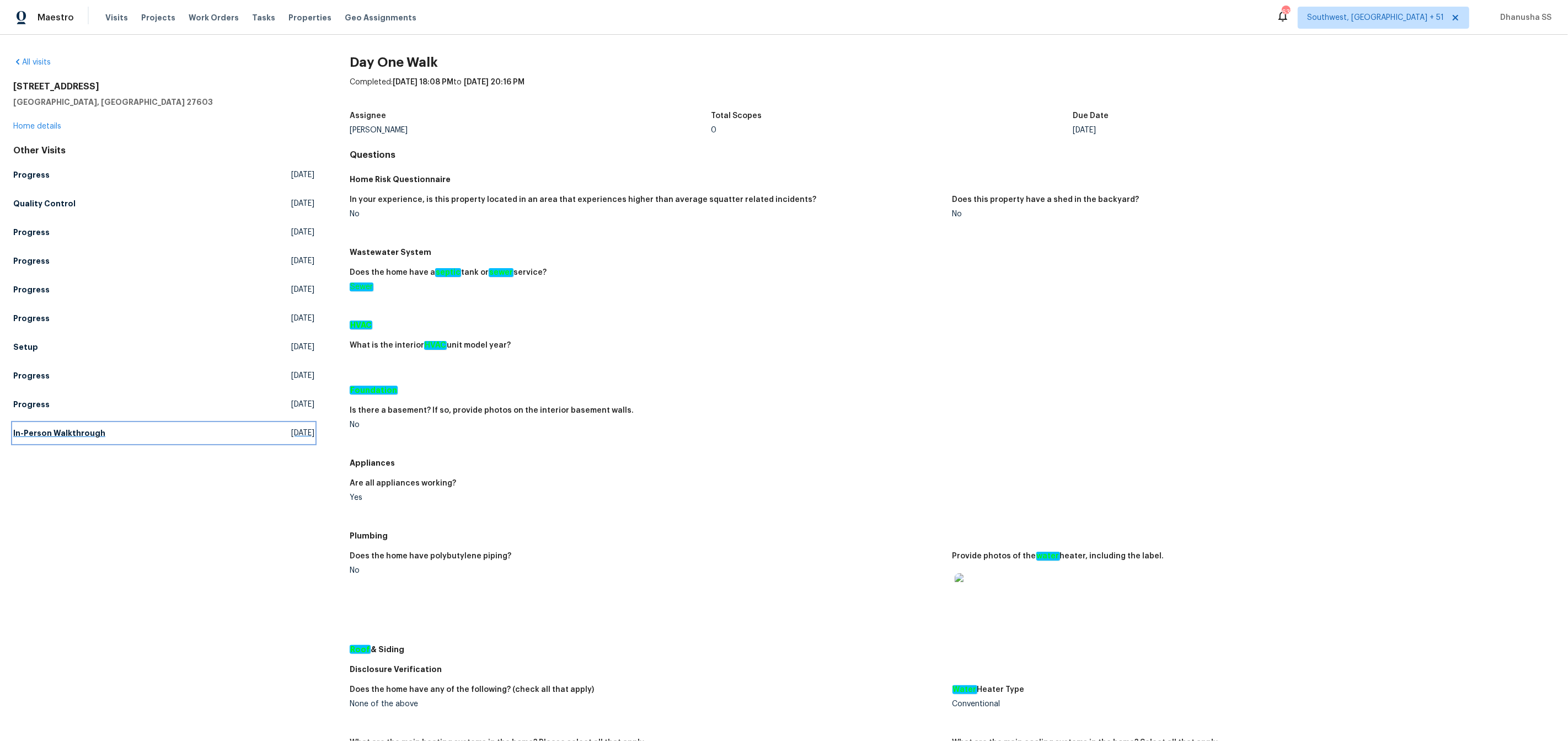
click at [63, 424] on link "In-Person Walkthrough Wed, Aug 06 2025" at bounding box center [164, 433] width 301 height 20
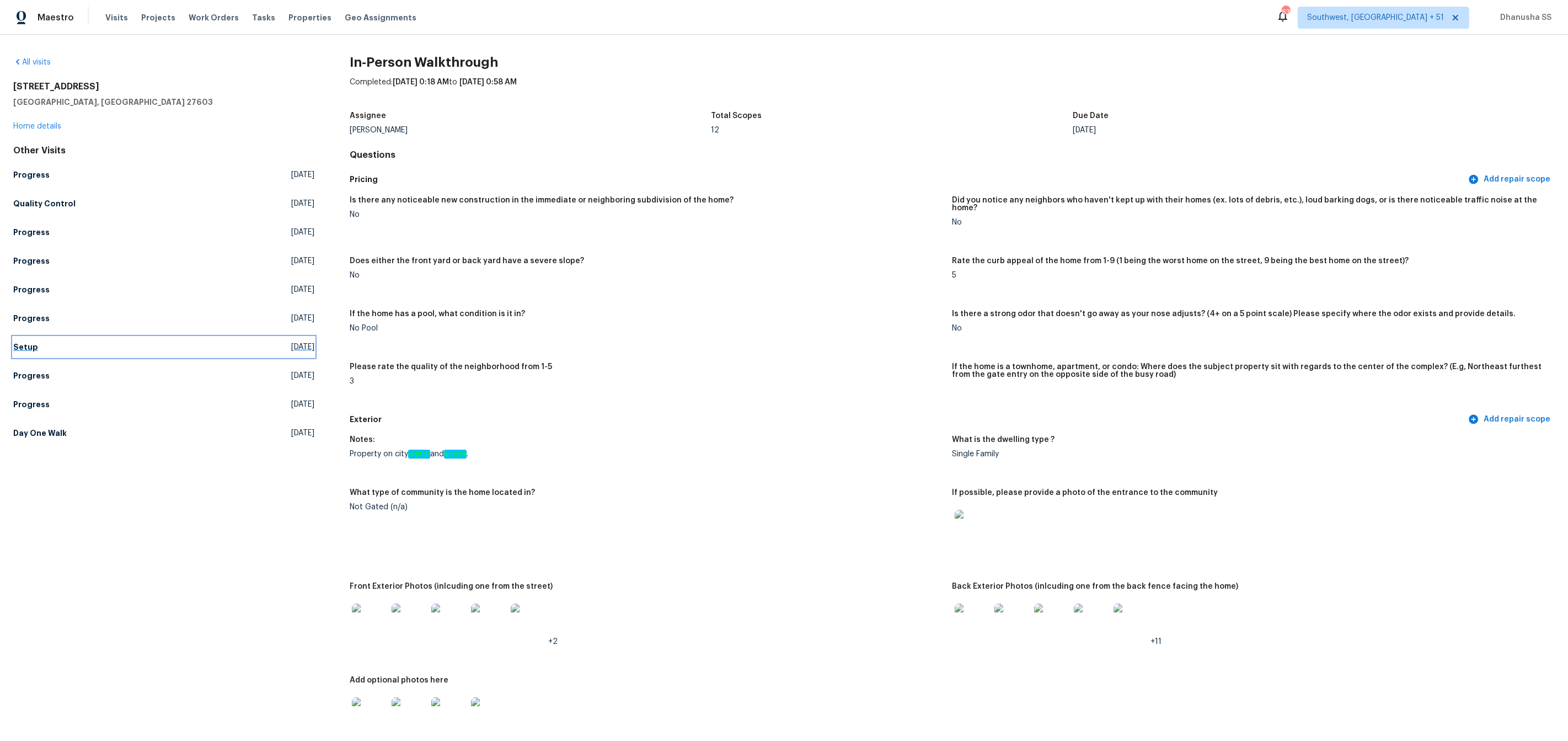
click at [33, 348] on h5 "Setup" at bounding box center [26, 347] width 25 height 11
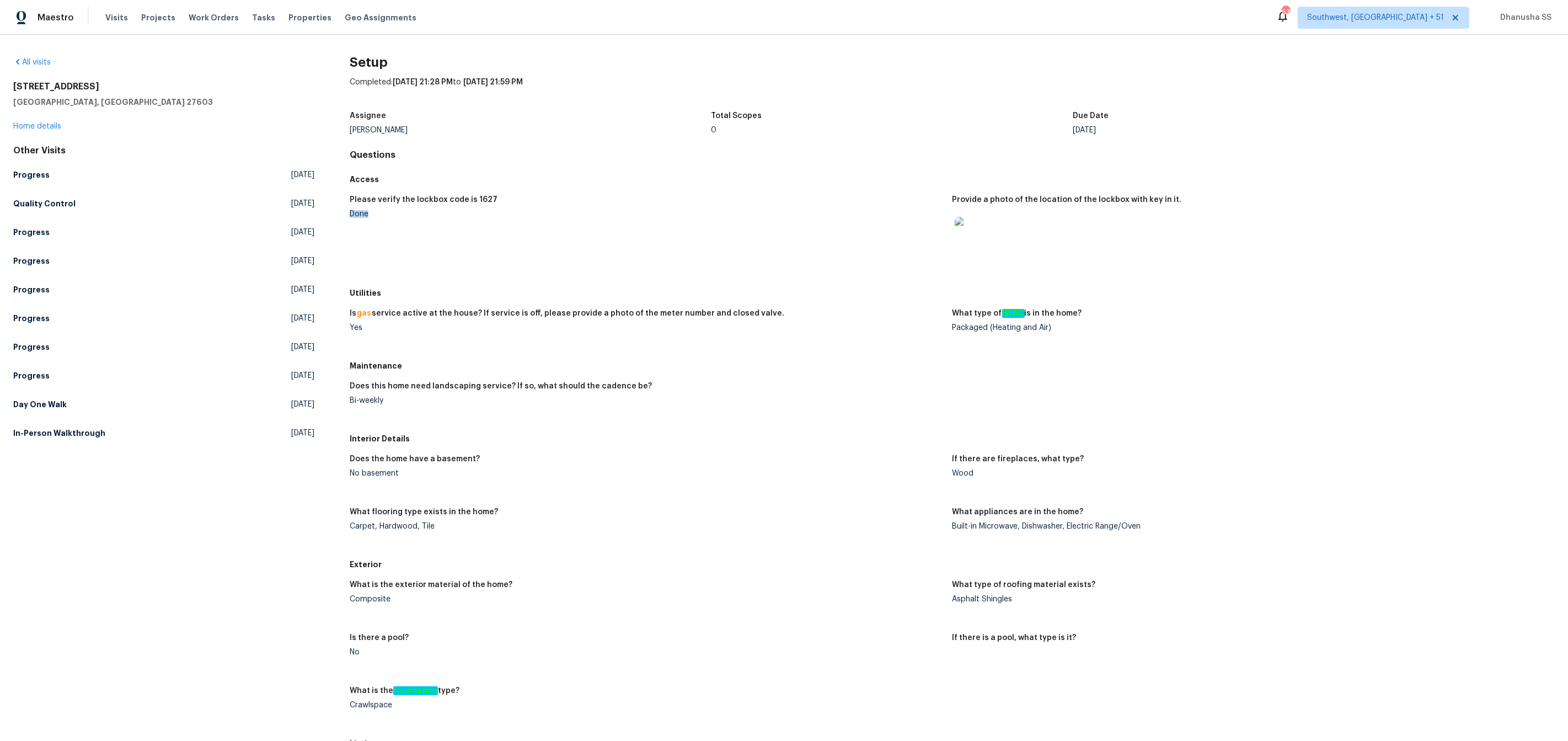
drag, startPoint x: 390, startPoint y: 215, endPoint x: 353, endPoint y: 217, distance: 37.1
click at [351, 217] on div "Done" at bounding box center [646, 214] width 593 height 8
click at [493, 258] on figure "Please verify the lockbox code is 1627 Done" at bounding box center [651, 236] width 603 height 81
click at [106, 403] on link "Day One Walk Fri, Sep 19 2025" at bounding box center [164, 404] width 301 height 20
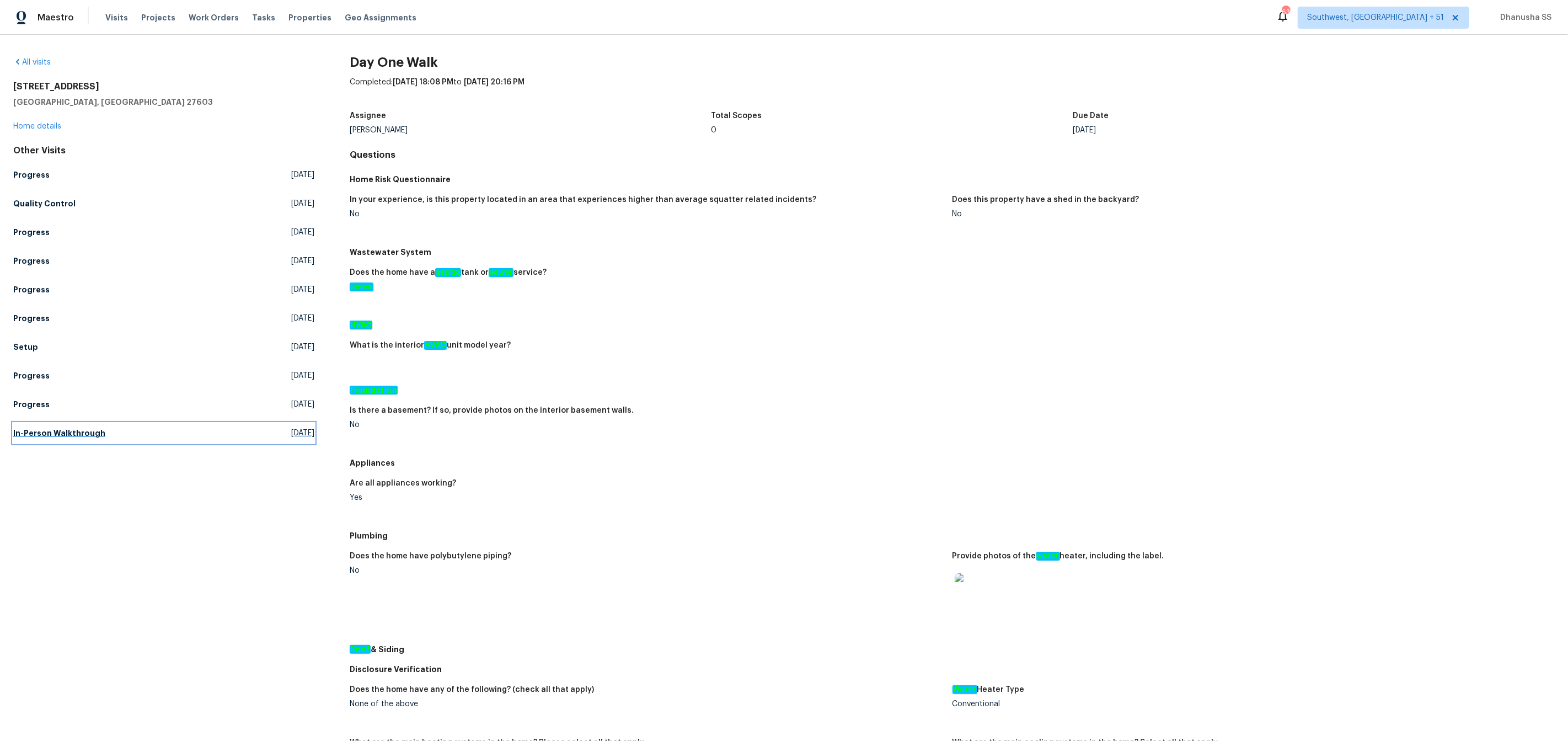
click at [125, 442] on link "In-Person Walkthrough Wed, Aug 06 2025" at bounding box center [164, 433] width 301 height 20
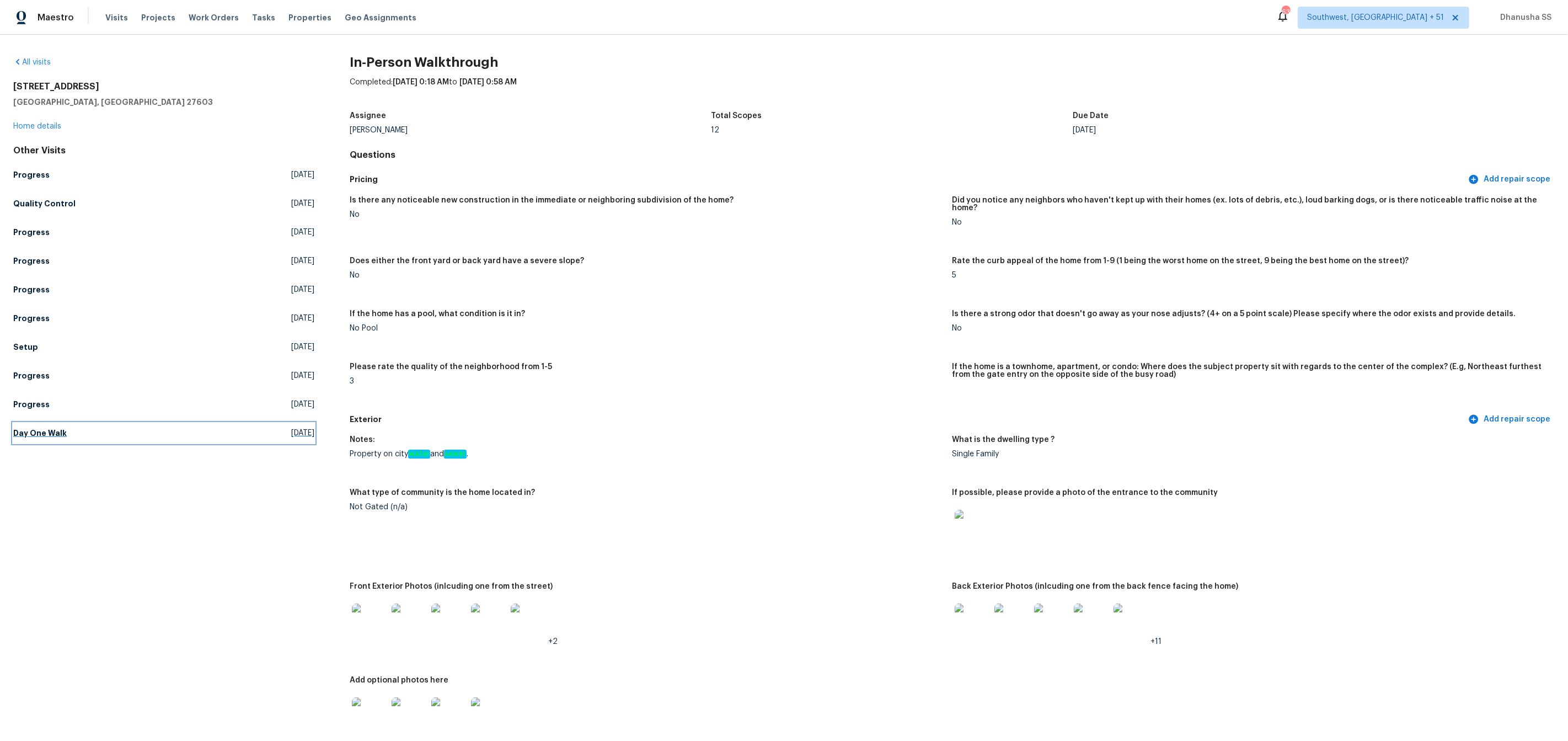
click at [70, 441] on link "Day One Walk Fri, Sep 19 2025" at bounding box center [164, 433] width 301 height 20
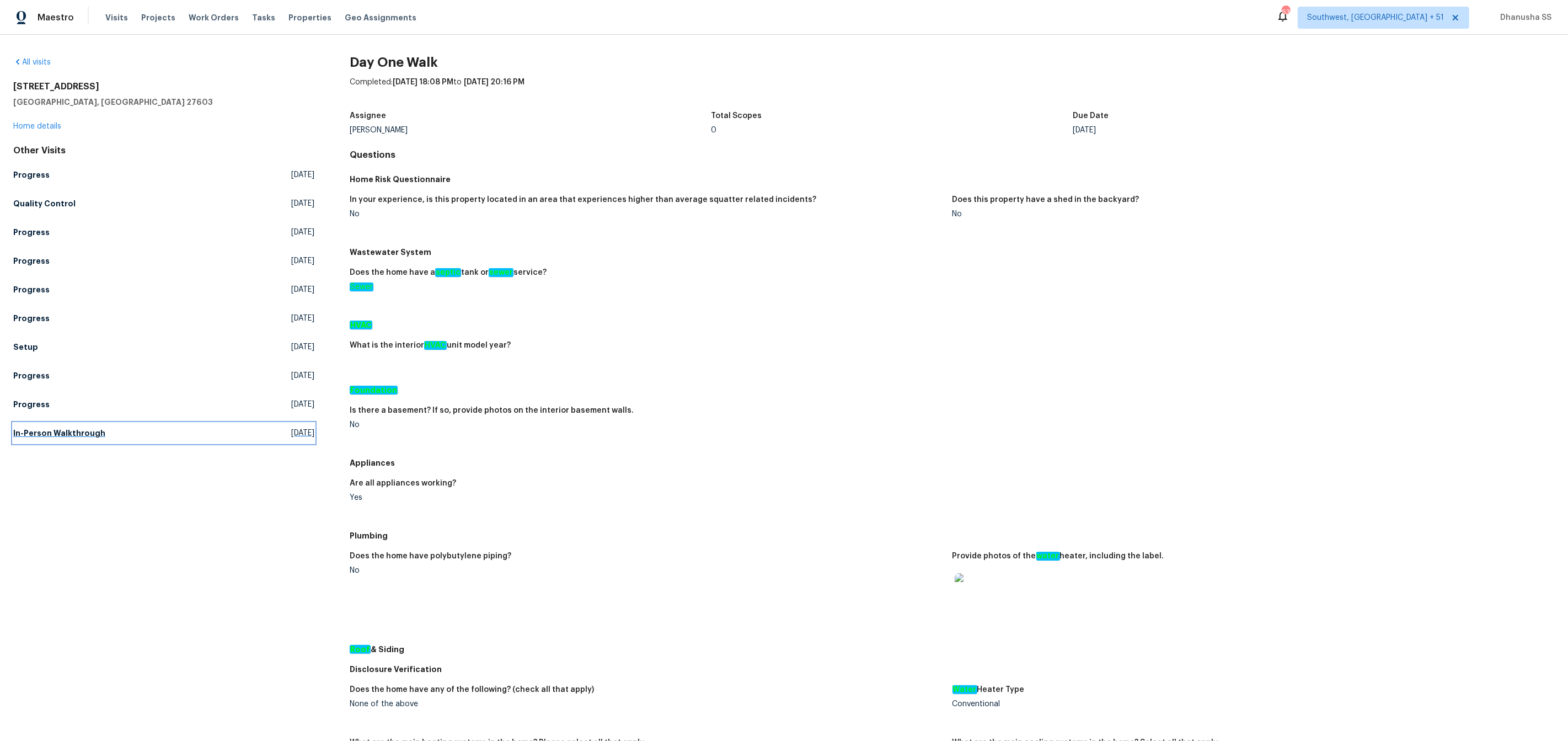
click at [103, 431] on link "In-Person Walkthrough Wed, Aug 06 2025" at bounding box center [164, 433] width 301 height 20
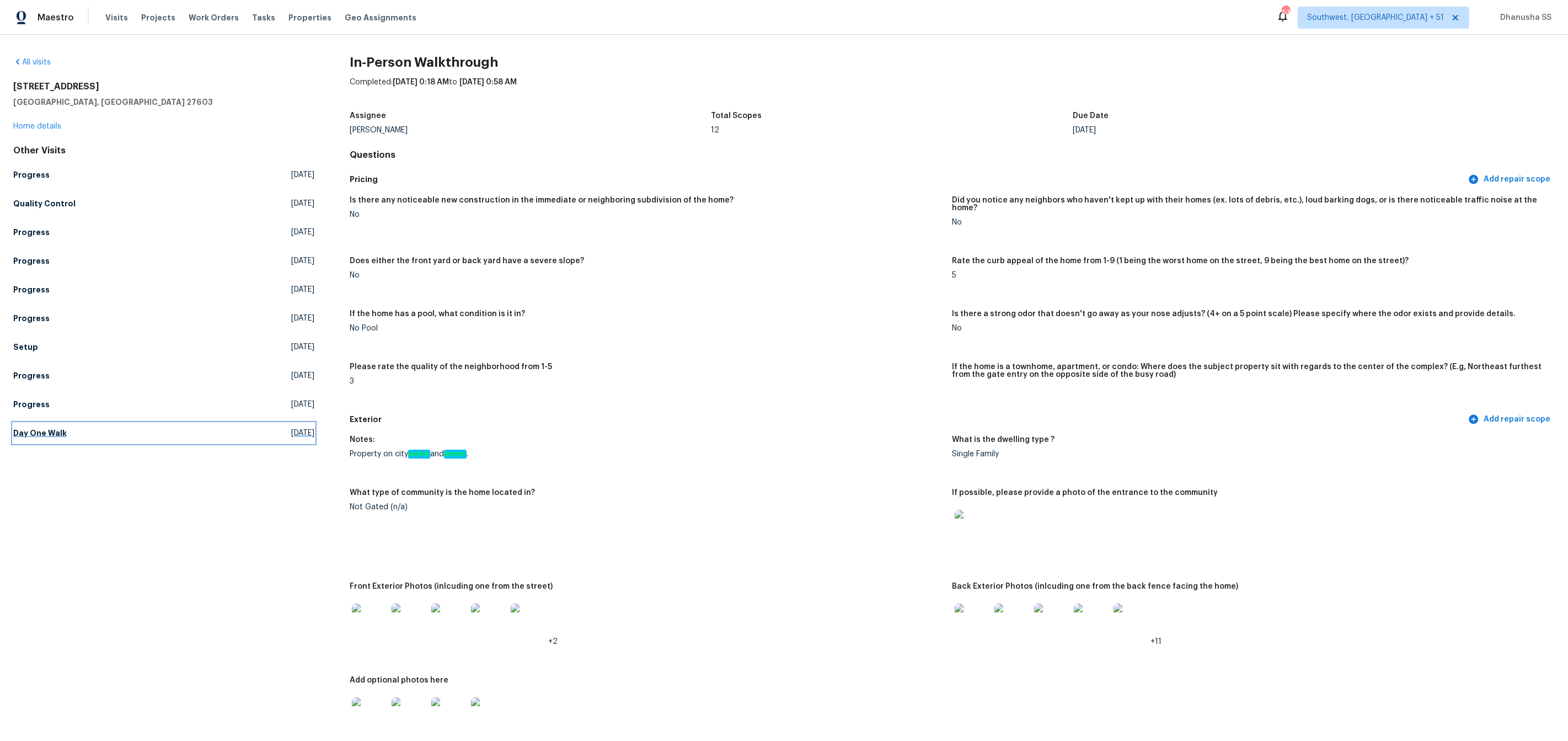
click at [34, 442] on link "Day One Walk Fri, Sep 19 2025" at bounding box center [164, 433] width 301 height 20
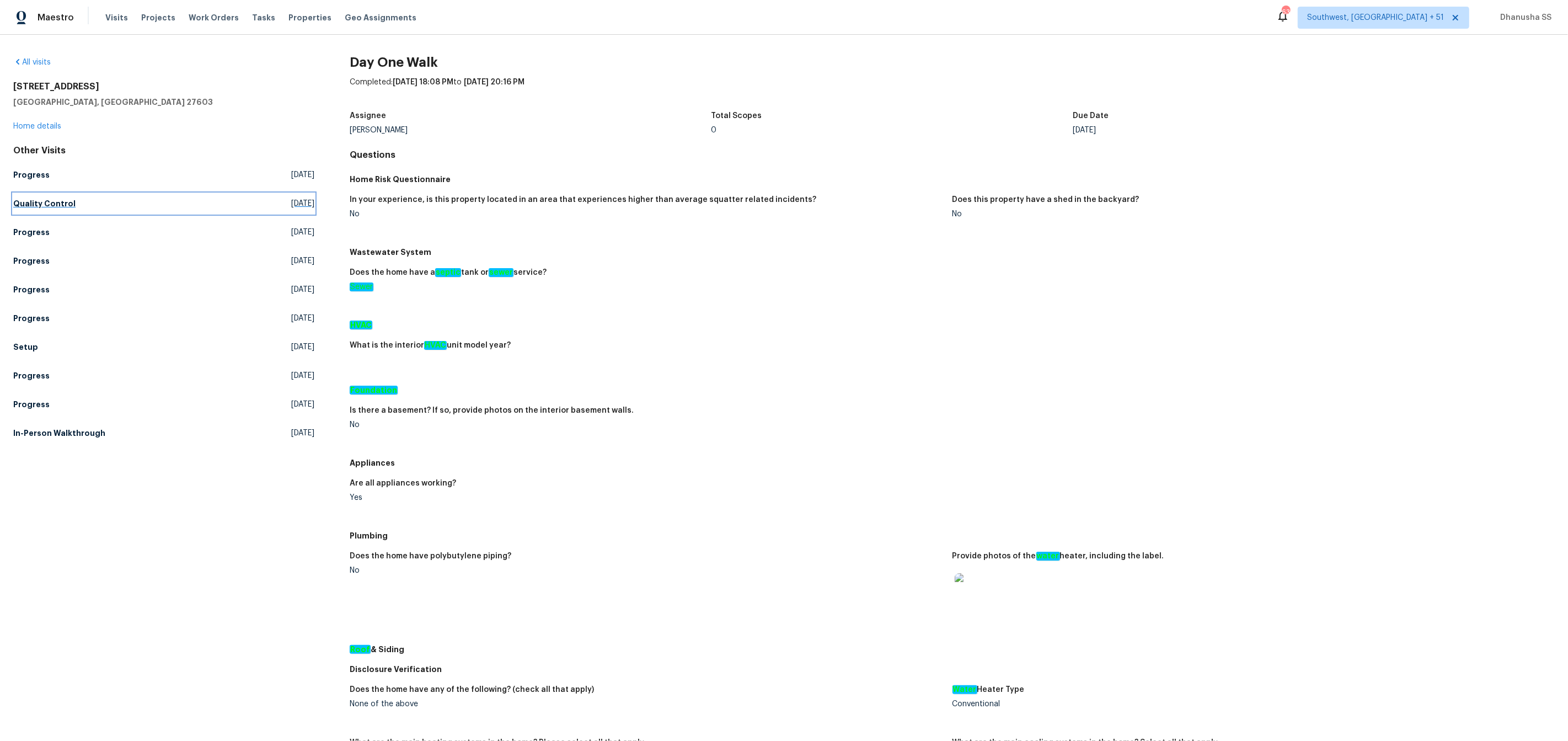
click at [27, 212] on link "Quality Control Wed, Oct 08 2025" at bounding box center [164, 203] width 301 height 20
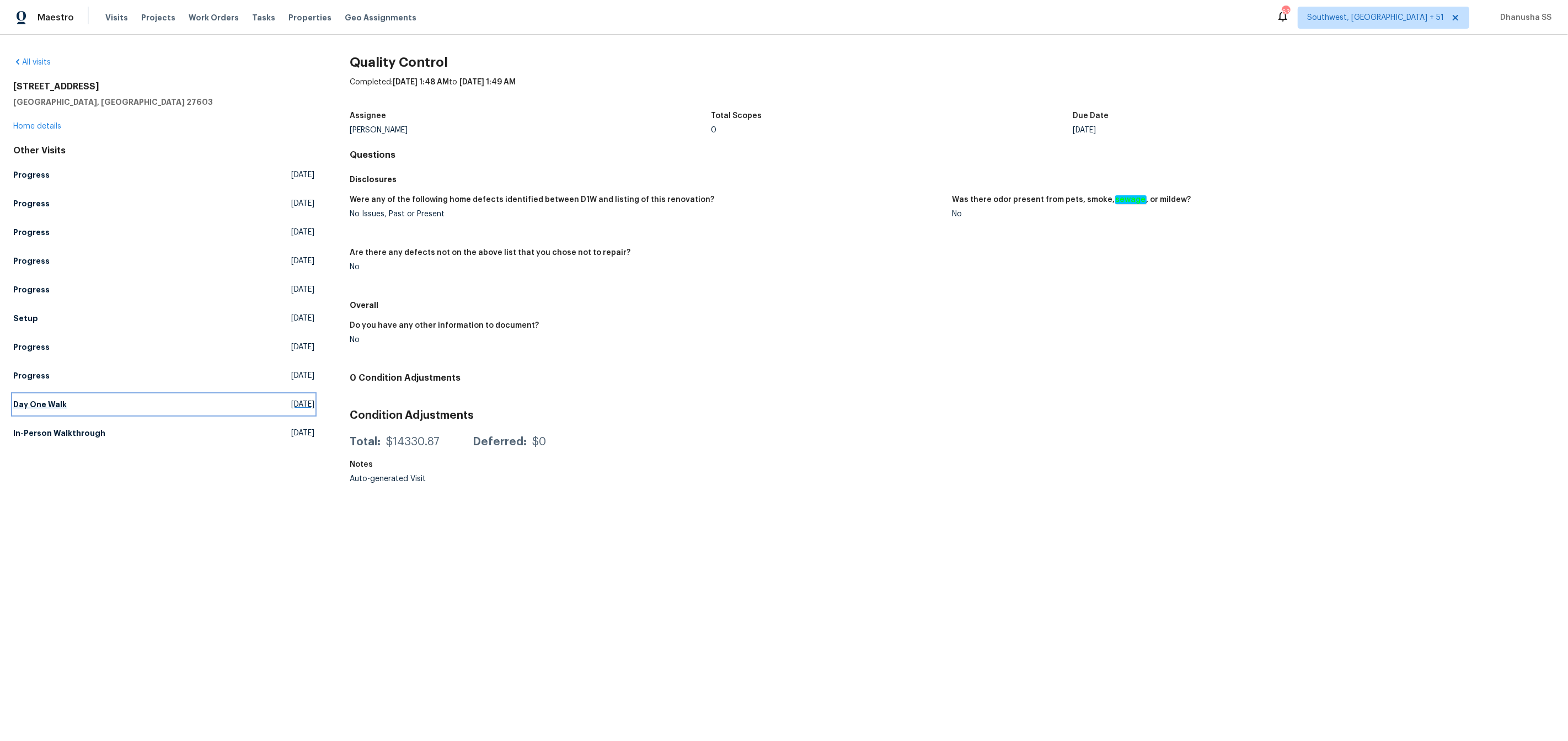
click at [26, 401] on h5 "Day One Walk" at bounding box center [40, 404] width 54 height 11
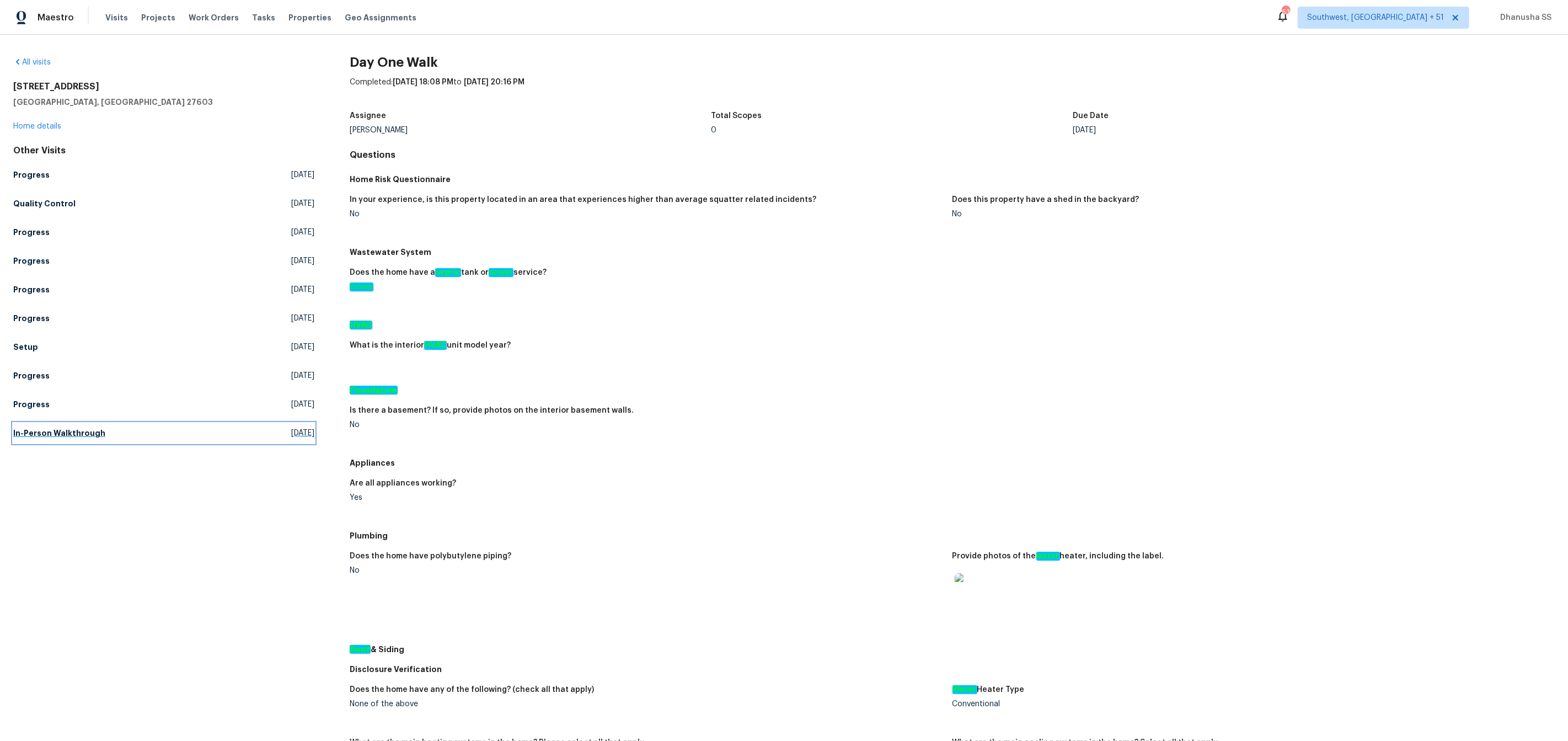
click at [73, 439] on link "In-Person Walkthrough Wed, Aug 06 2025" at bounding box center [164, 433] width 301 height 20
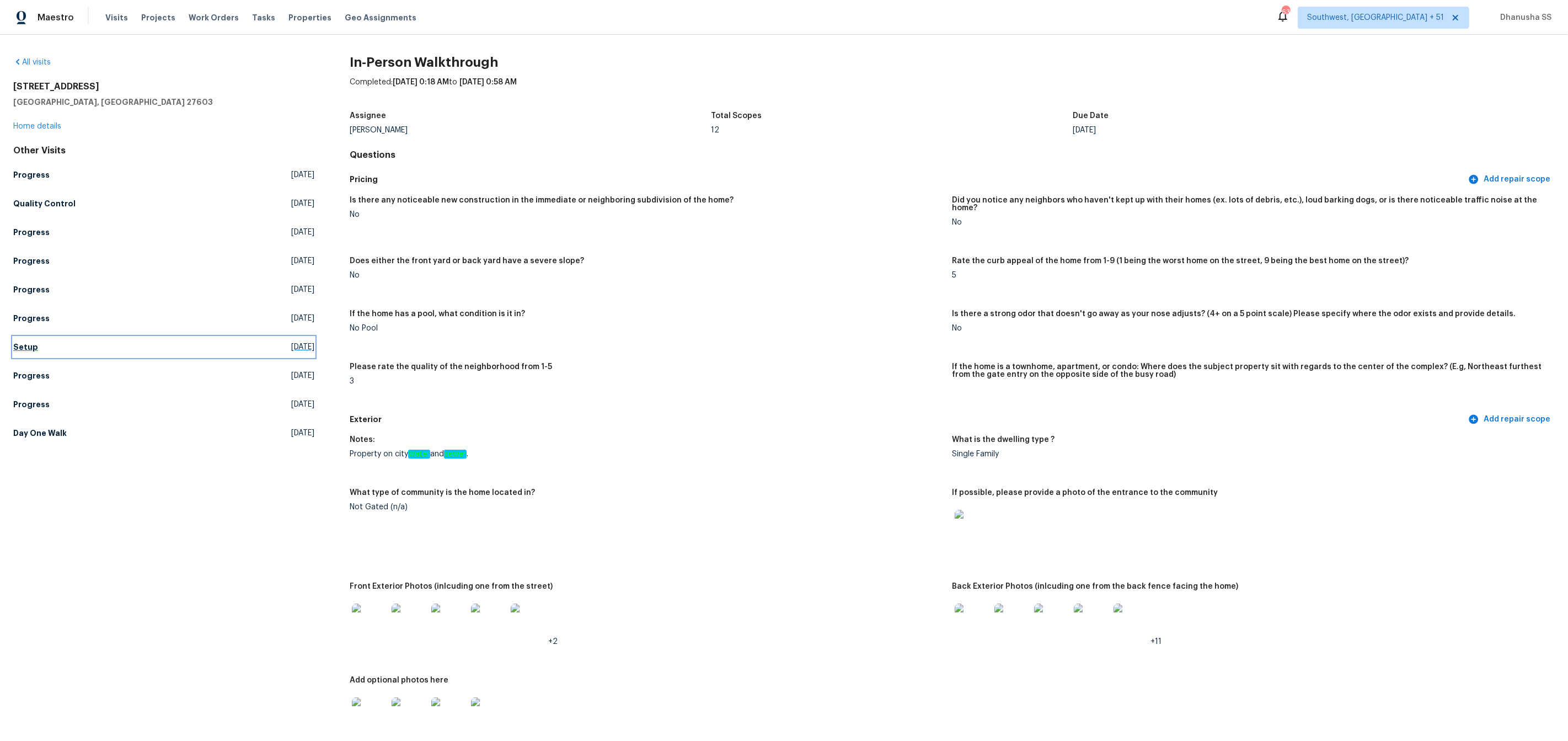
click at [27, 352] on h5 "Setup" at bounding box center [26, 347] width 25 height 11
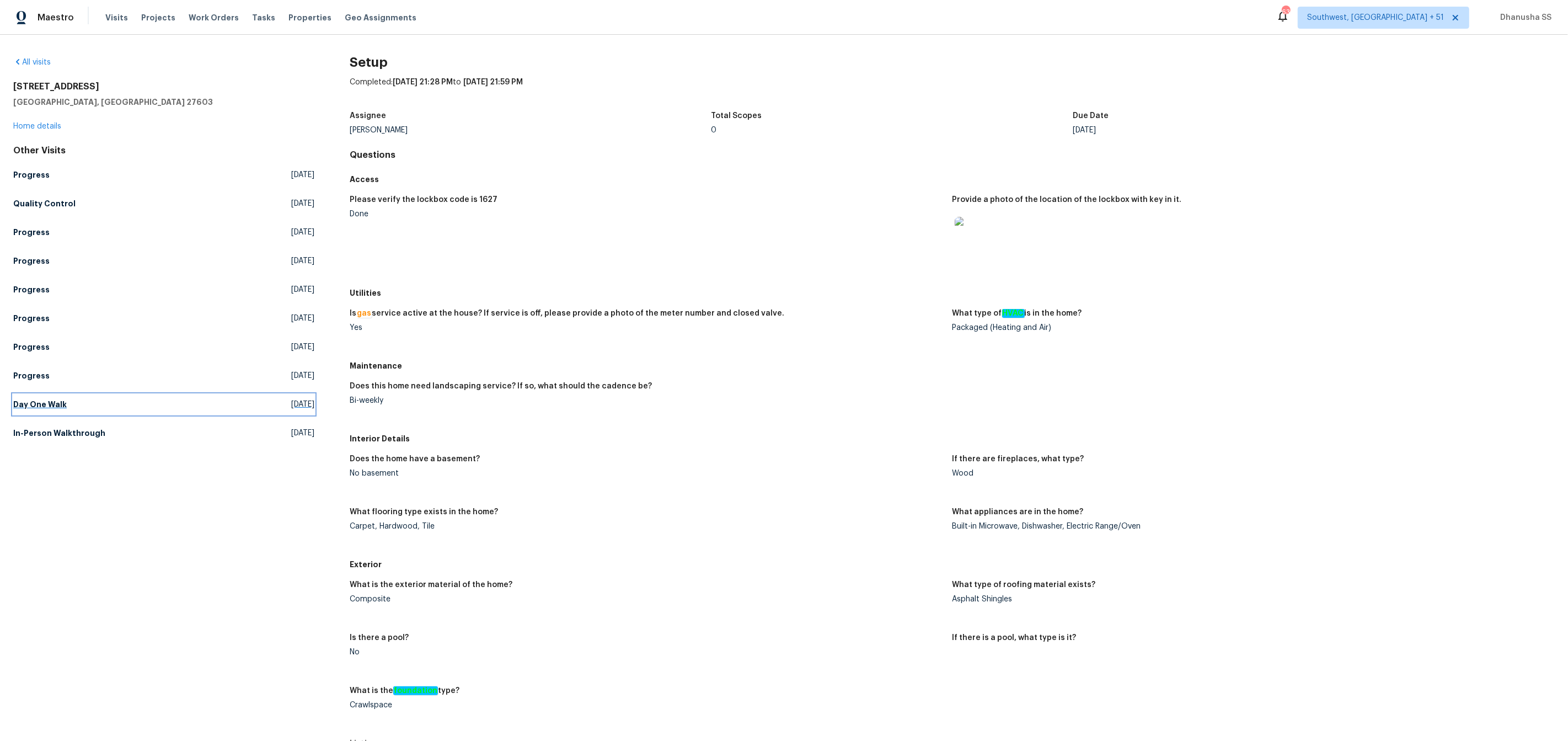
click at [62, 401] on h5 "Day One Walk" at bounding box center [40, 404] width 54 height 11
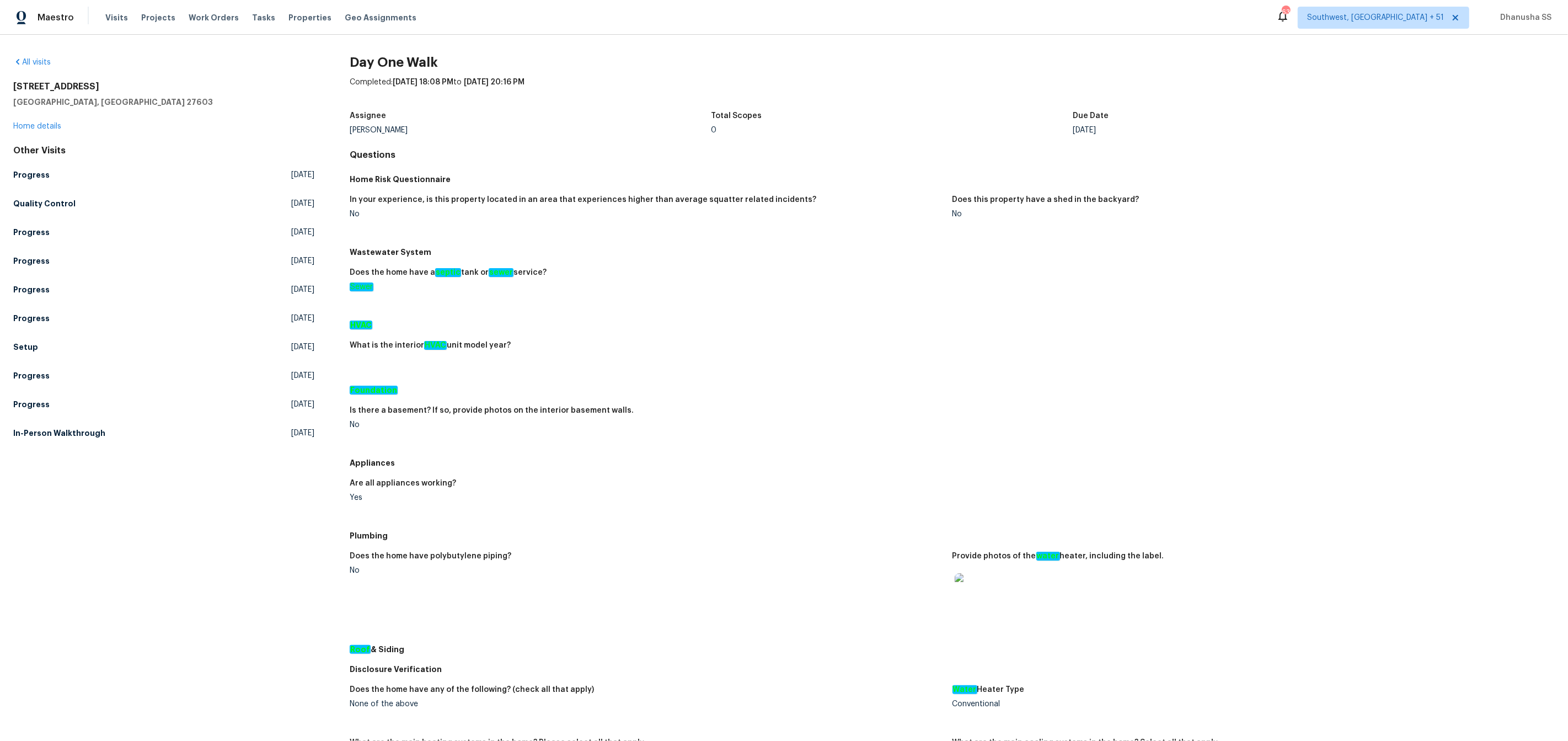
click at [170, 421] on div "Other Visits Progress Wed, Oct 08 2025 Quality Control Wed, Oct 08 2025 Progres…" at bounding box center [164, 294] width 301 height 298
click at [167, 435] on link "In-Person Walkthrough Wed, Aug 06 2025" at bounding box center [164, 433] width 301 height 20
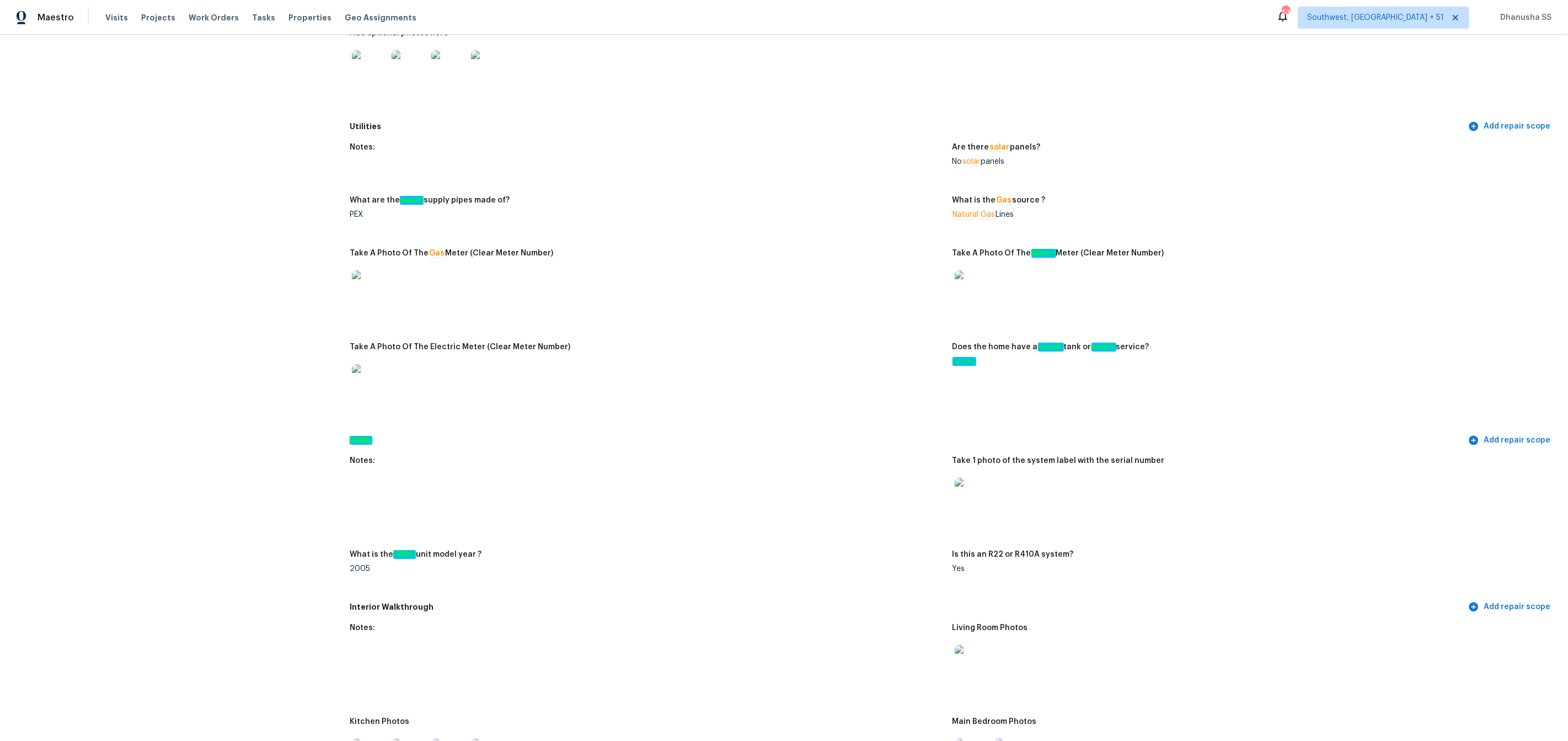
scroll to position [26, 0]
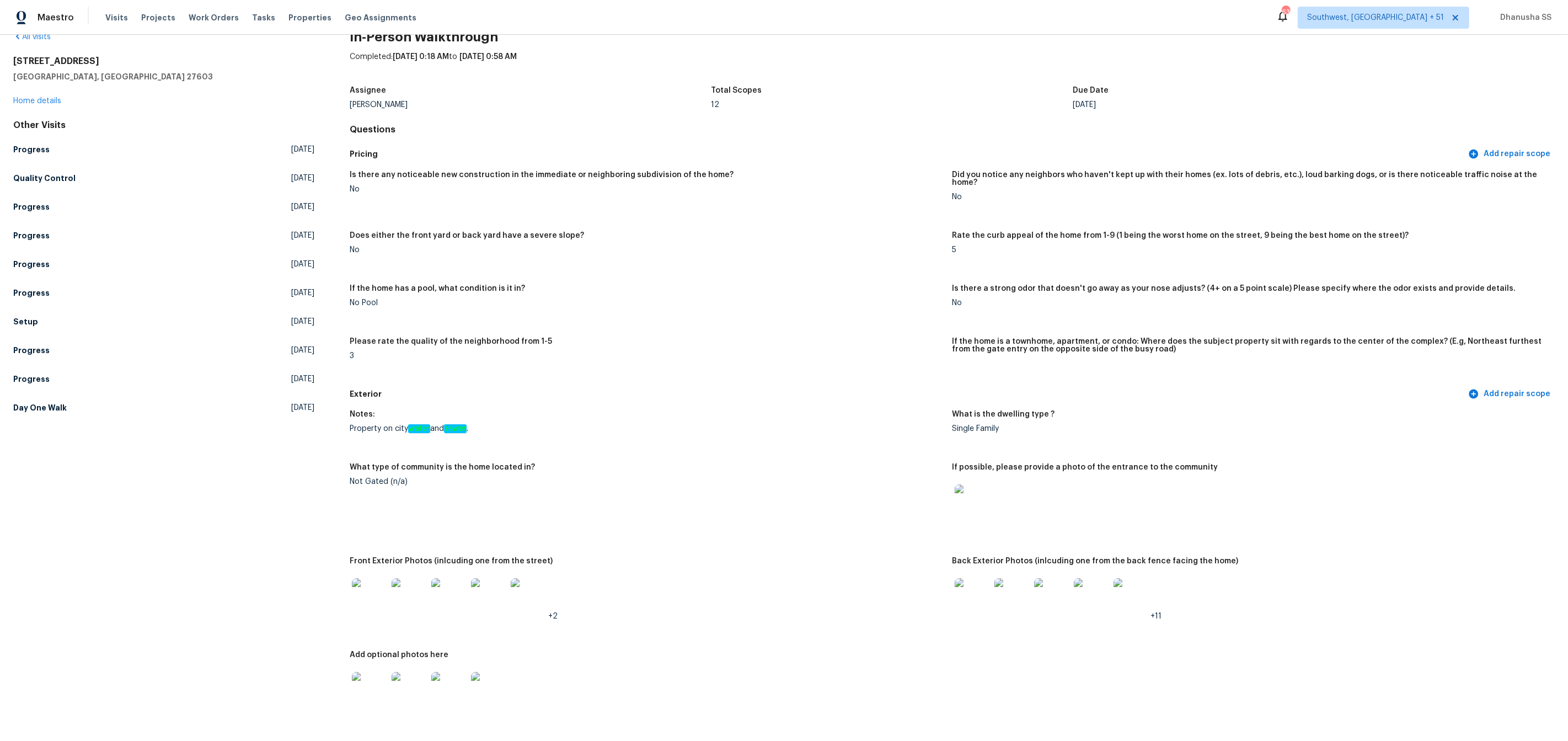
click at [109, 101] on div "2901 Piney Ct Raleigh, NC 27603 Home details" at bounding box center [164, 81] width 301 height 51
click at [36, 313] on link "Setup Mon, Sep 29 2025" at bounding box center [164, 321] width 301 height 20
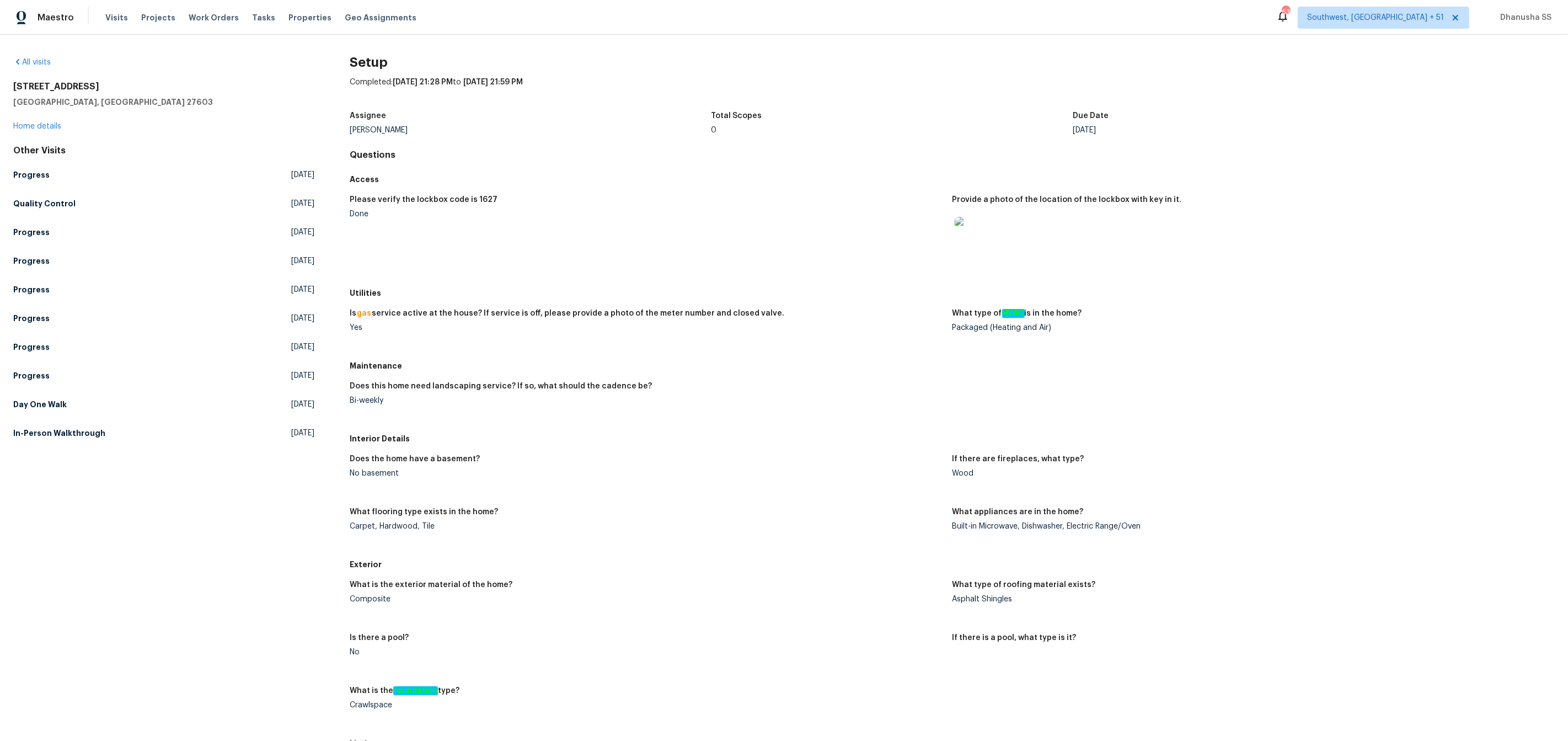
click at [44, 444] on div "All visits 2901 Piney Ct Raleigh, NC 27603 Home details Other Visits Progress W…" at bounding box center [164, 674] width 301 height 1234
click at [56, 430] on h5 "In-Person Walkthrough" at bounding box center [59, 433] width 92 height 11
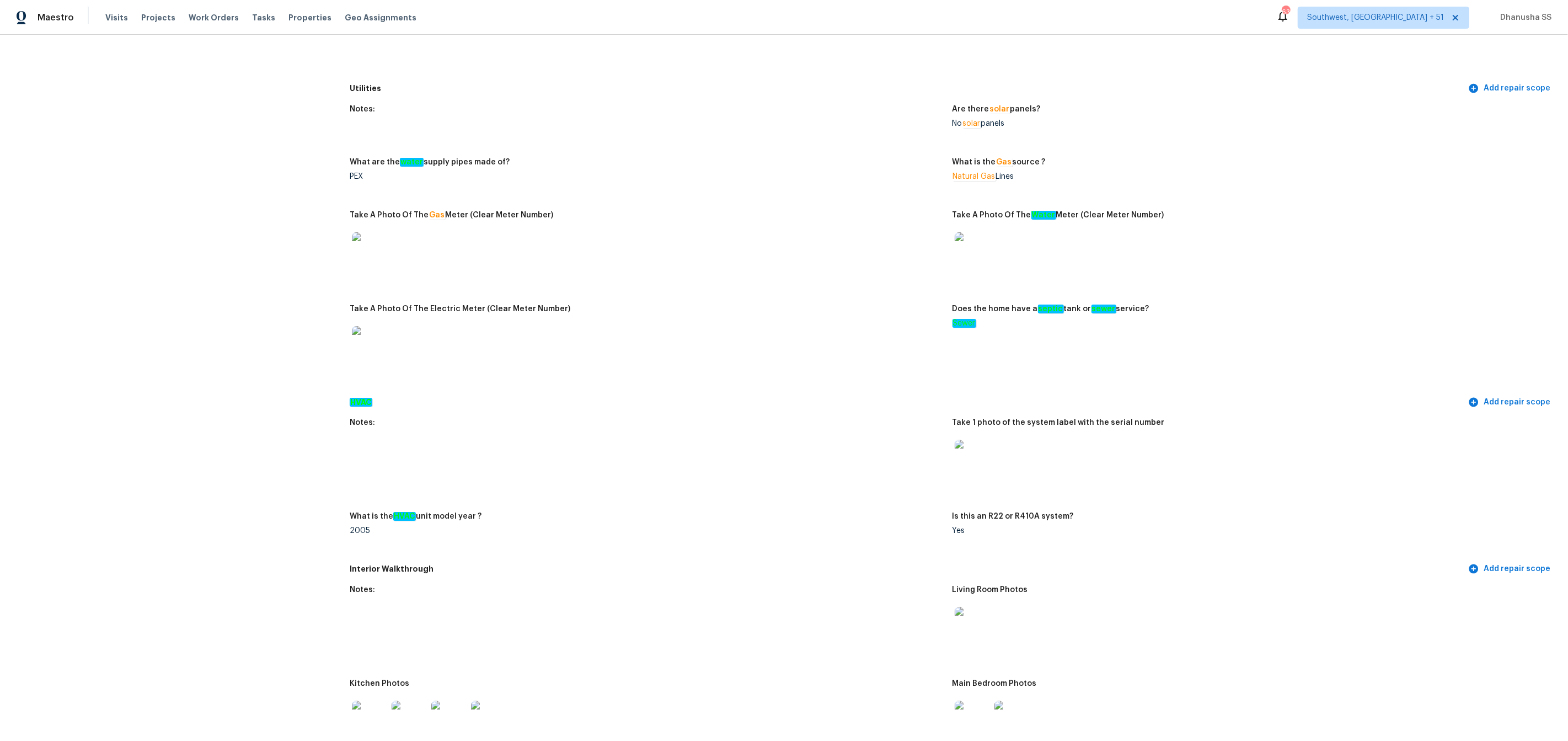
scroll to position [401, 0]
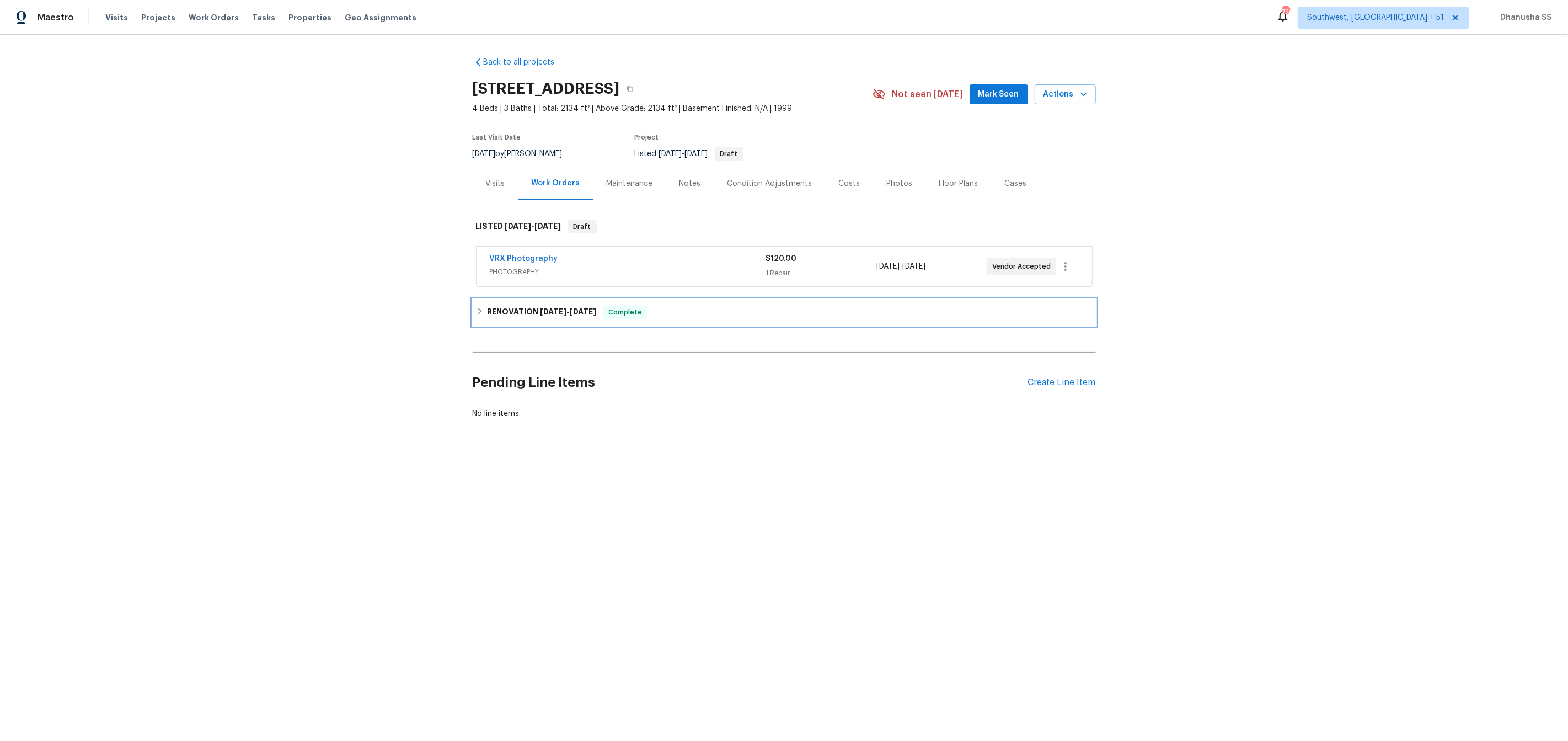
click at [721, 306] on div "RENOVATION [DATE] - [DATE] Complete" at bounding box center [784, 312] width 617 height 13
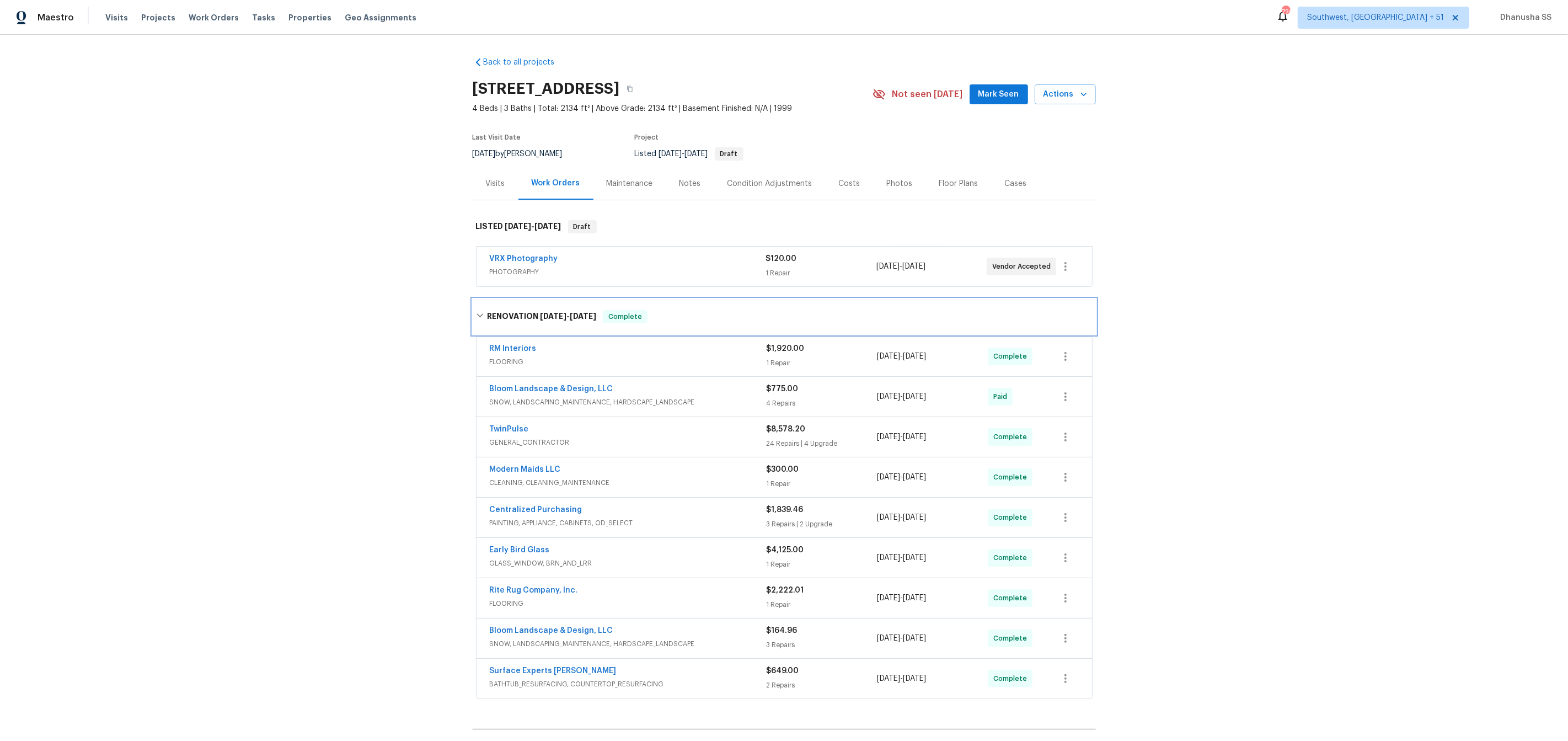
scroll to position [131, 0]
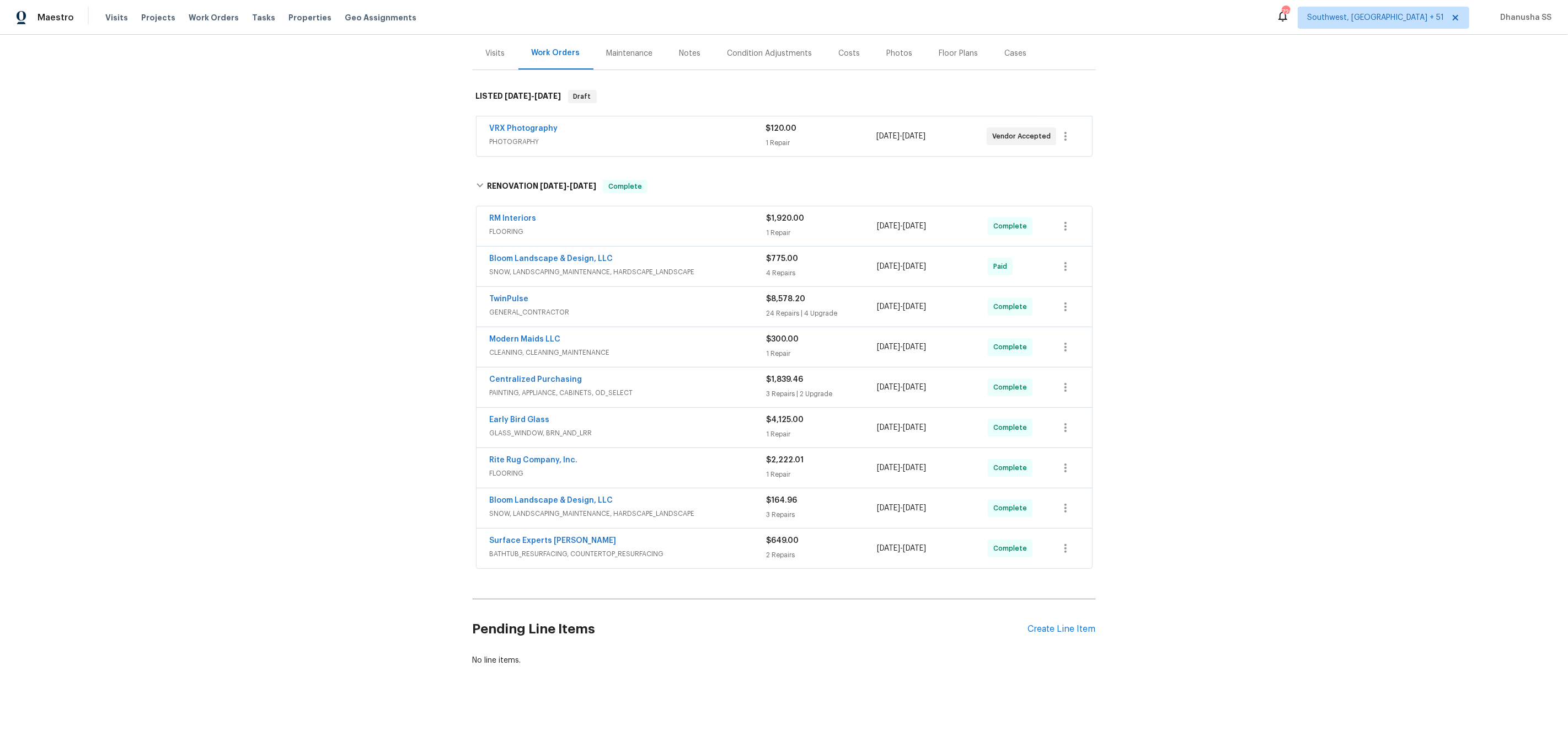
click at [734, 557] on span "BATHTUB_RESURFACING, COUNTERTOP_RESURFACING" at bounding box center [628, 554] width 277 height 11
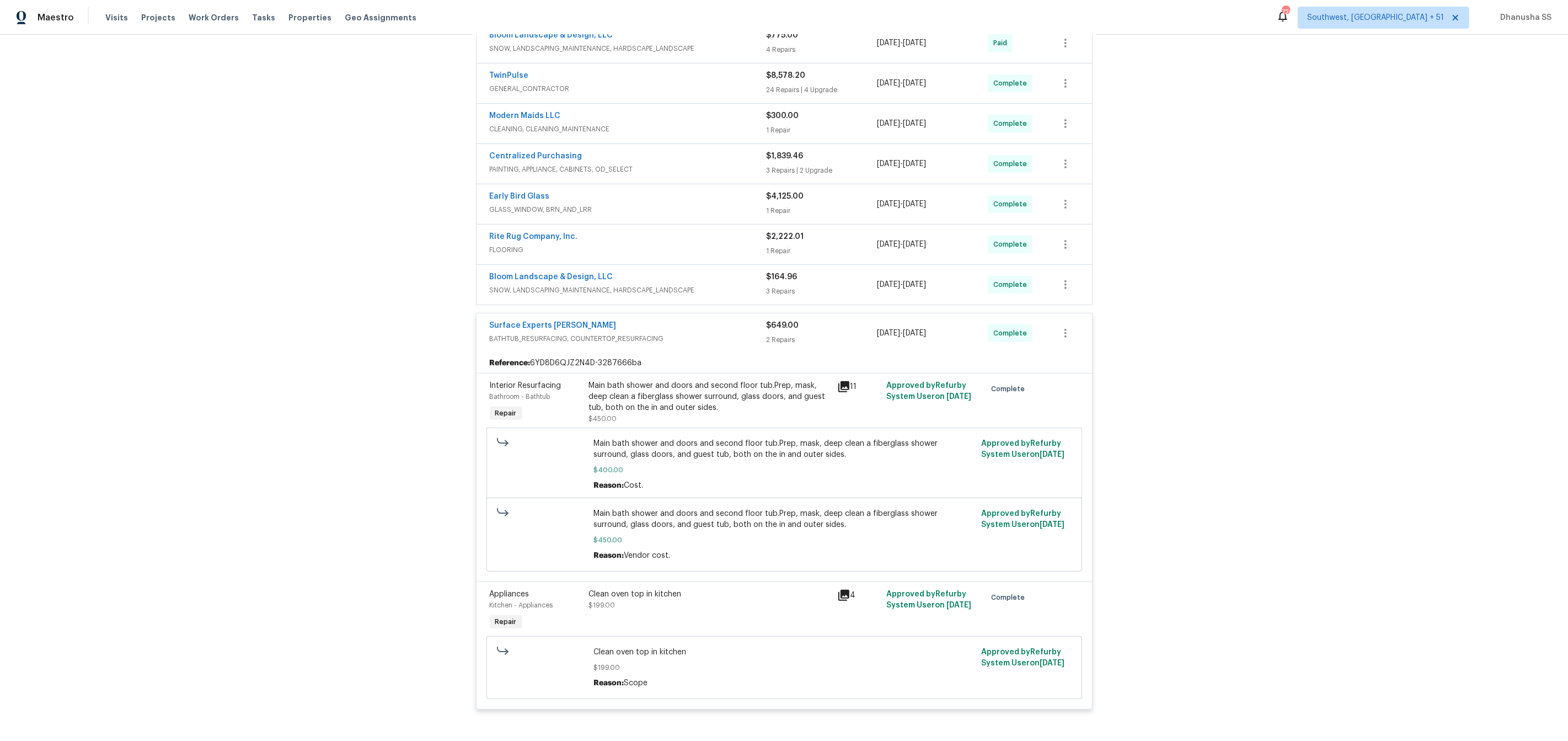
scroll to position [326, 0]
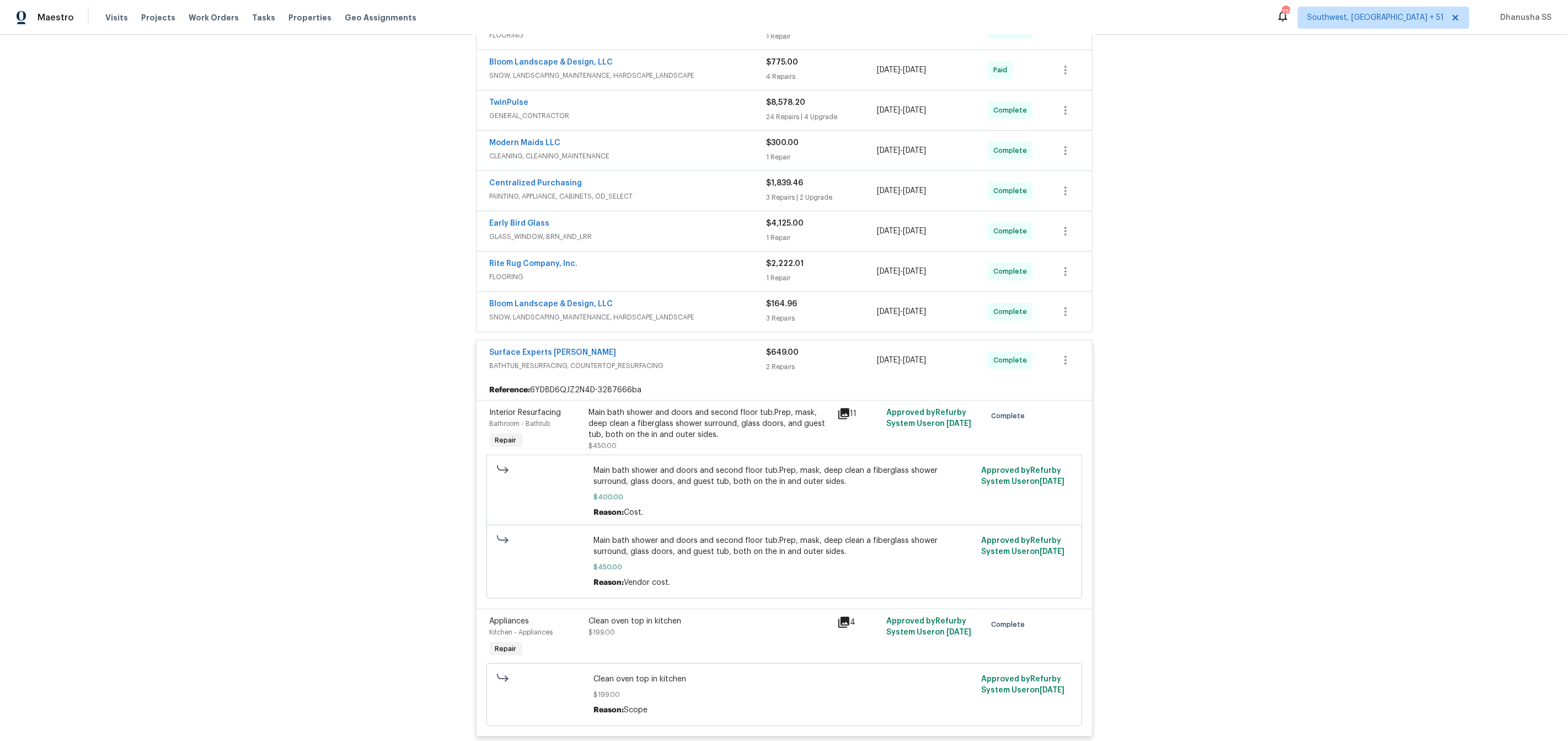
click at [740, 328] on div "Bloom Landscape & Design, LLC SNOW, LANDSCAPING_MAINTENANCE, HARDSCAPE_LANDSCAP…" at bounding box center [784, 311] width 615 height 40
click at [742, 321] on span "SNOW, LANDSCAPING_MAINTENANCE, HARDSCAPE_LANDSCAPE" at bounding box center [628, 317] width 277 height 11
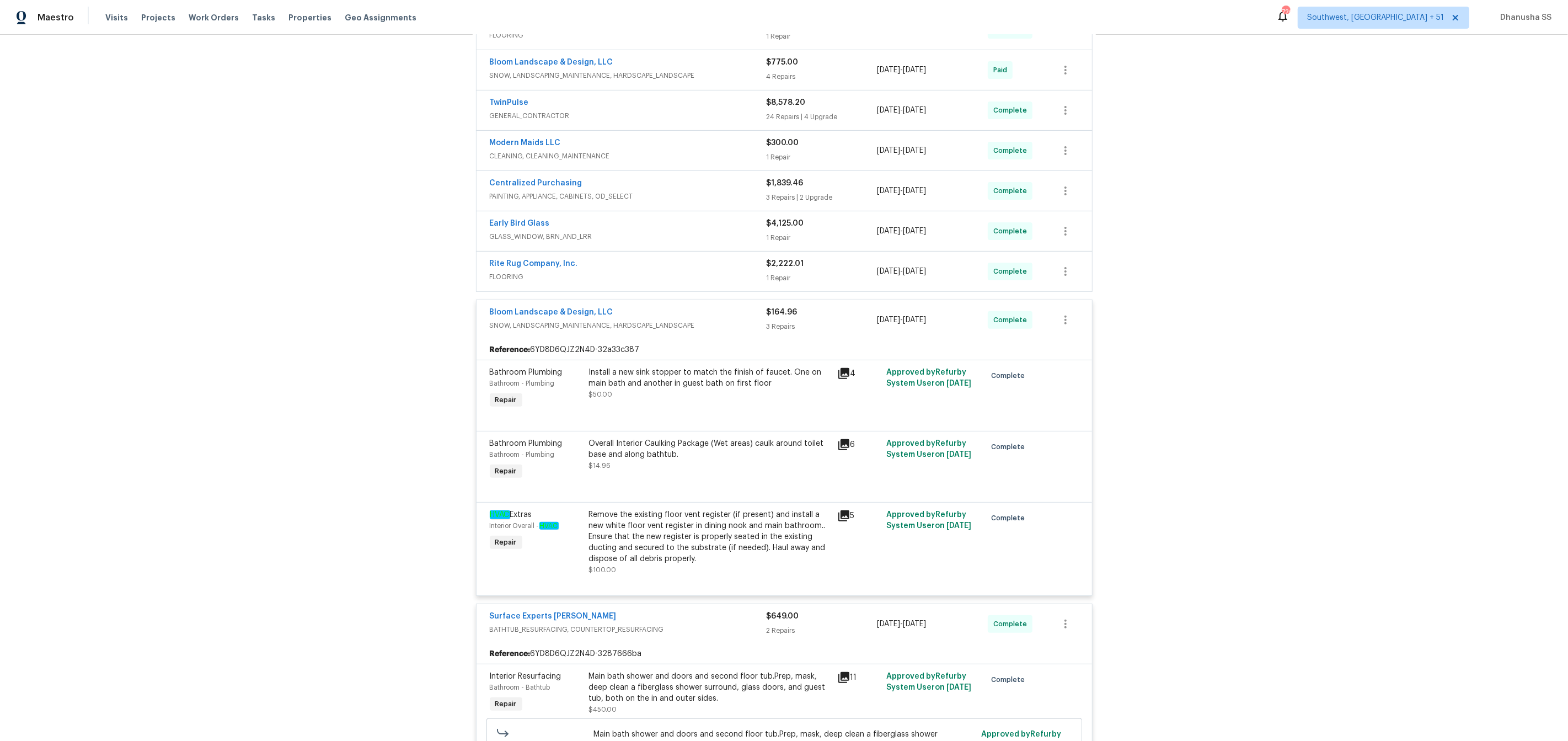
click at [700, 268] on div "Rite Rug Company, Inc." at bounding box center [628, 265] width 277 height 13
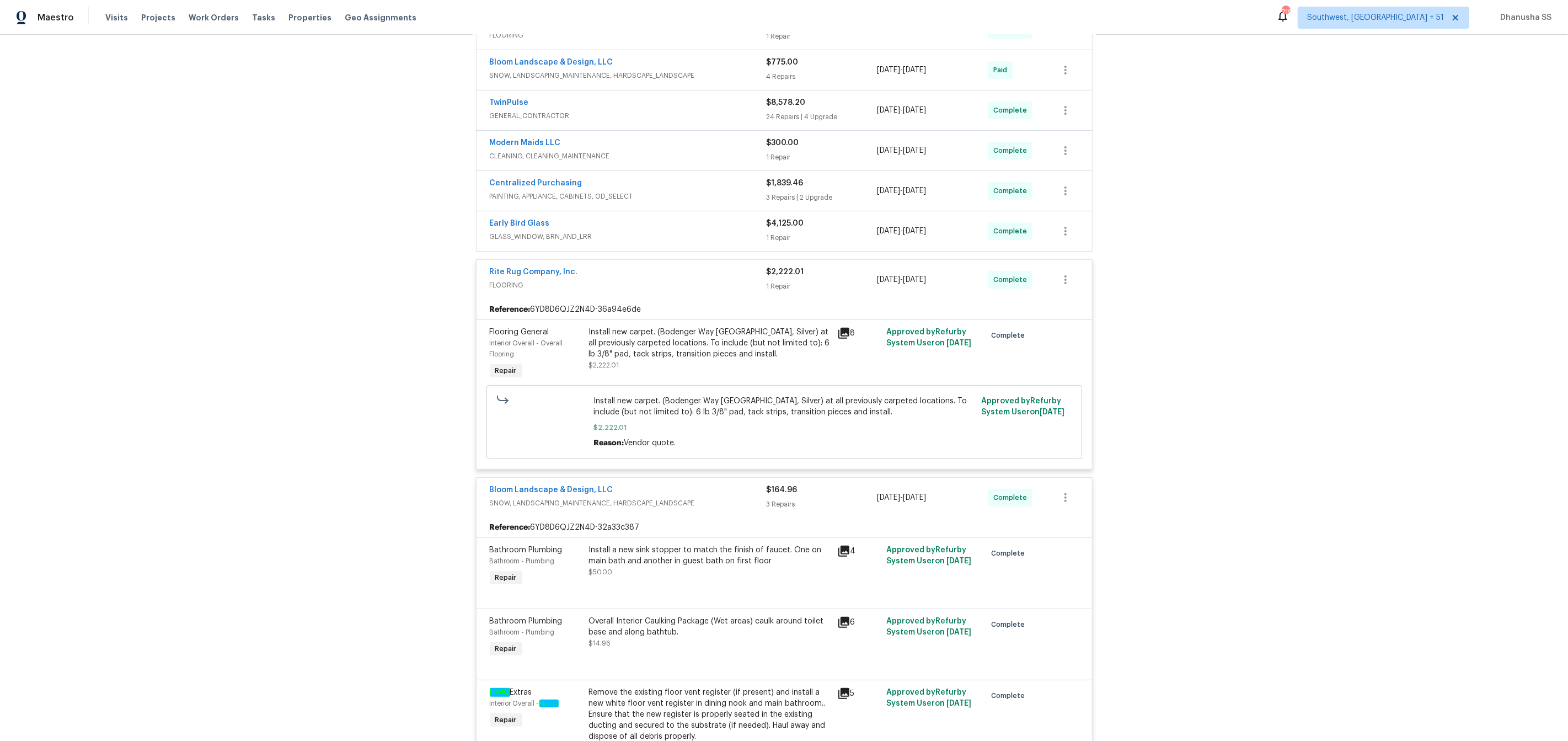
click at [754, 235] on span "GLASS_WINDOW, BRN_AND_LRR" at bounding box center [628, 237] width 277 height 11
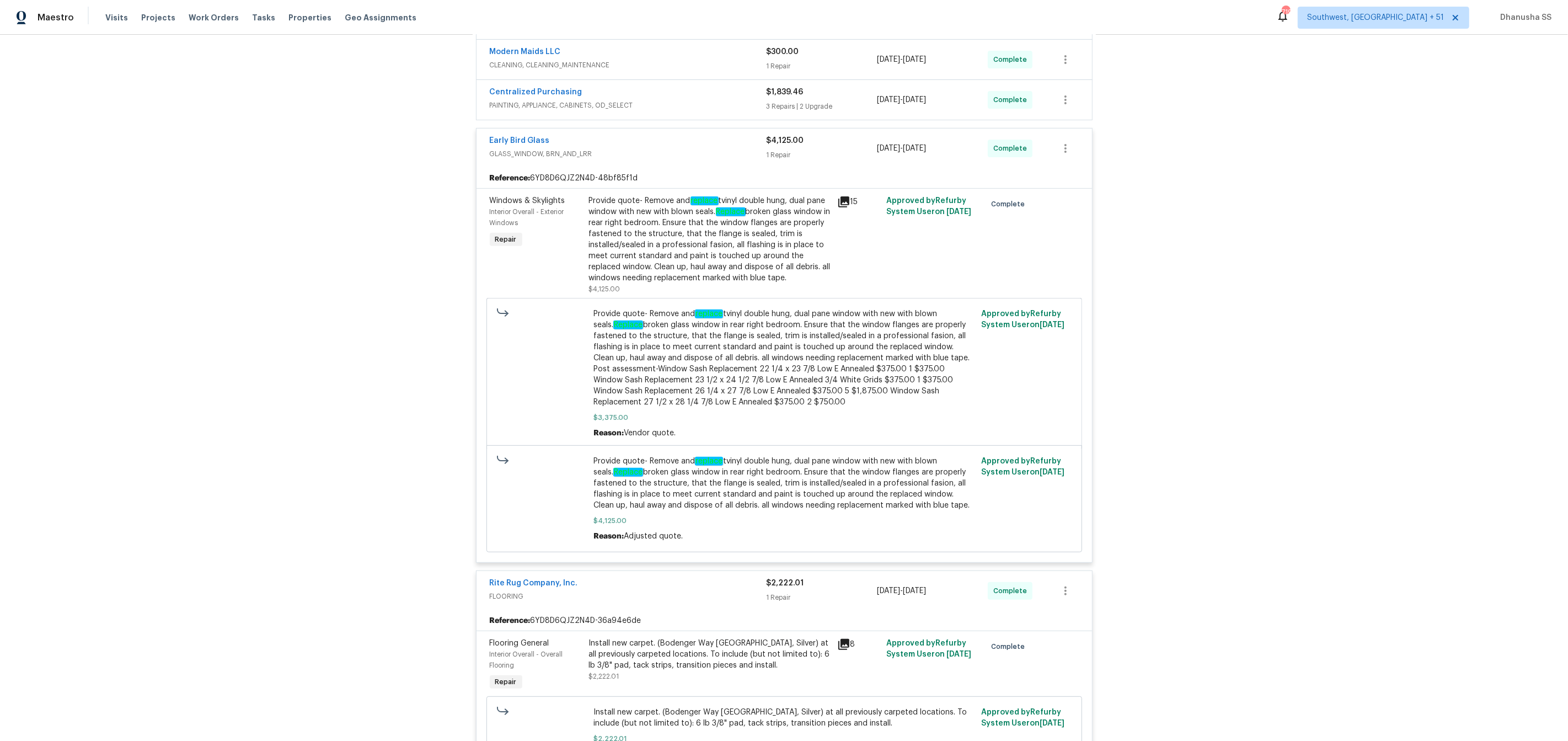
scroll to position [378, 0]
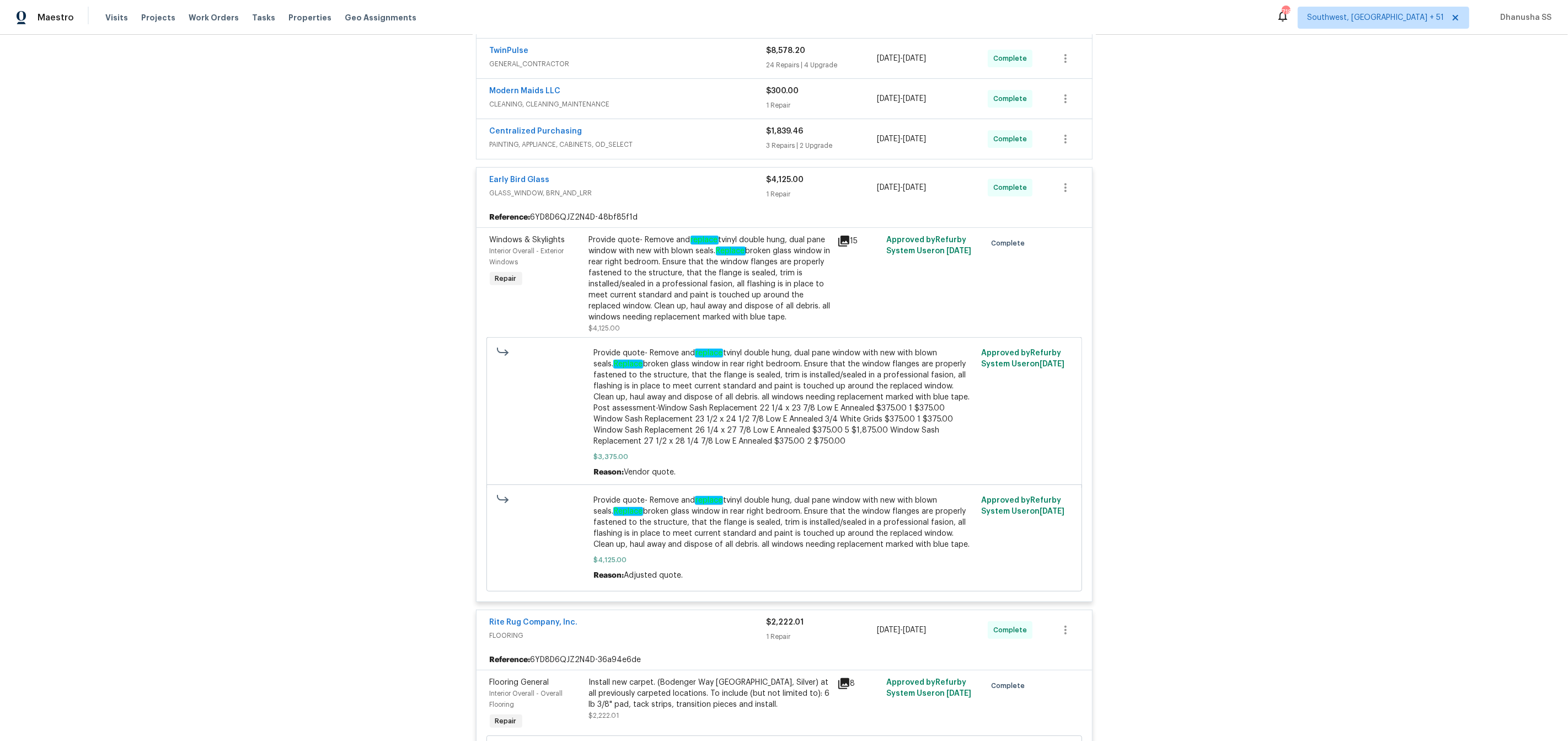
click at [733, 279] on div "Provide quote- Remove and replace tvinyl double hung, dual pane window with new…" at bounding box center [710, 278] width 242 height 88
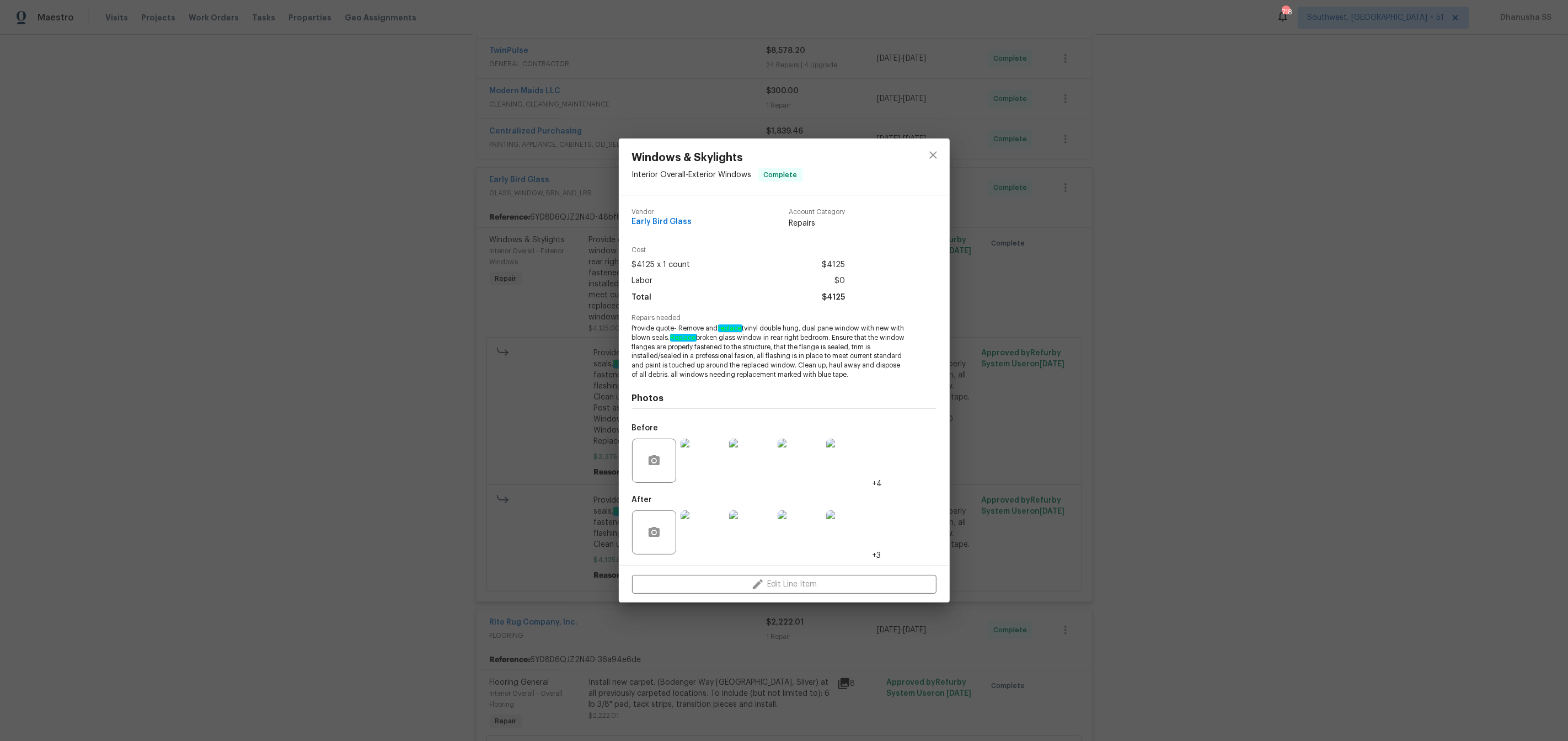
drag, startPoint x: 715, startPoint y: 328, endPoint x: 769, endPoint y: 333, distance: 54.2
click at [786, 331] on span "Provide quote- Remove and replace tvinyl double hung, dual pane window with new…" at bounding box center [768, 351] width 274 height 55
drag, startPoint x: 720, startPoint y: 327, endPoint x: 762, endPoint y: 327, distance: 42.0
click at [762, 327] on span "Provide quote- Remove and replace tvinyl double hung, dual pane window with new…" at bounding box center [768, 351] width 274 height 55
click at [764, 327] on span "Provide quote- Remove and replace tvinyl double hung, dual pane window with new…" at bounding box center [768, 351] width 274 height 55
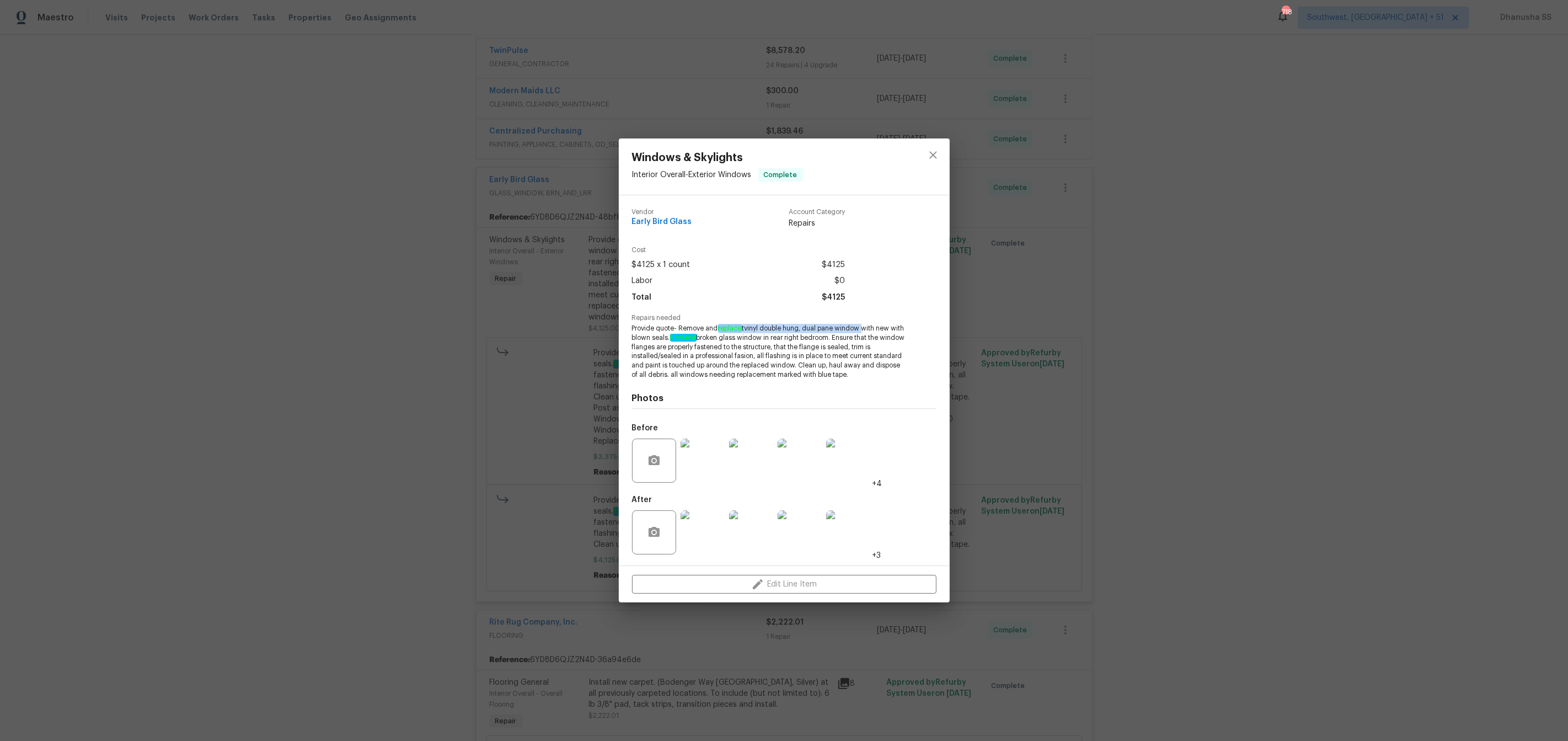
drag, startPoint x: 718, startPoint y: 328, endPoint x: 863, endPoint y: 329, distance: 145.0
click at [863, 329] on span "Provide quote- Remove and replace tvinyl double hung, dual pane window with new…" at bounding box center [768, 351] width 274 height 55
copy span "replace tvinyl double hung, dual pane window"
click at [929, 160] on icon "close" at bounding box center [933, 155] width 13 height 13
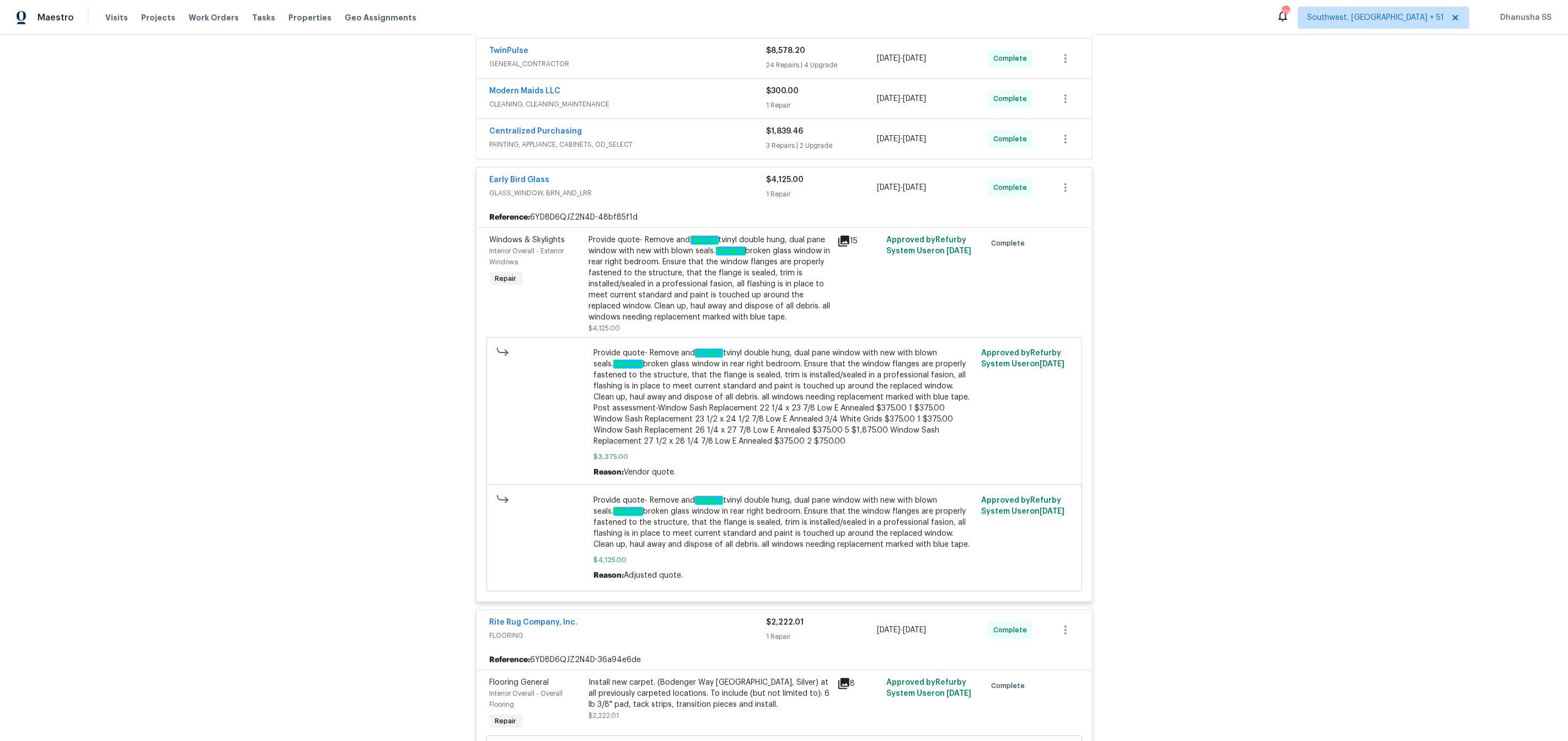
click at [707, 134] on div "Centralized Purchasing" at bounding box center [628, 132] width 277 height 13
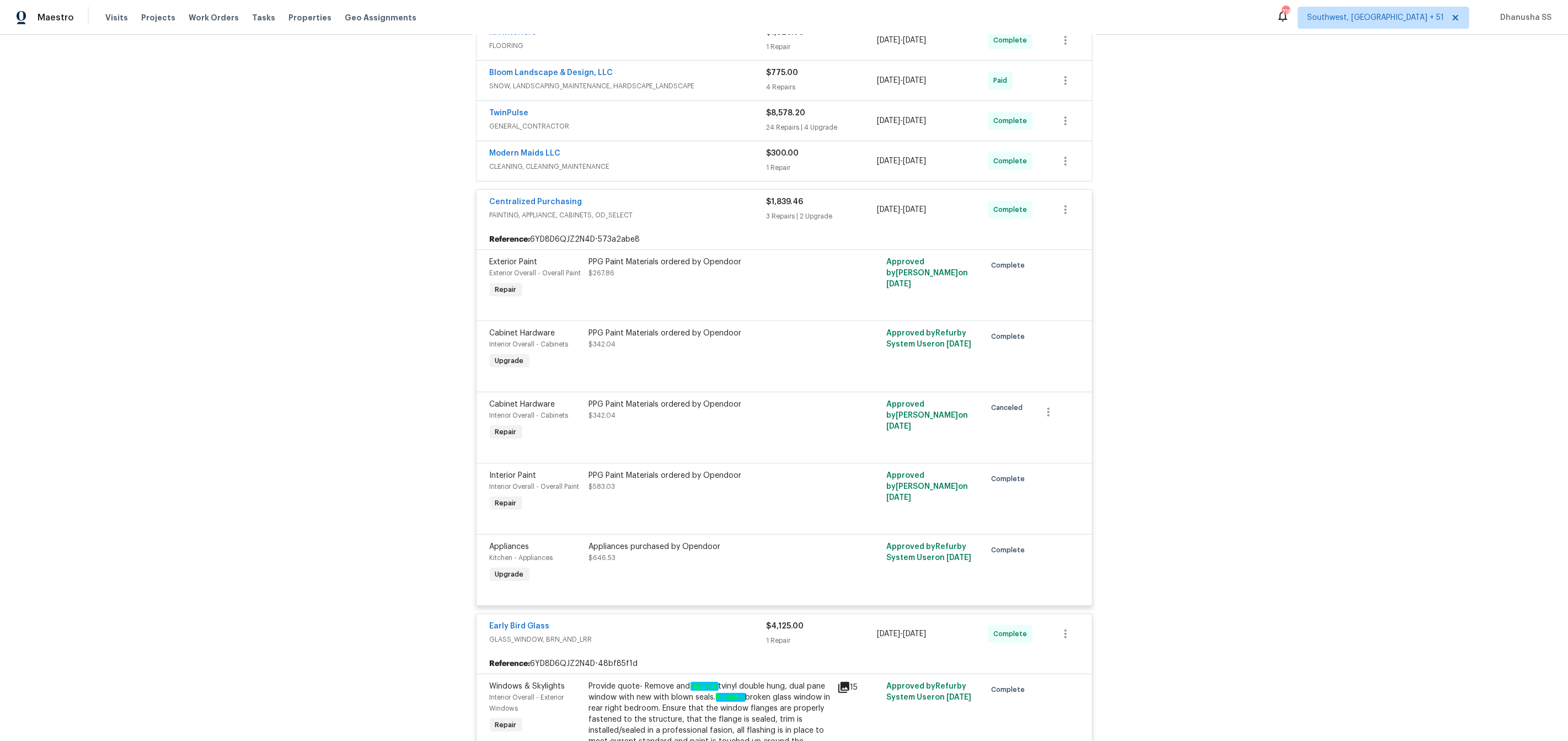
scroll to position [309, 0]
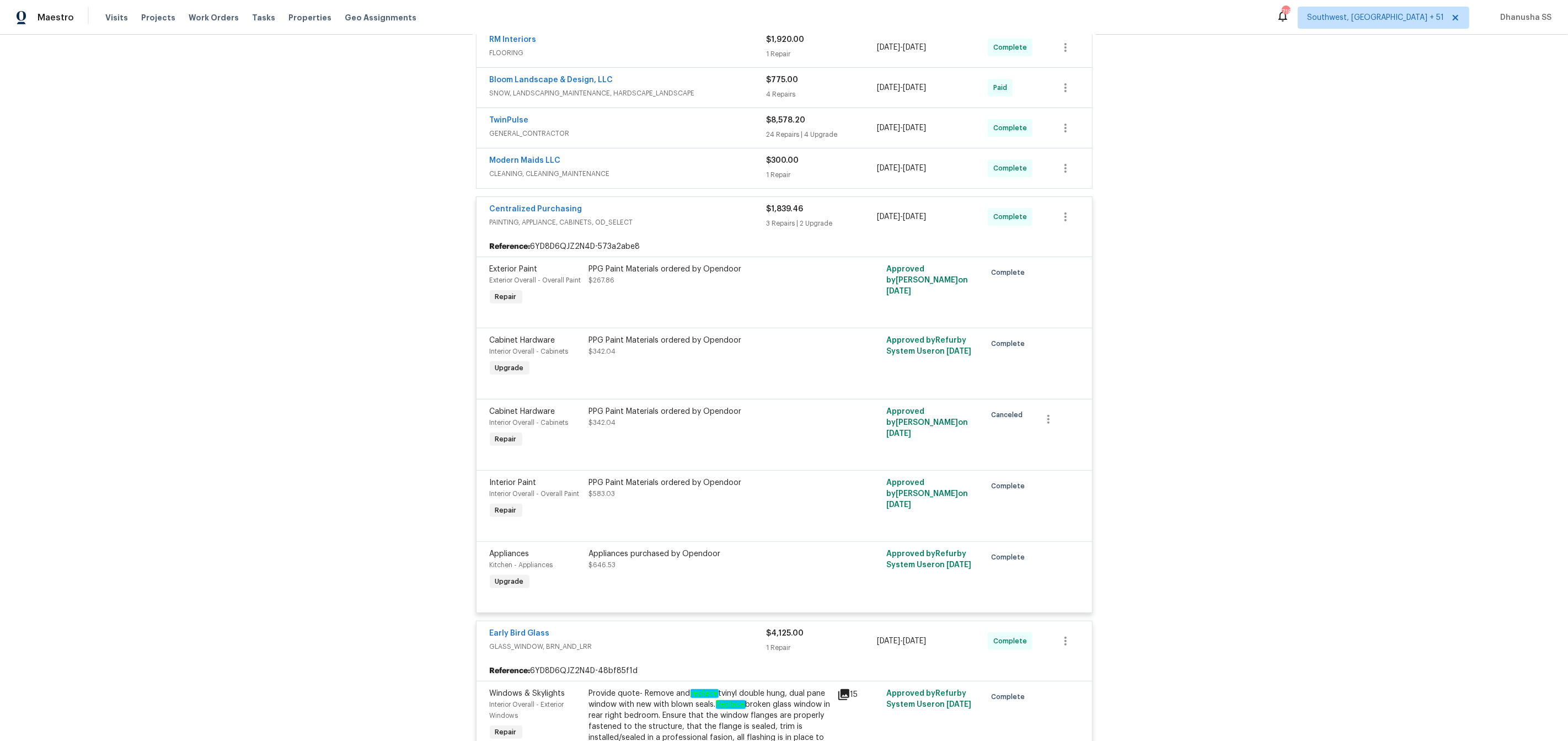
click at [697, 176] on span "CLEANING, CLEANING_MAINTENANCE" at bounding box center [628, 174] width 277 height 11
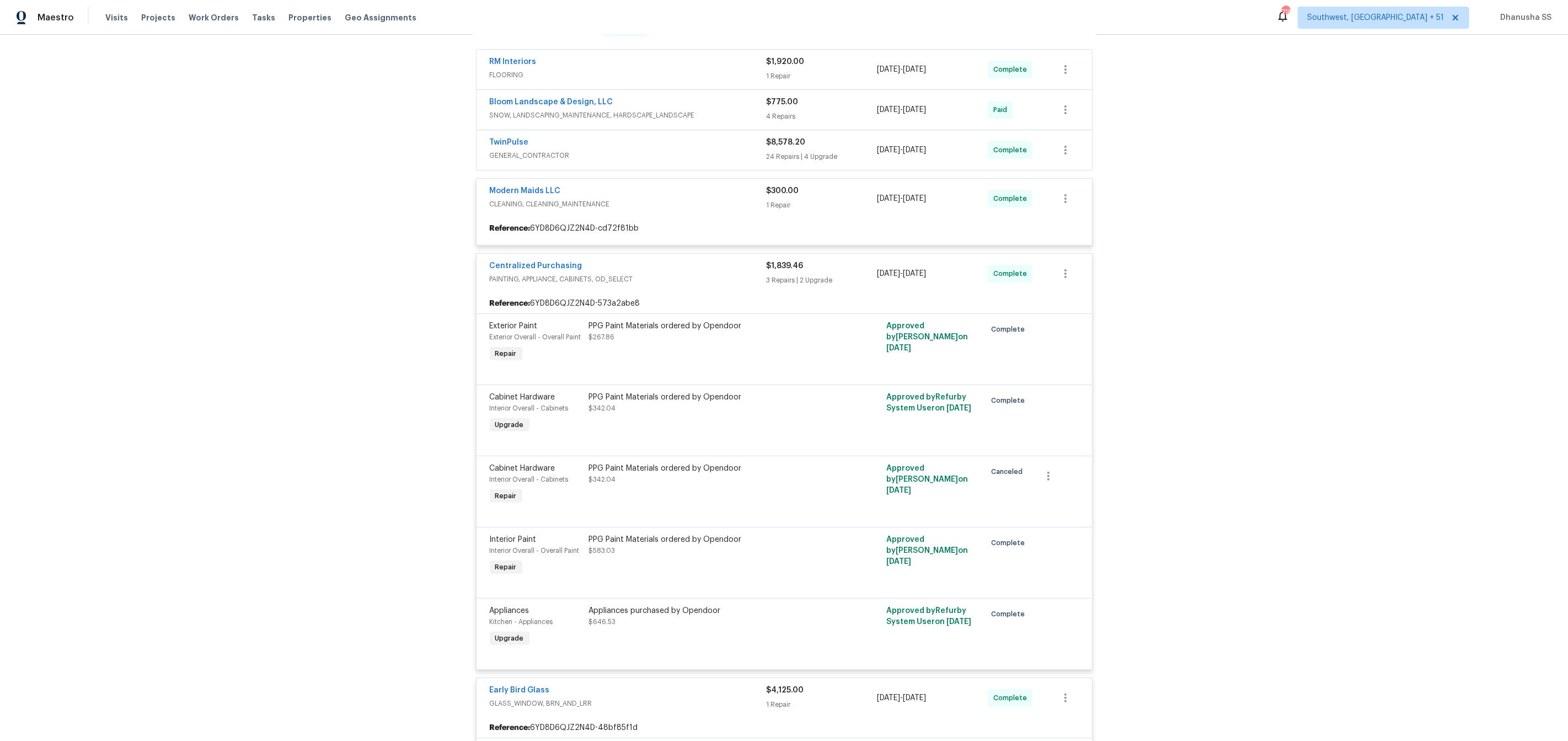
scroll to position [285, 0]
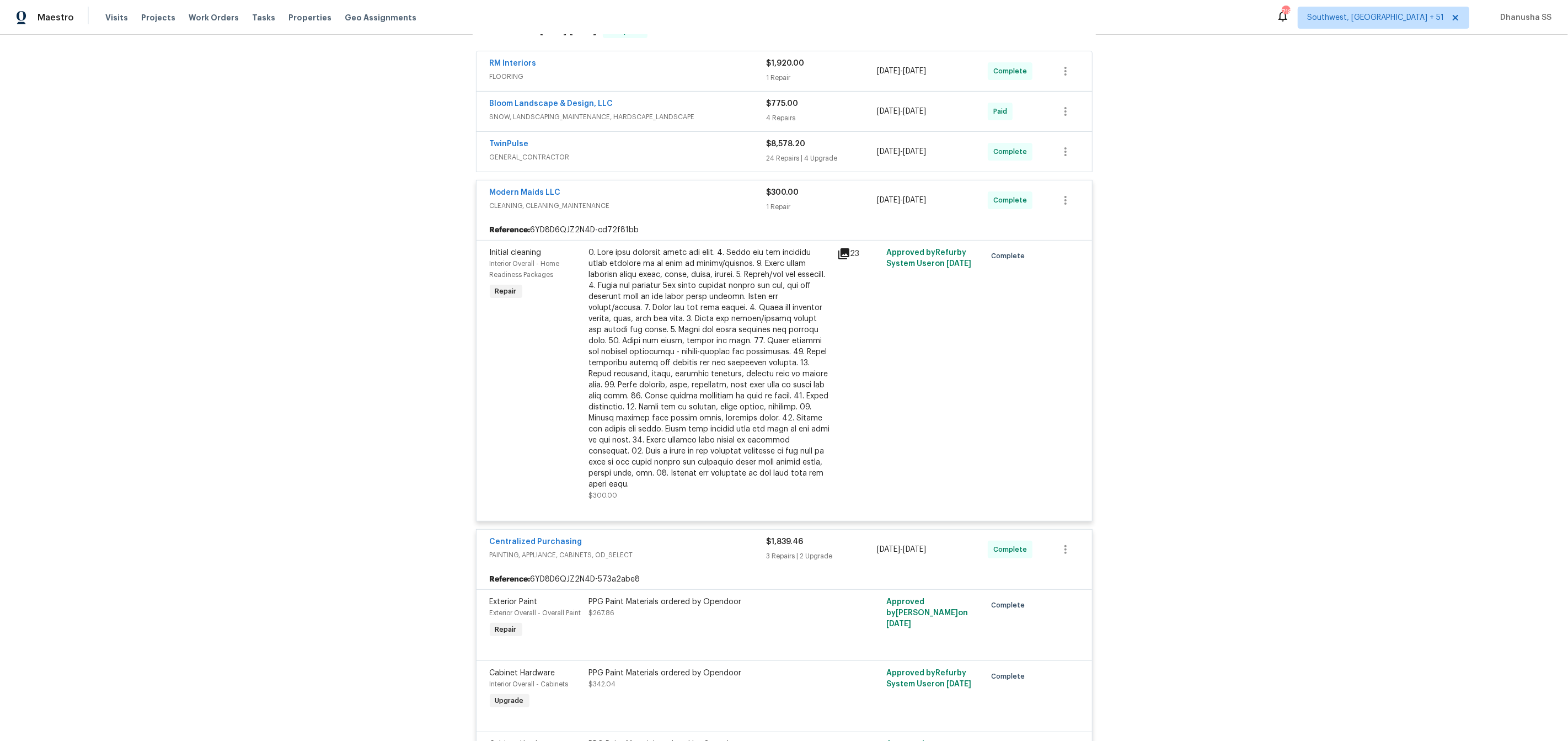
click at [690, 153] on span "GENERAL_CONTRACTOR" at bounding box center [628, 157] width 277 height 11
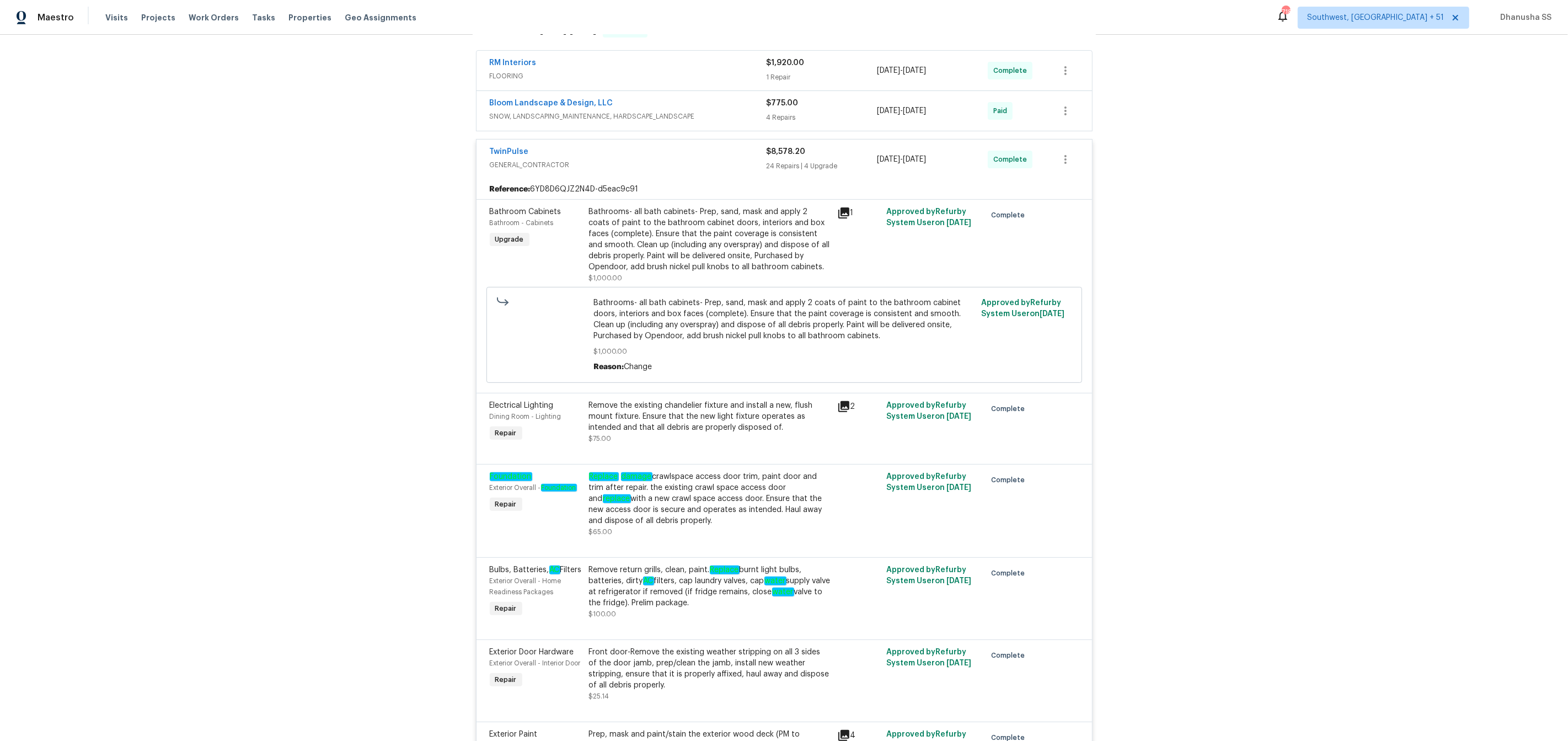
scroll to position [268, 0]
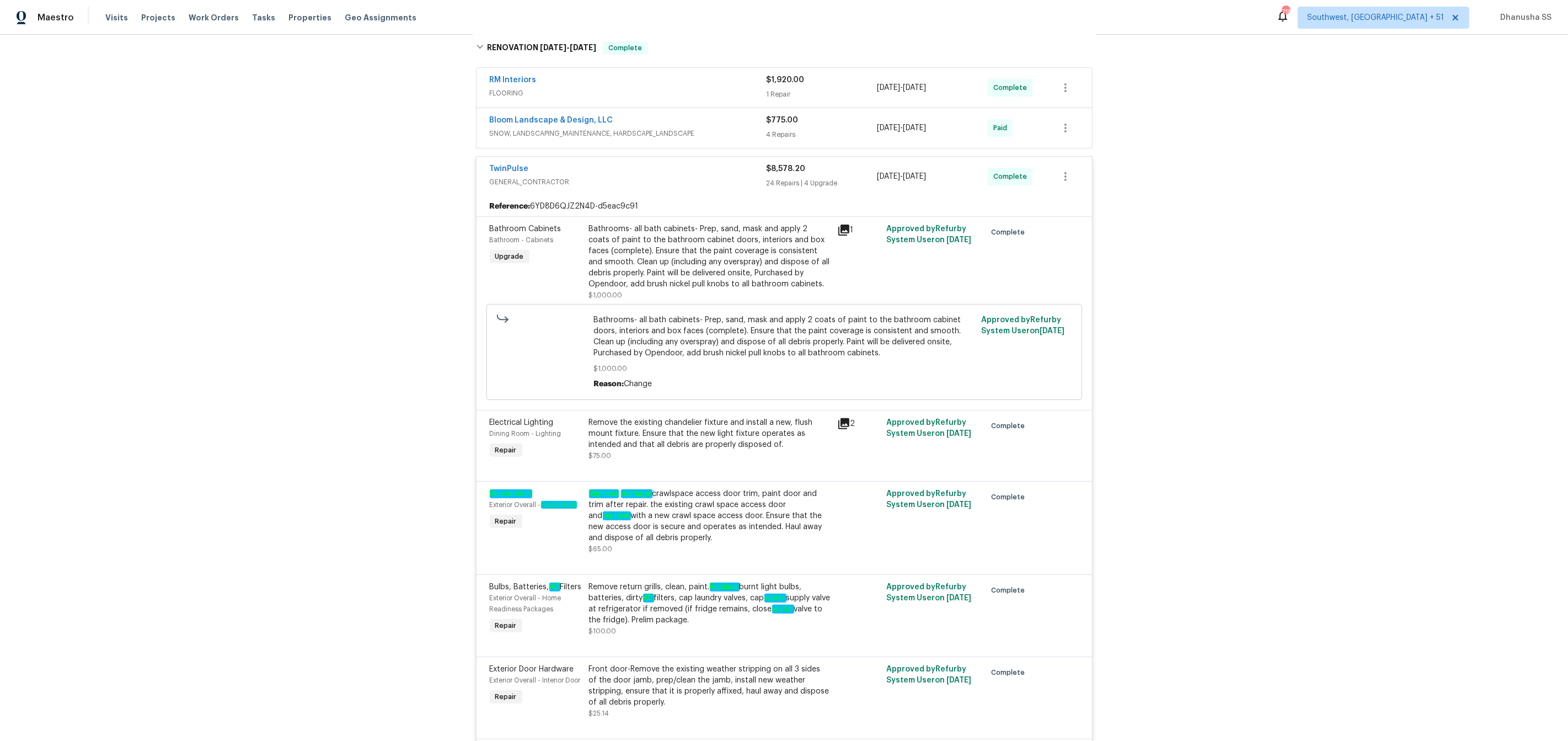
click at [734, 126] on div "Bloom Landscape & Design, LLC" at bounding box center [628, 121] width 277 height 13
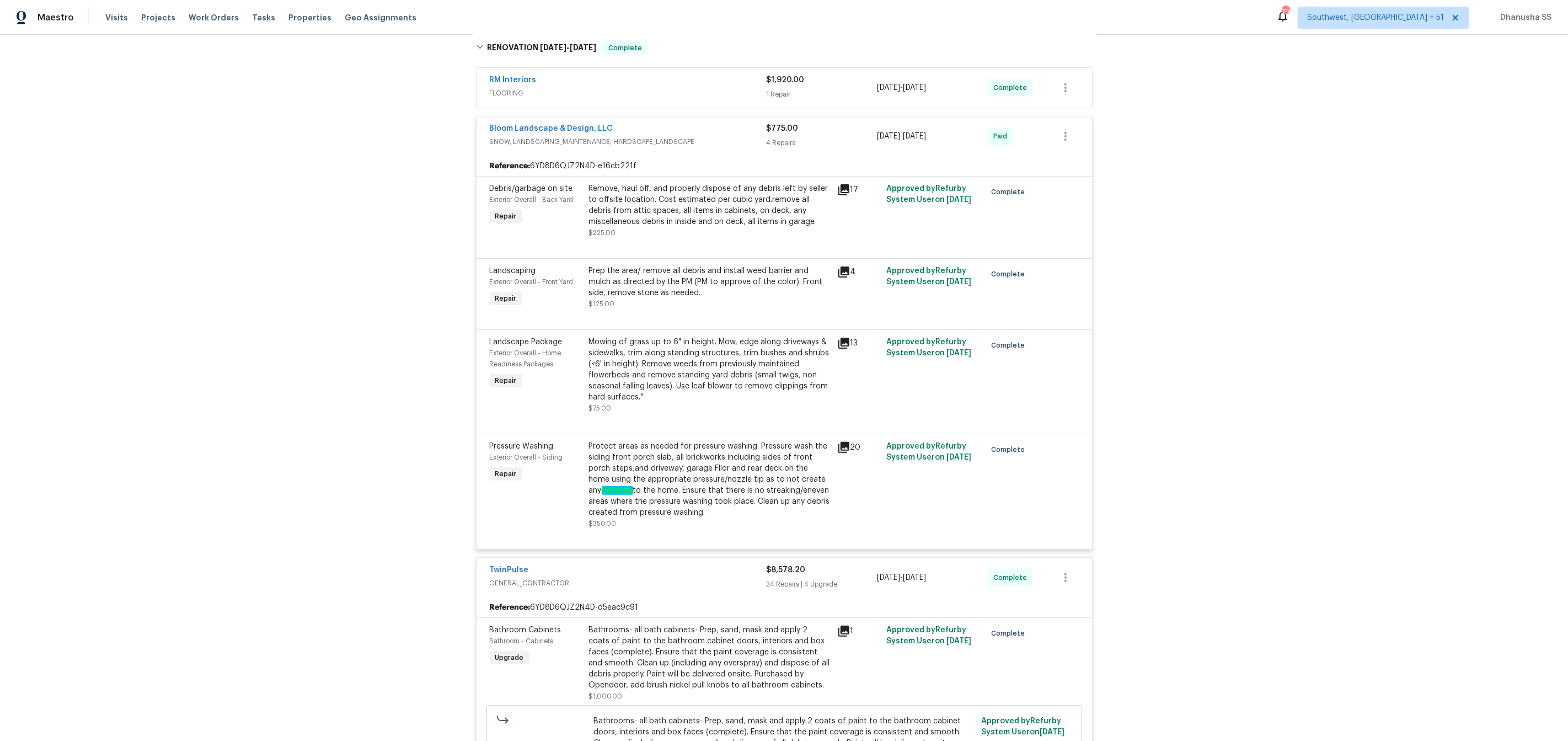
click at [694, 80] on div "RM Interiors" at bounding box center [628, 81] width 277 height 13
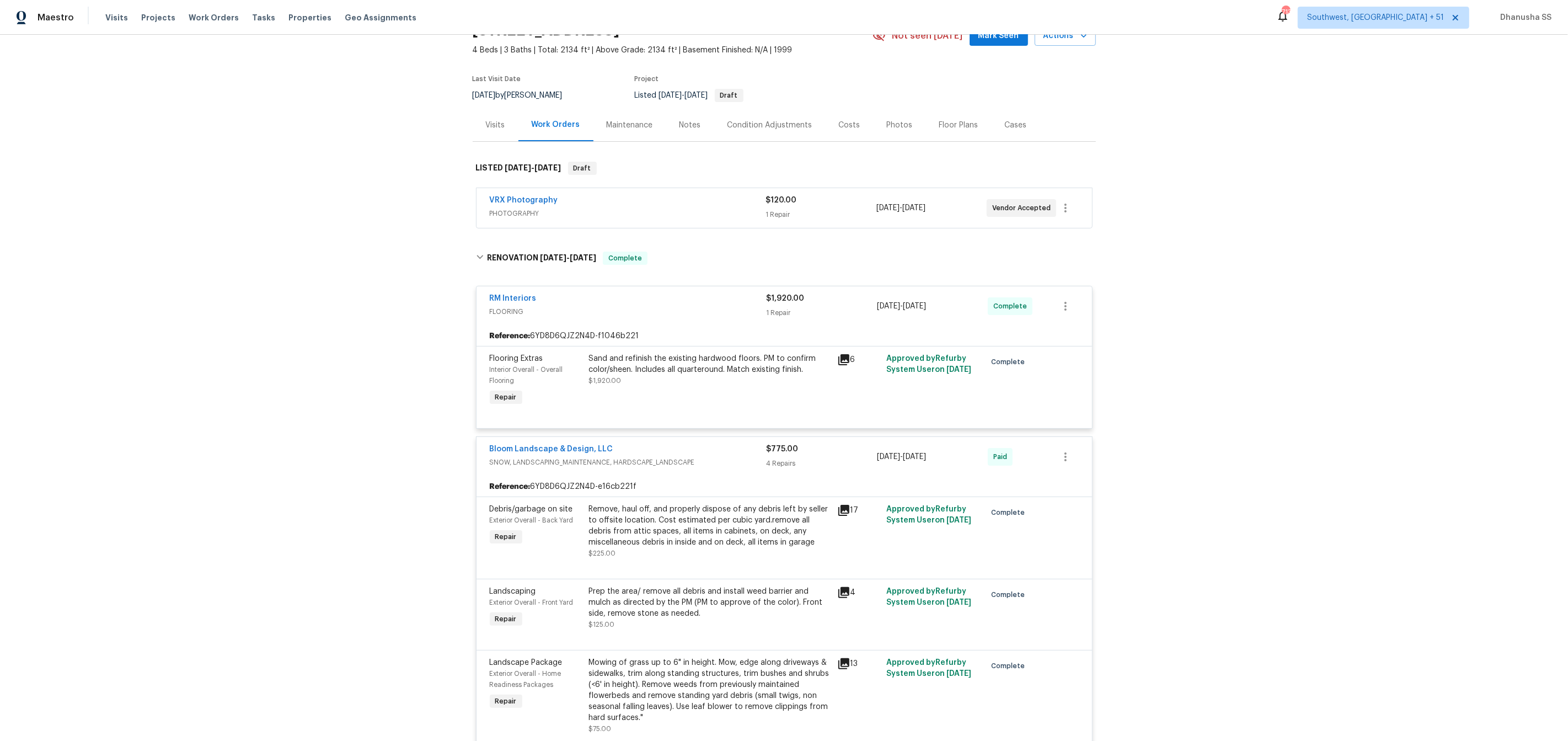
scroll to position [39, 0]
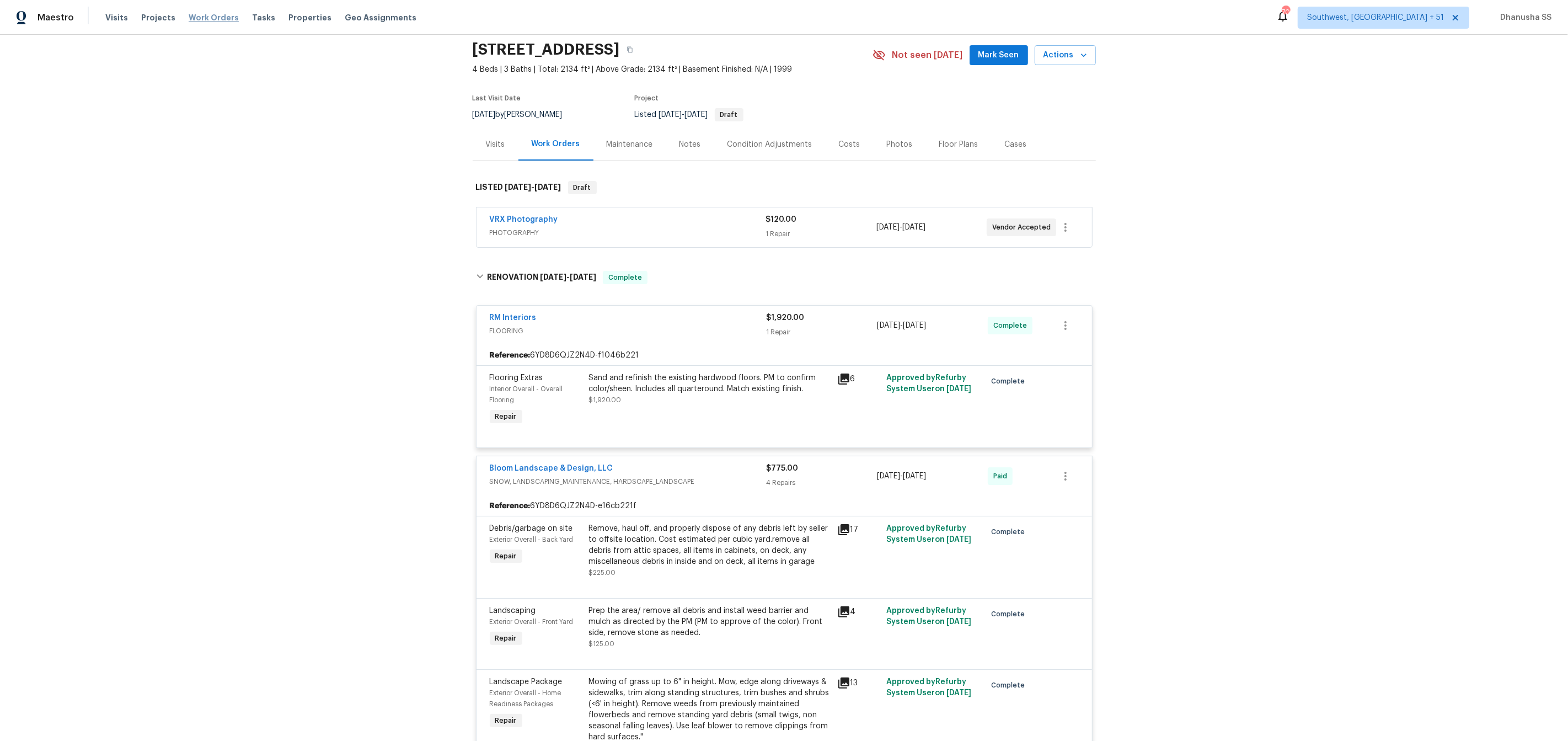
click at [206, 20] on span "Work Orders" at bounding box center [213, 18] width 50 height 11
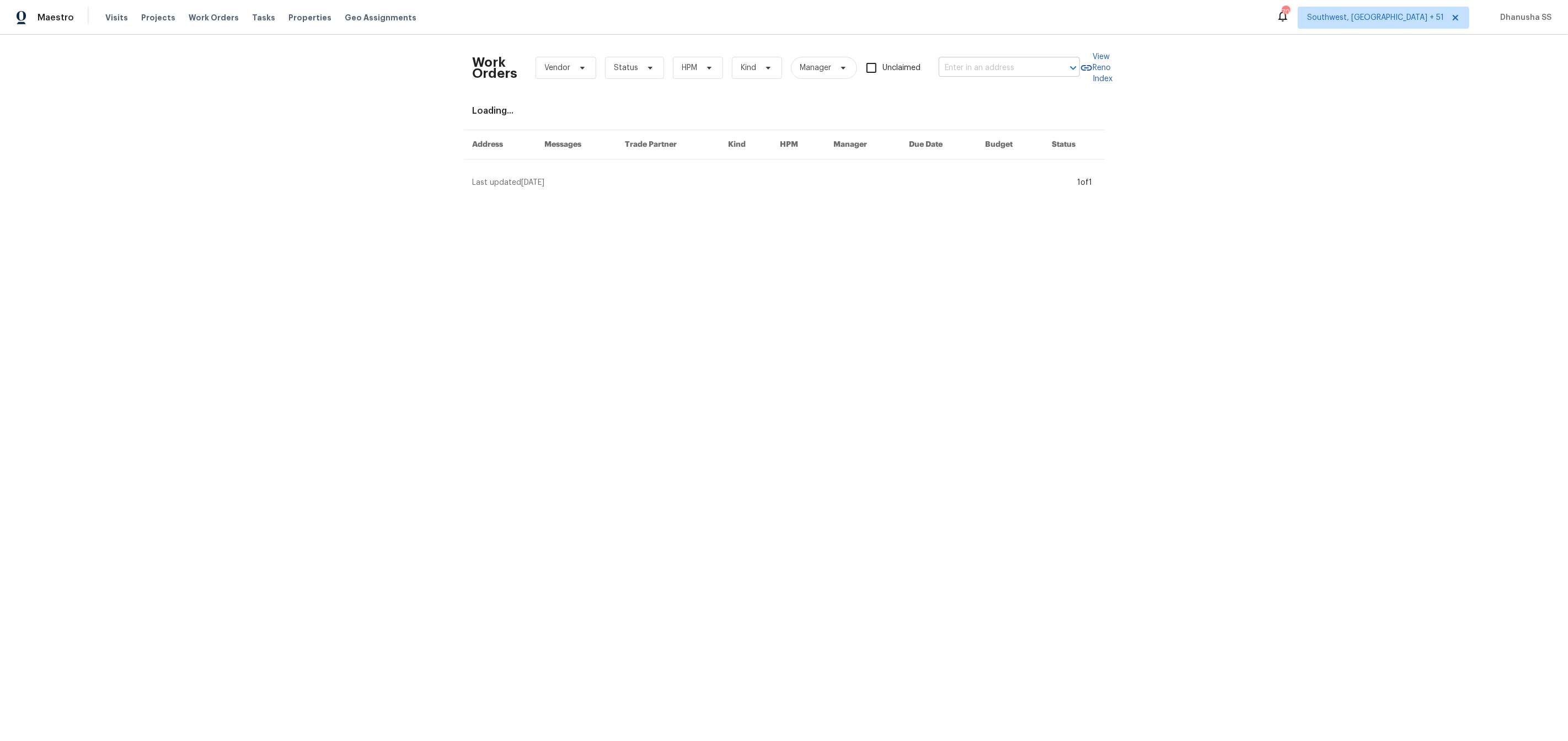
click at [1030, 71] on input "text" at bounding box center [993, 68] width 110 height 17
paste input "[STREET_ADDRESS]"
type input "[STREET_ADDRESS]"
click at [1007, 91] on li "[STREET_ADDRESS]" at bounding box center [1011, 92] width 141 height 18
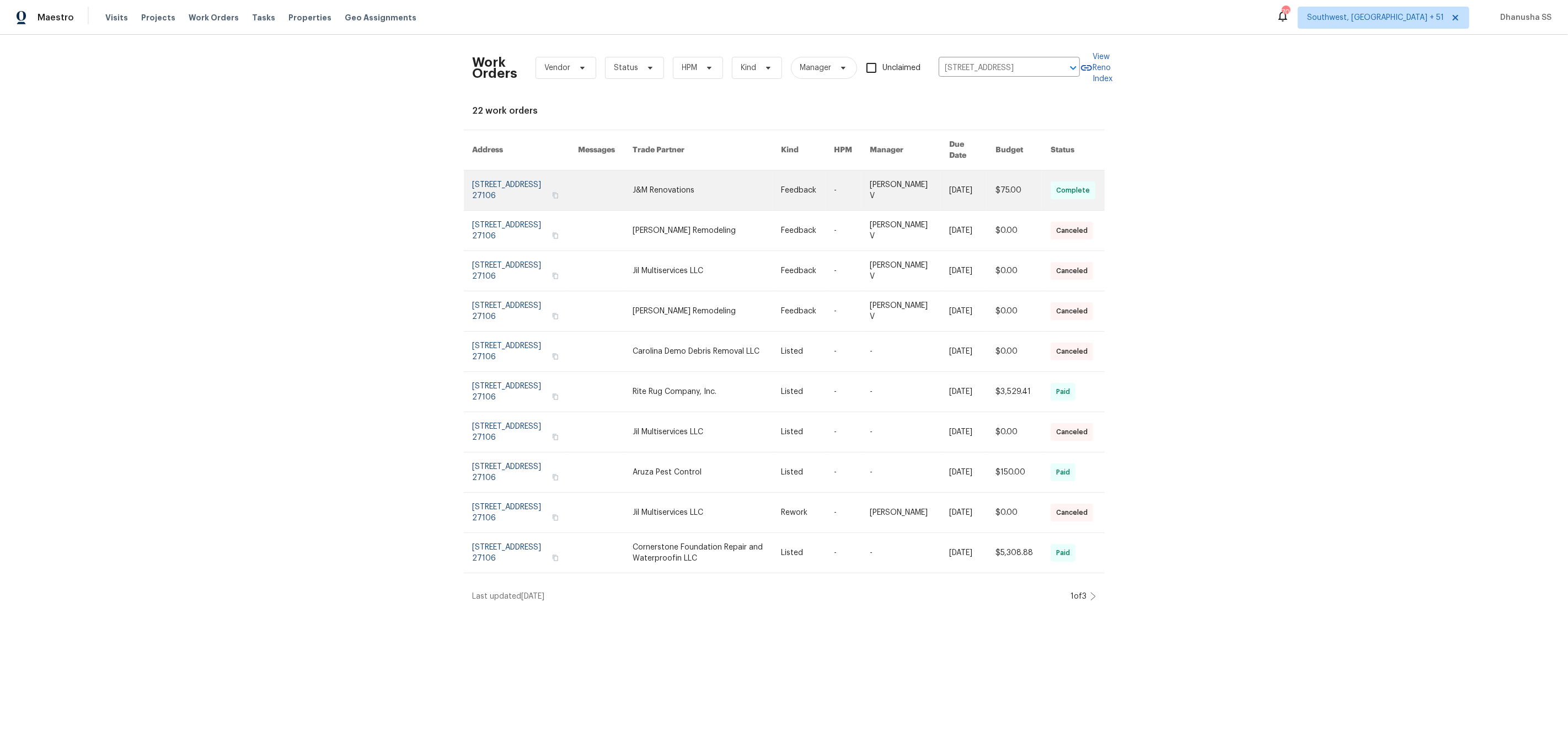
click at [698, 193] on link at bounding box center [707, 190] width 149 height 40
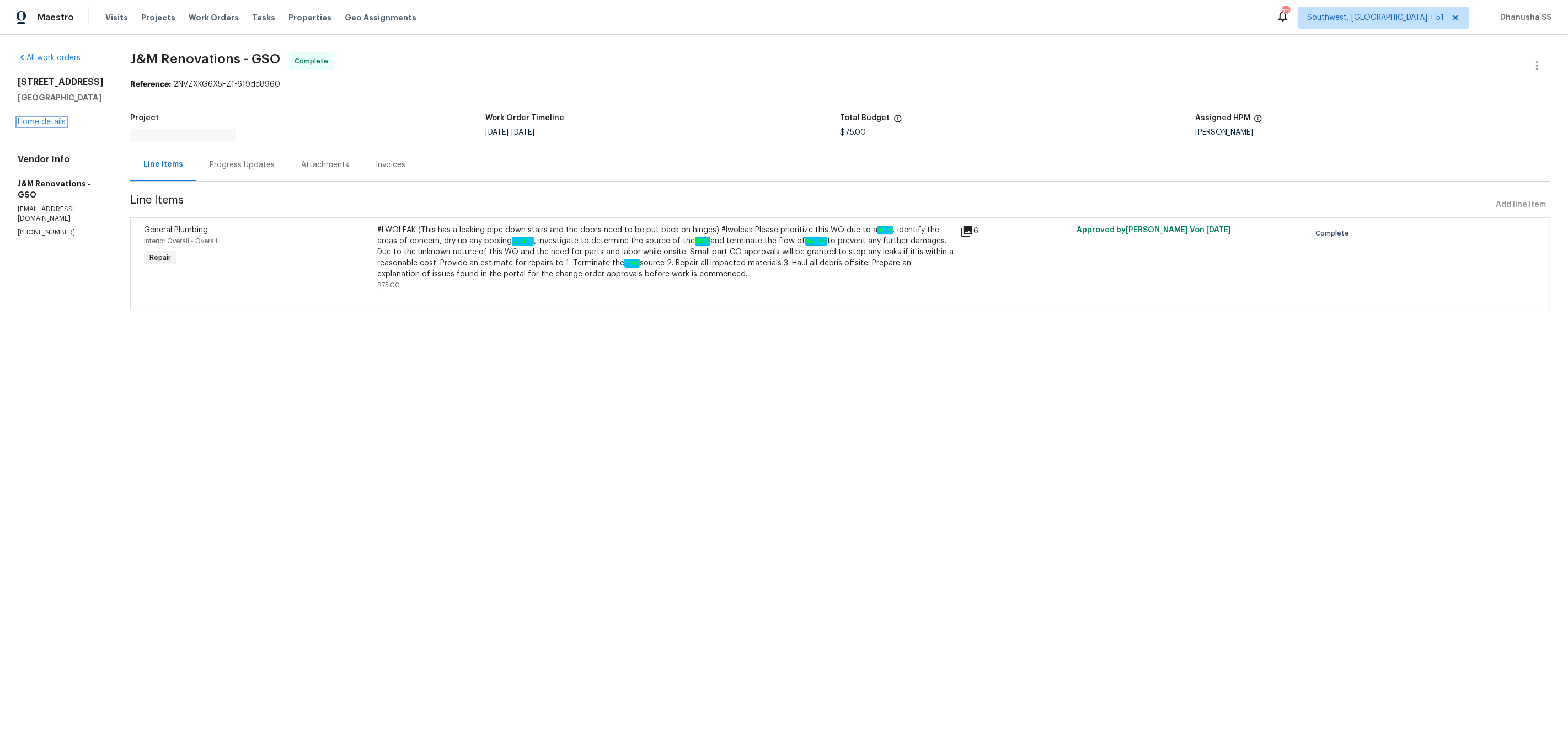
click at [49, 126] on link "Home details" at bounding box center [41, 122] width 48 height 8
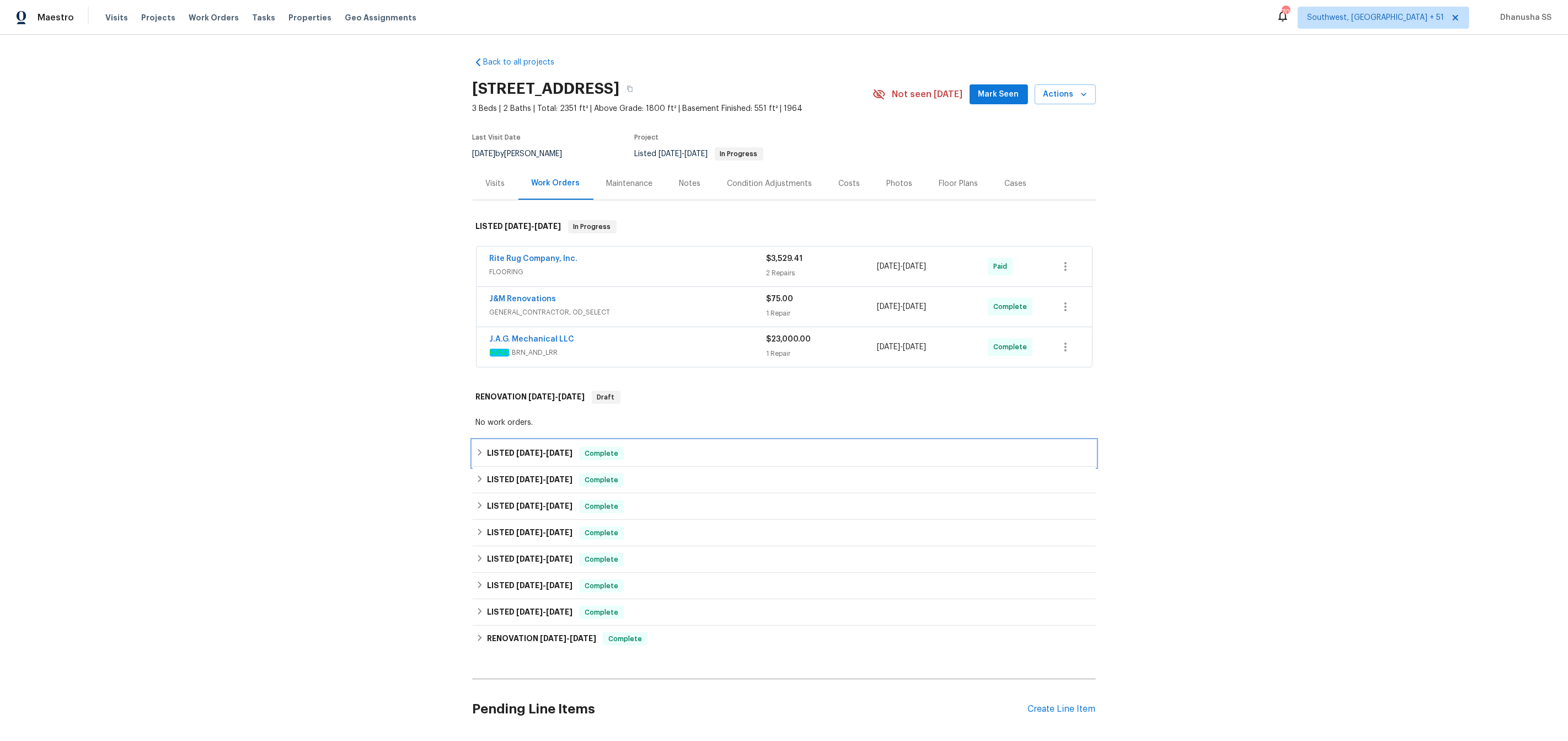
click at [687, 449] on div "LISTED [DATE] - [DATE] Complete" at bounding box center [784, 454] width 617 height 13
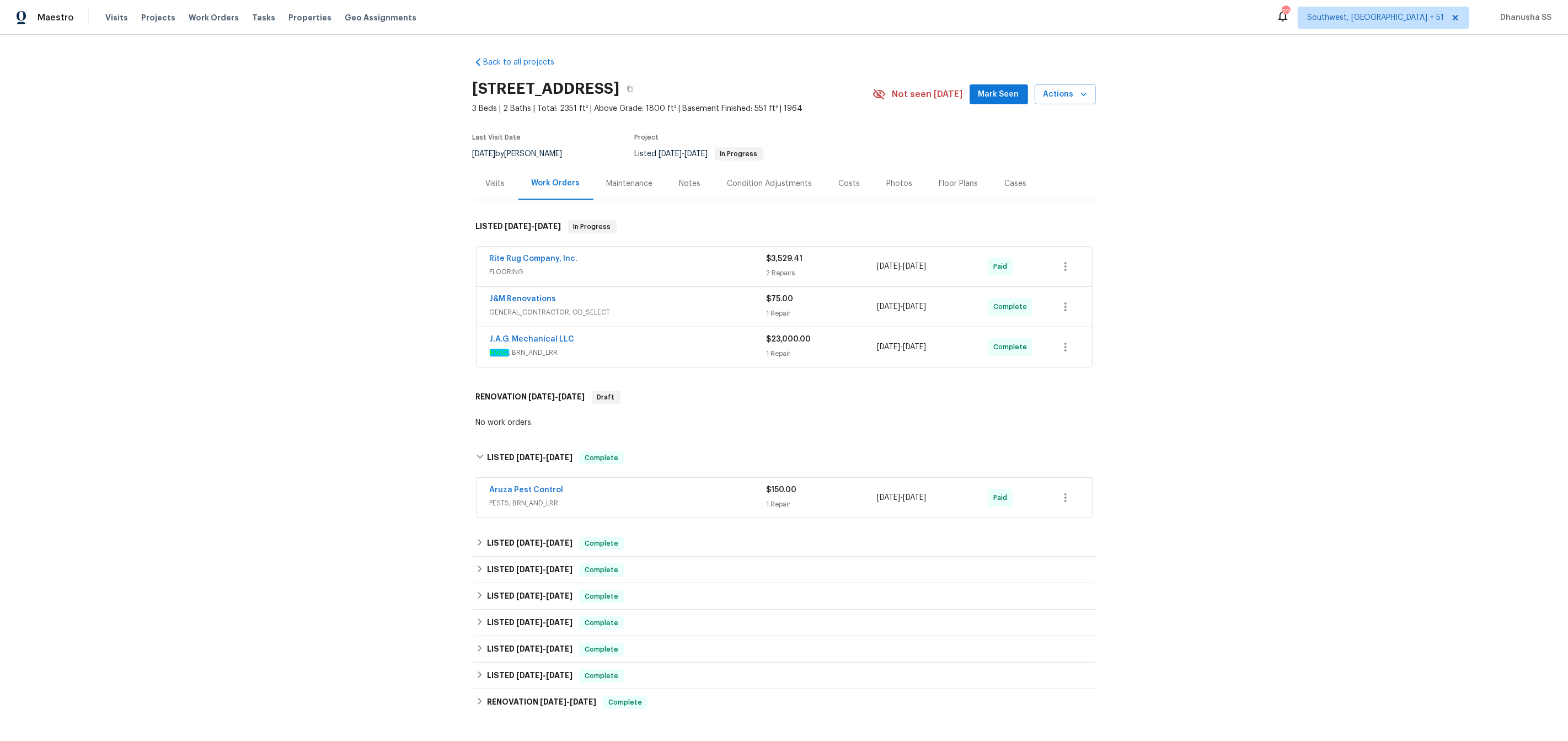
click at [711, 360] on div "J.A.G. Mechanical LLC HVAC , BRN_AND_LRR $23,000.00 1 Repair [DATE] - [DATE] Co…" at bounding box center [784, 346] width 615 height 40
click at [710, 348] on span "HVAC , BRN_AND_LRR" at bounding box center [628, 353] width 277 height 11
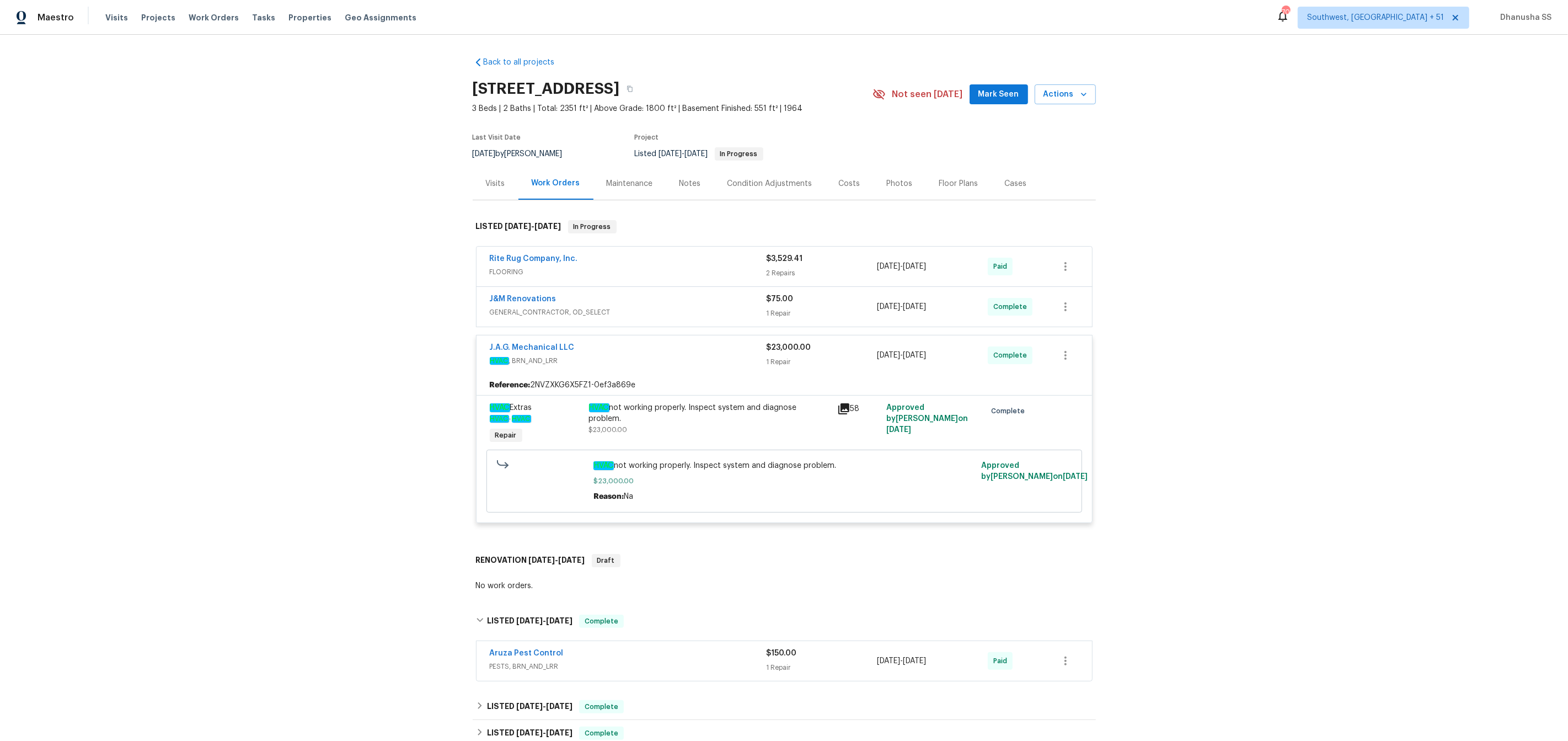
click at [695, 293] on div "J&M Renovations" at bounding box center [628, 300] width 277 height 13
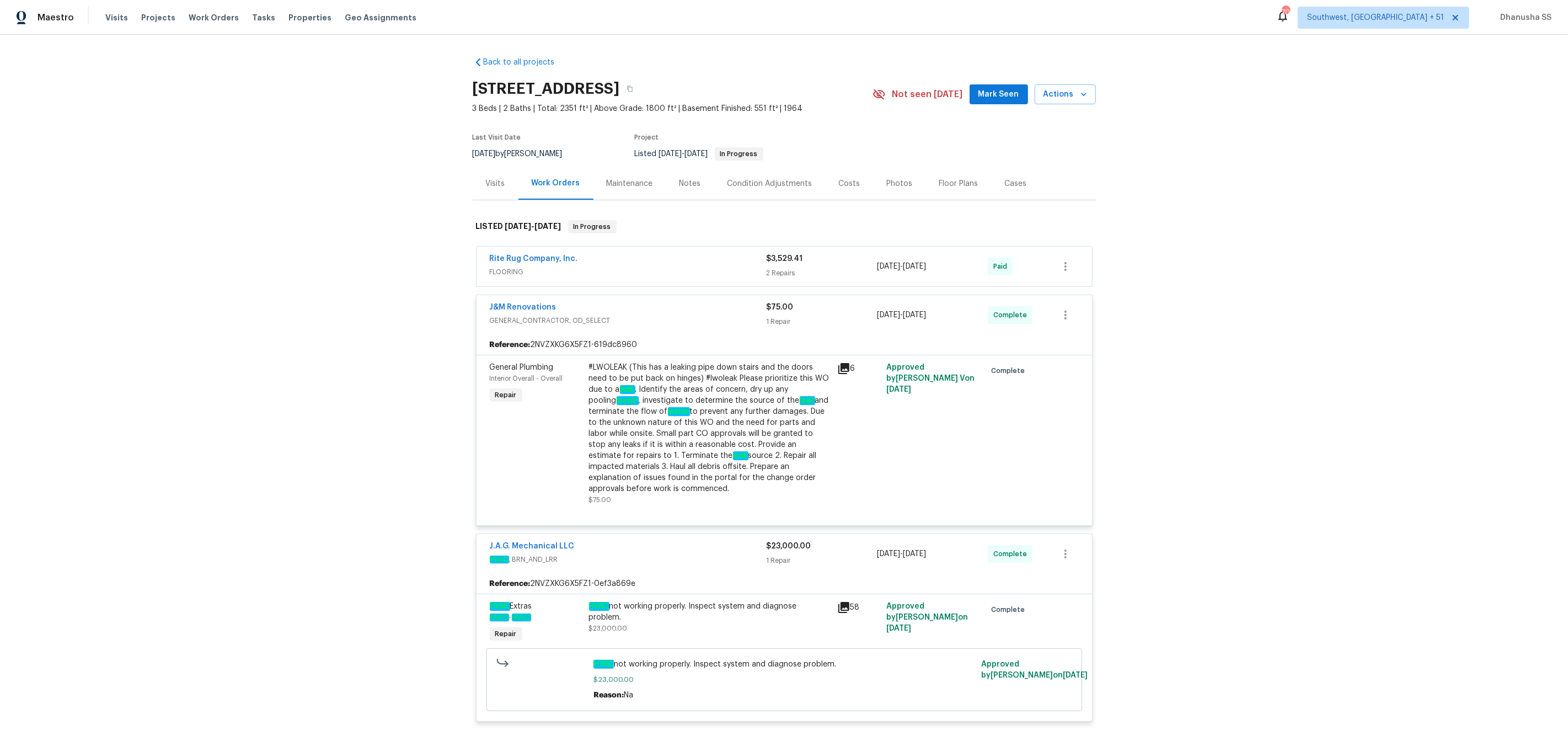
click at [701, 259] on div "Rite Rug Company, Inc." at bounding box center [628, 260] width 277 height 13
